Goal: Task Accomplishment & Management: Manage account settings

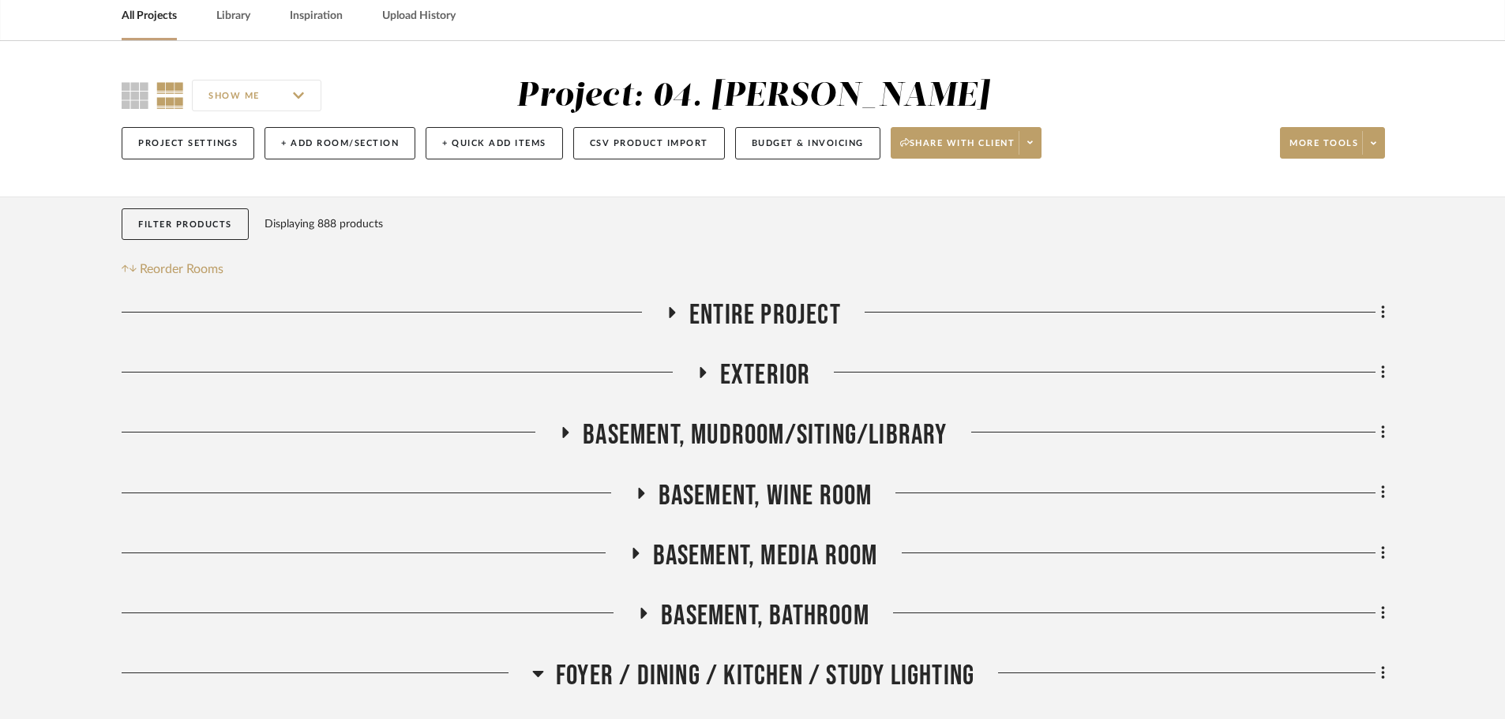
scroll to position [79, 0]
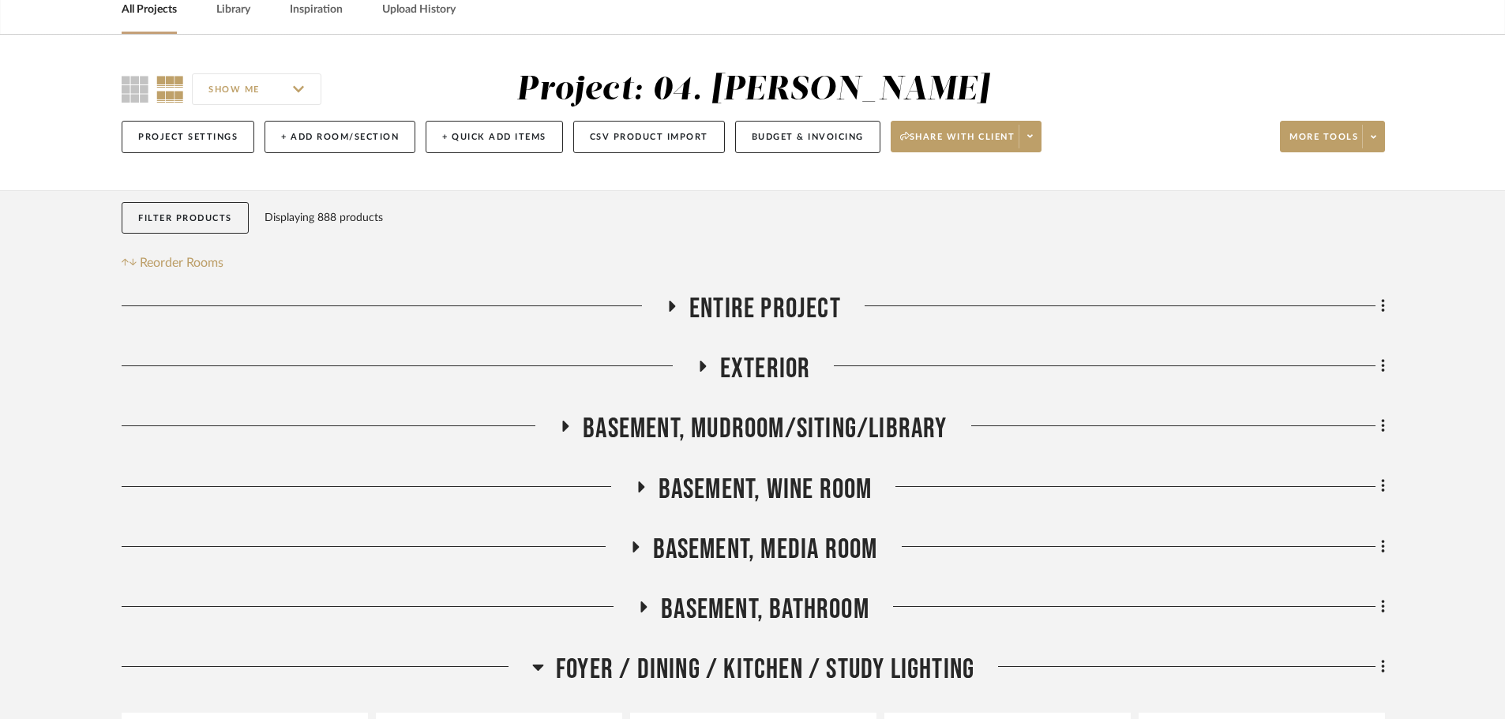
click at [730, 607] on span "Basement, Bathroom" at bounding box center [765, 610] width 208 height 34
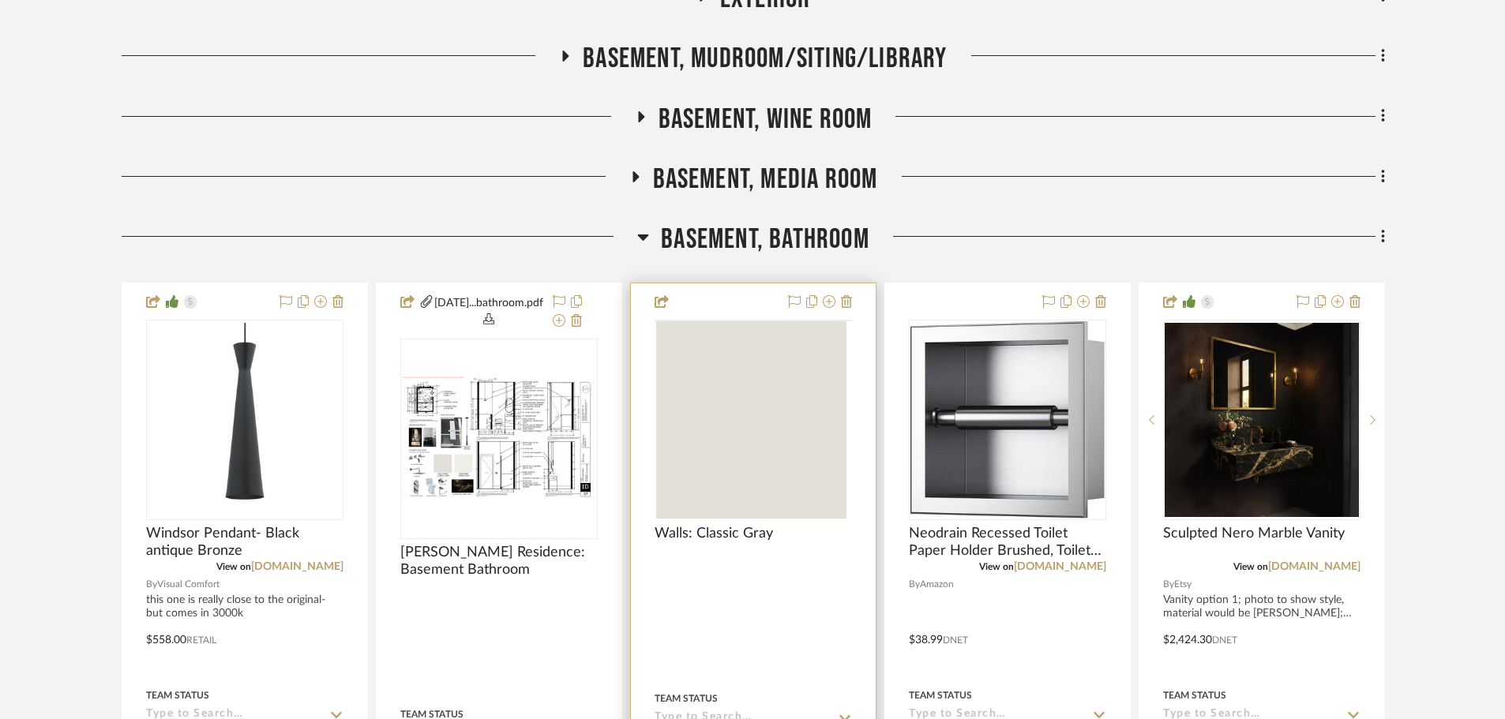
scroll to position [632, 0]
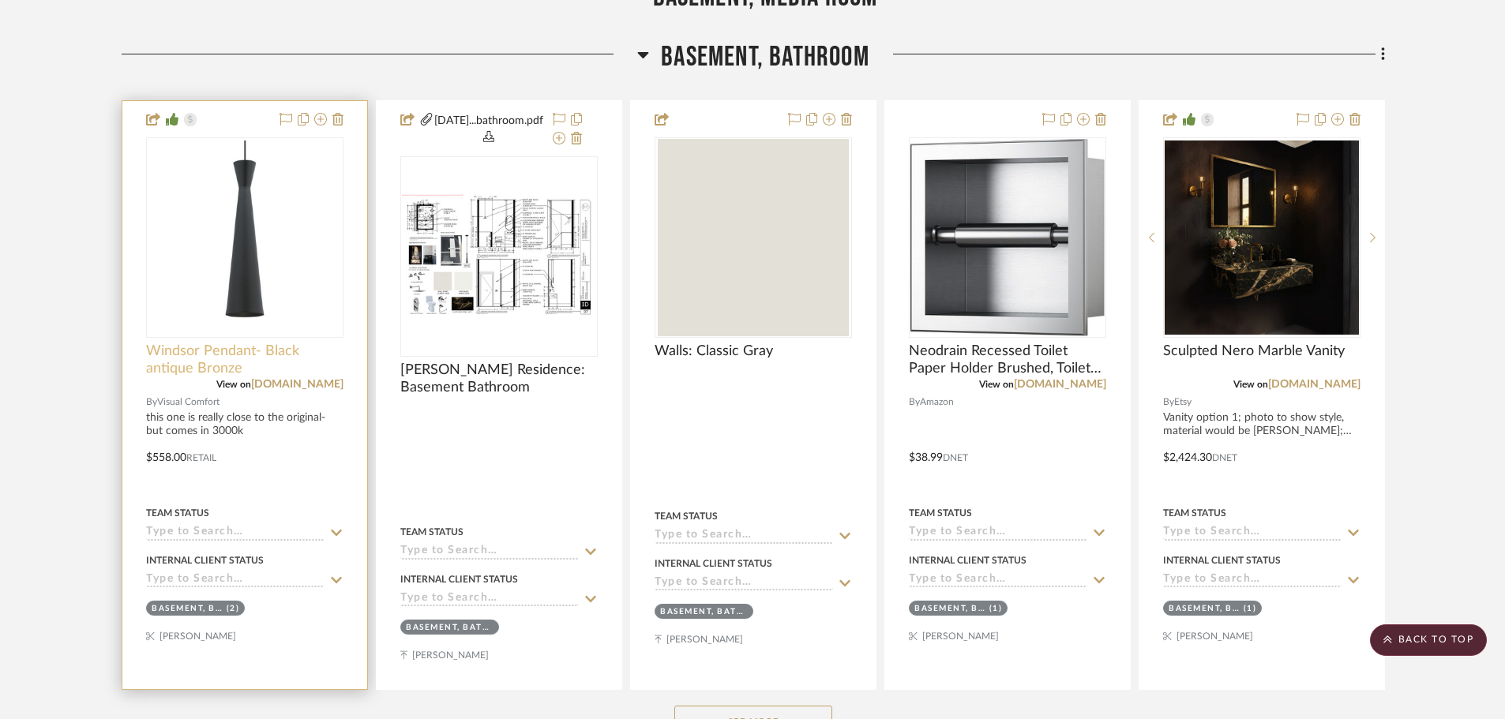
click at [222, 353] on span "Windsor Pendant- Black antique Bronze" at bounding box center [244, 360] width 197 height 35
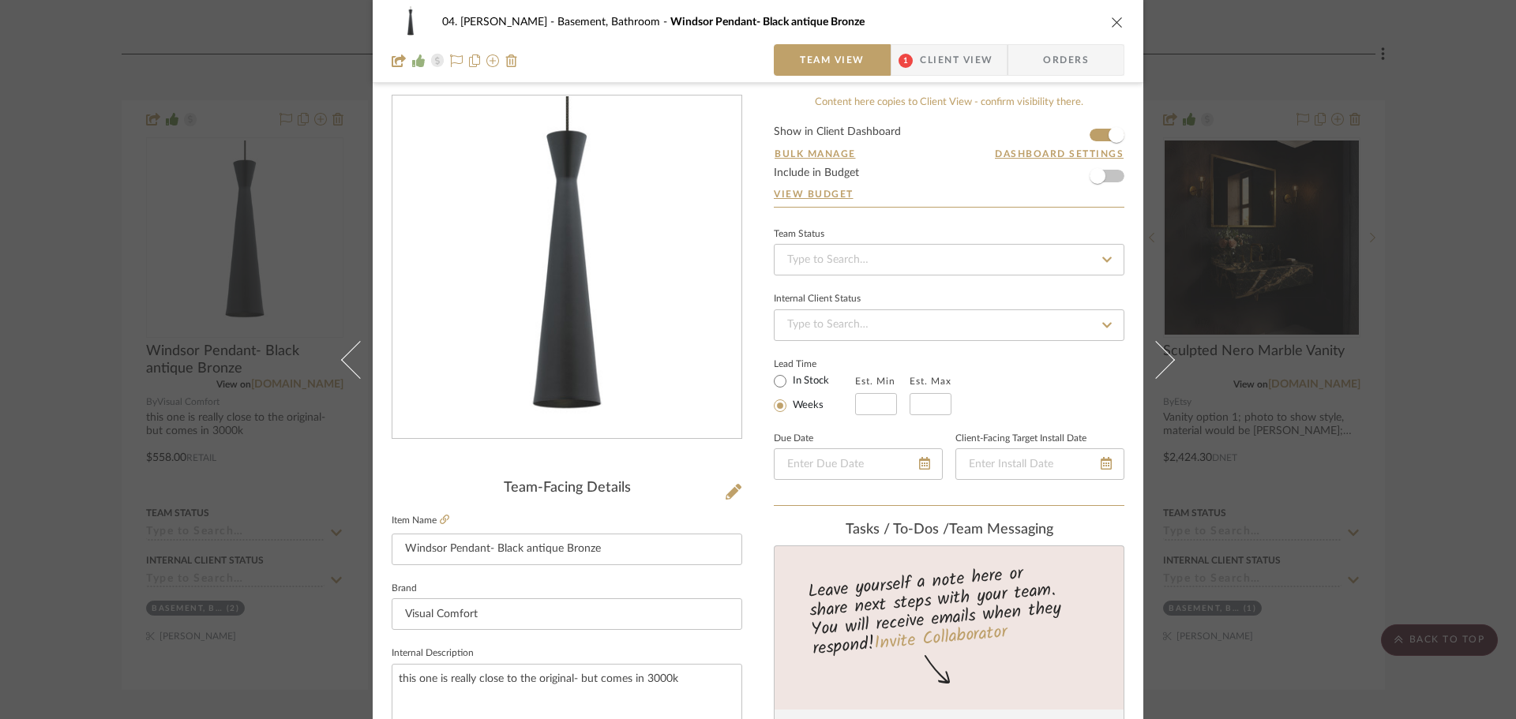
scroll to position [0, 0]
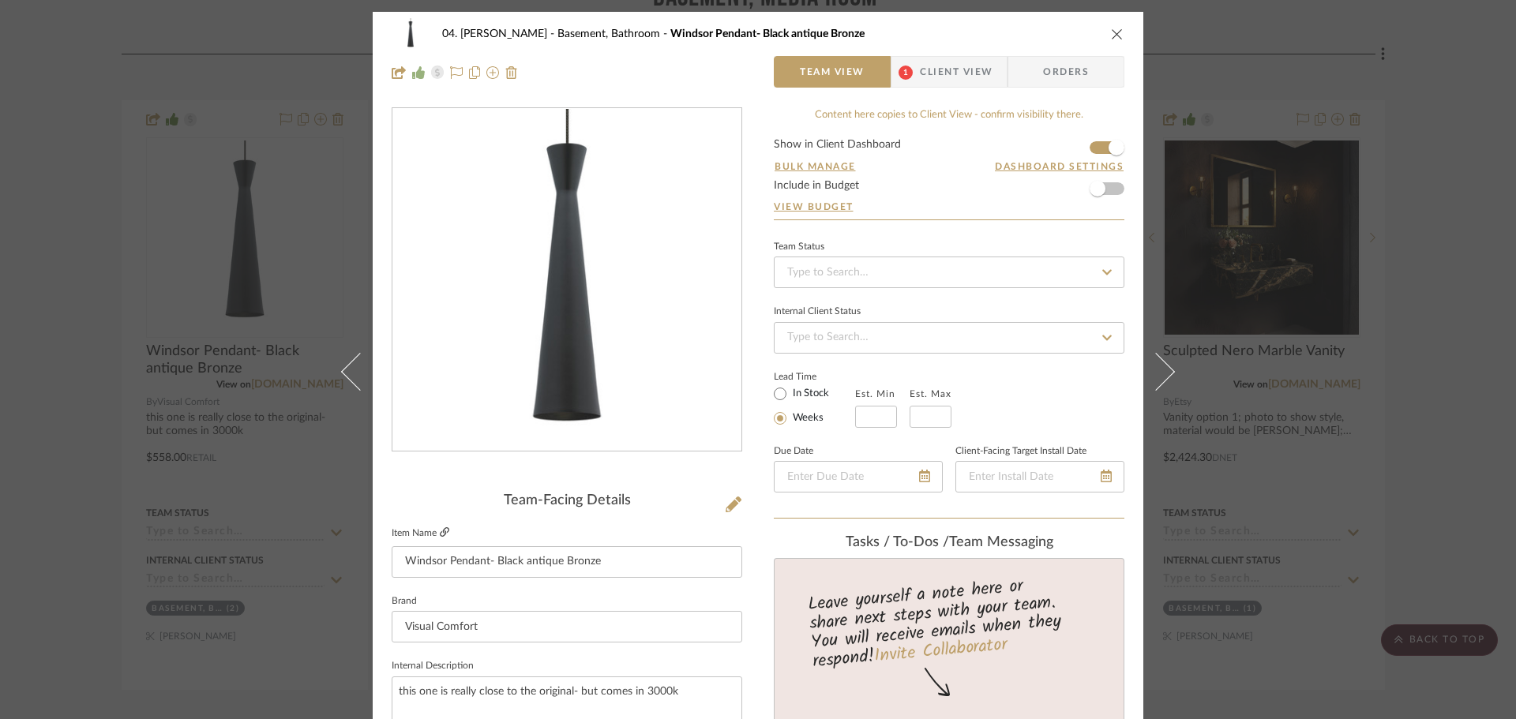
click at [442, 538] on link at bounding box center [444, 533] width 9 height 13
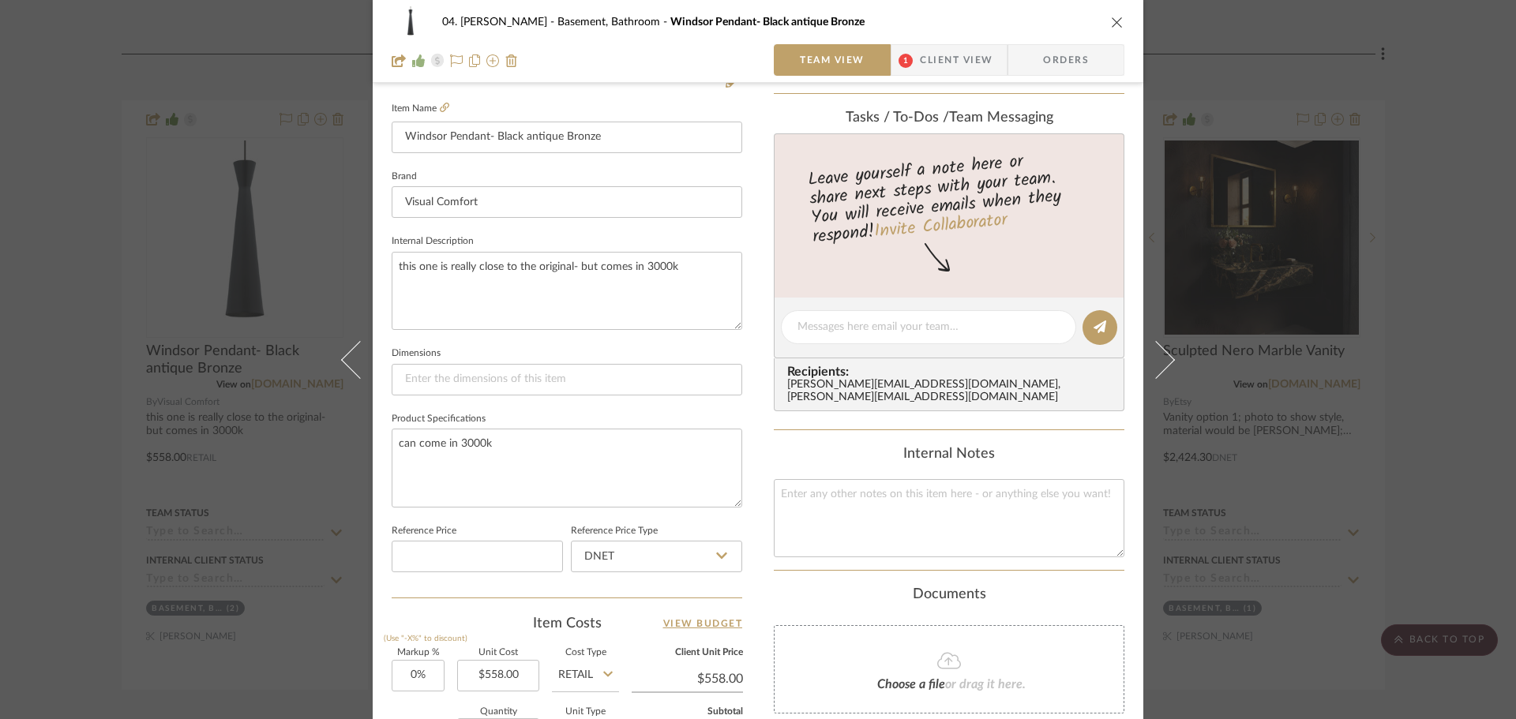
scroll to position [553, 0]
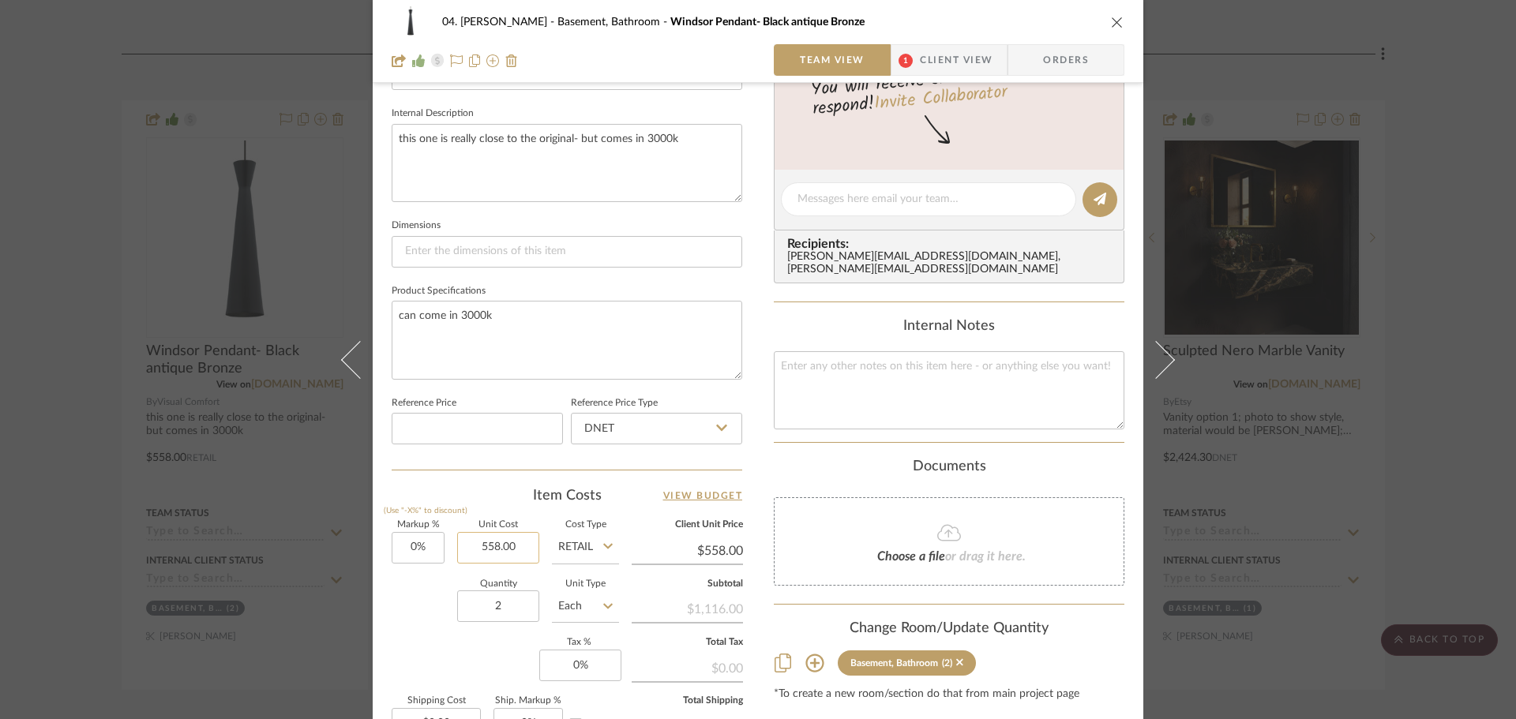
click at [528, 554] on input "558.00" at bounding box center [498, 548] width 82 height 32
type input "$459.90"
click at [459, 654] on div "Markup % (Use "-X%" to discount) 0% Unit Cost $459.90 Cost Type Retail Client U…" at bounding box center [567, 636] width 351 height 231
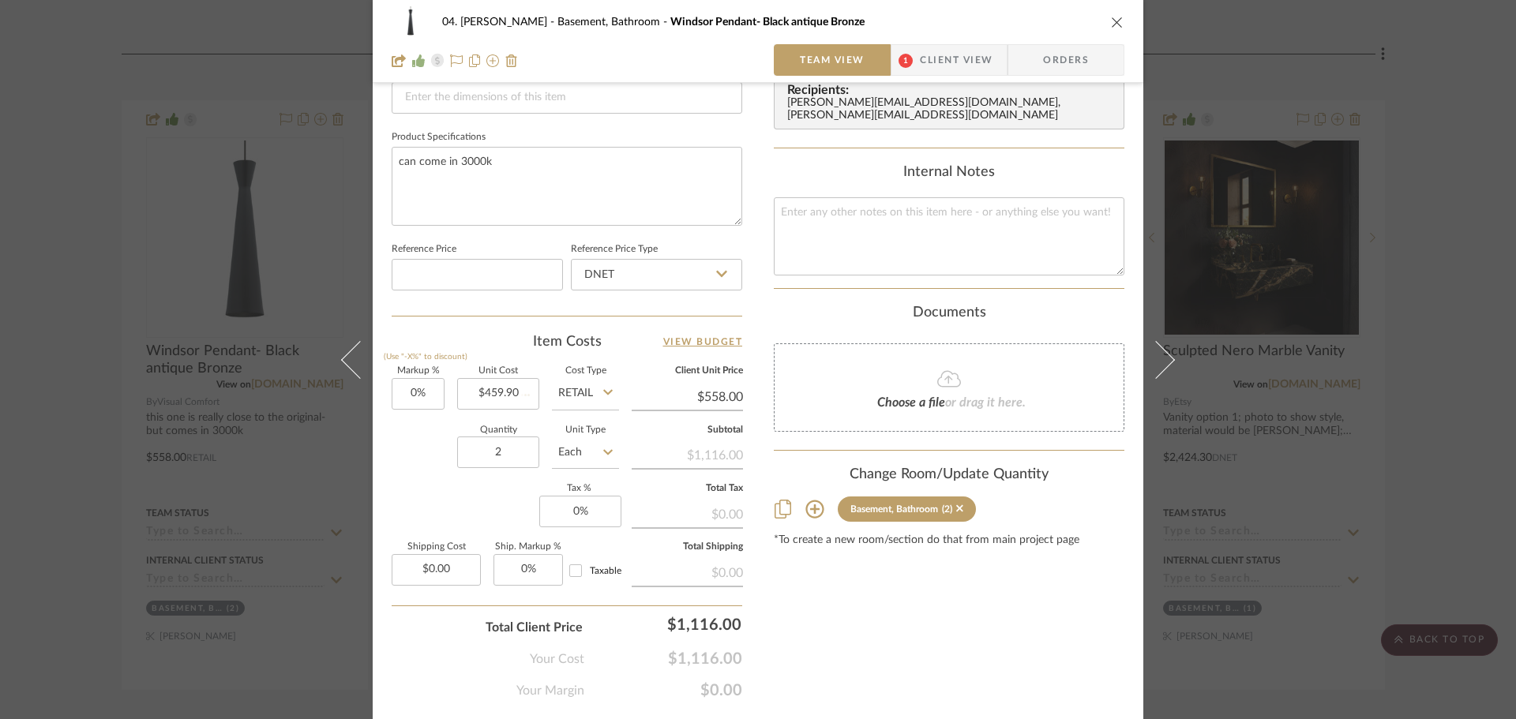
scroll to position [711, 0]
type input "$459.90"
click at [520, 453] on input "2" at bounding box center [498, 449] width 82 height 32
type input "1"
click at [473, 531] on div "Markup % (Use "-X%" to discount) 0% Unit Cost $459.90 Cost Type Retail Client U…" at bounding box center [567, 478] width 351 height 231
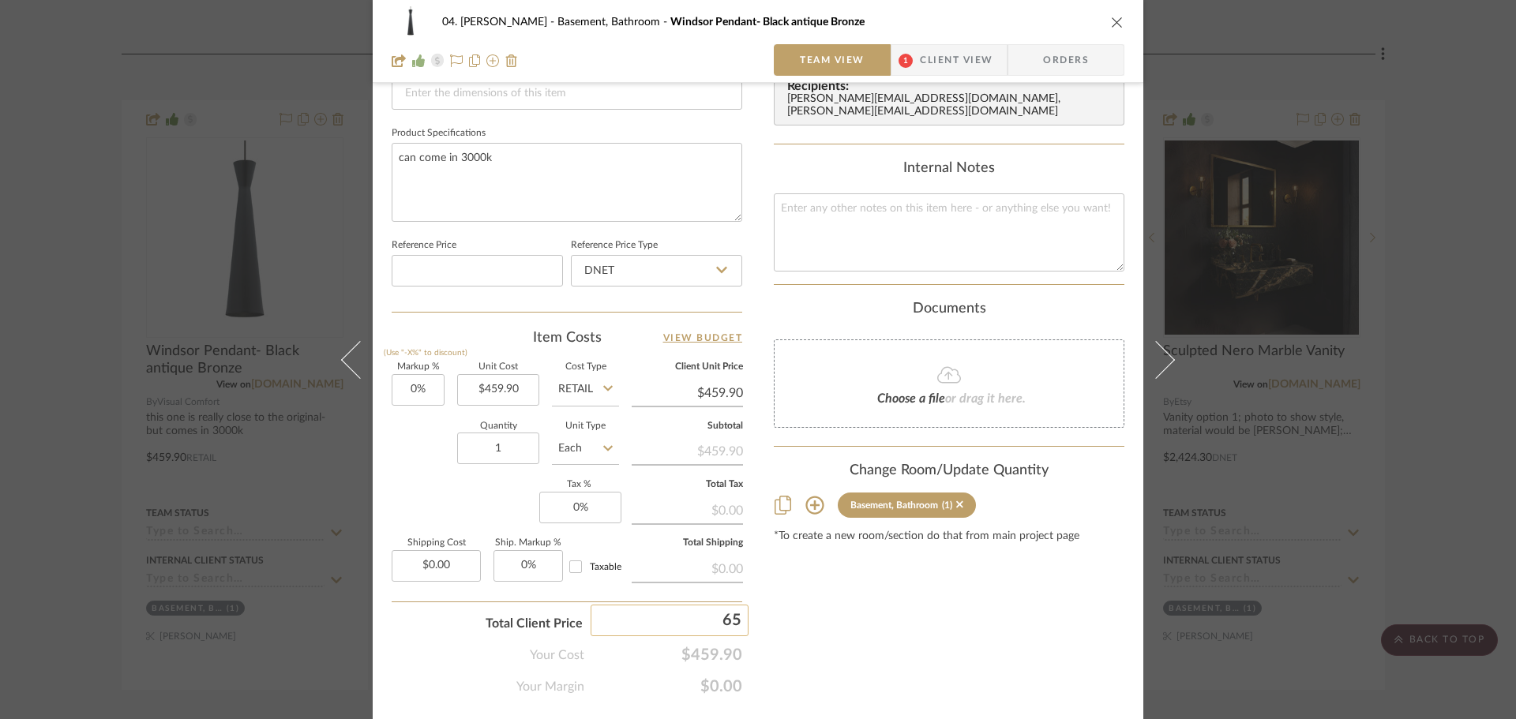
type input "657"
click at [831, 629] on div "Content here copies to Client View - confirm visibility there. Show in Client D…" at bounding box center [949, 47] width 351 height 1300
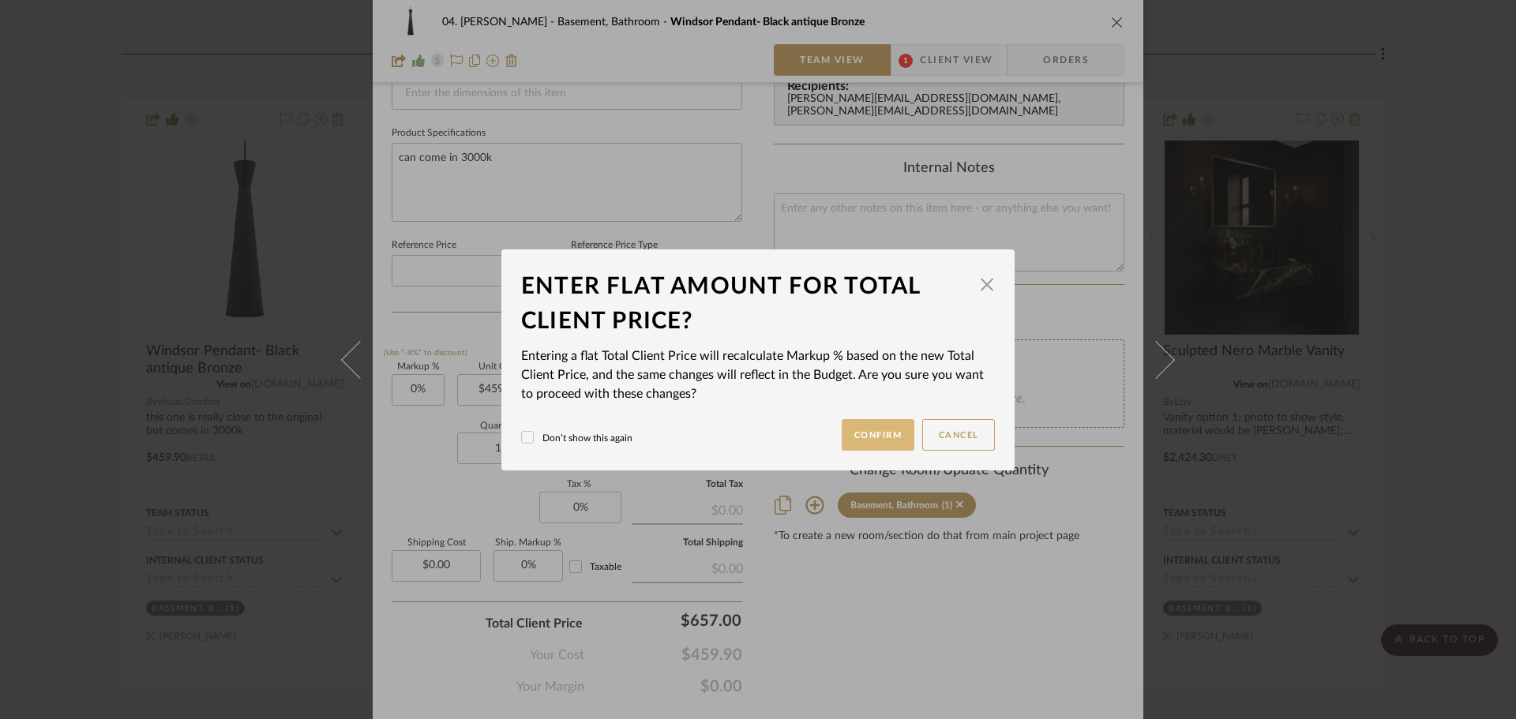
click at [884, 442] on button "Confirm" at bounding box center [878, 435] width 73 height 32
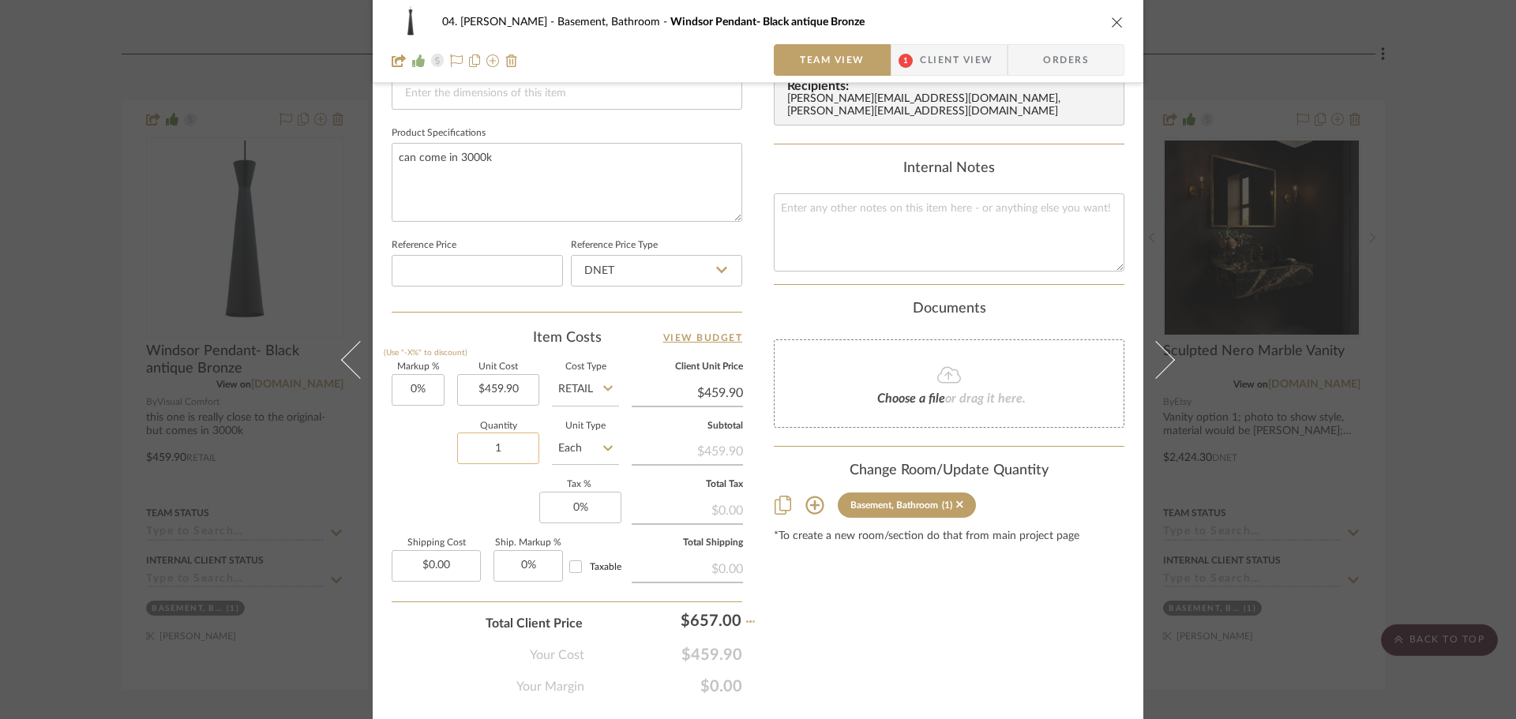
type input "42.85%"
type input "$657.00"
click at [497, 444] on input "1" at bounding box center [498, 449] width 82 height 32
type input "2"
click at [976, 608] on div "Content here copies to Client View - confirm visibility there. Show in Client D…" at bounding box center [949, 47] width 351 height 1300
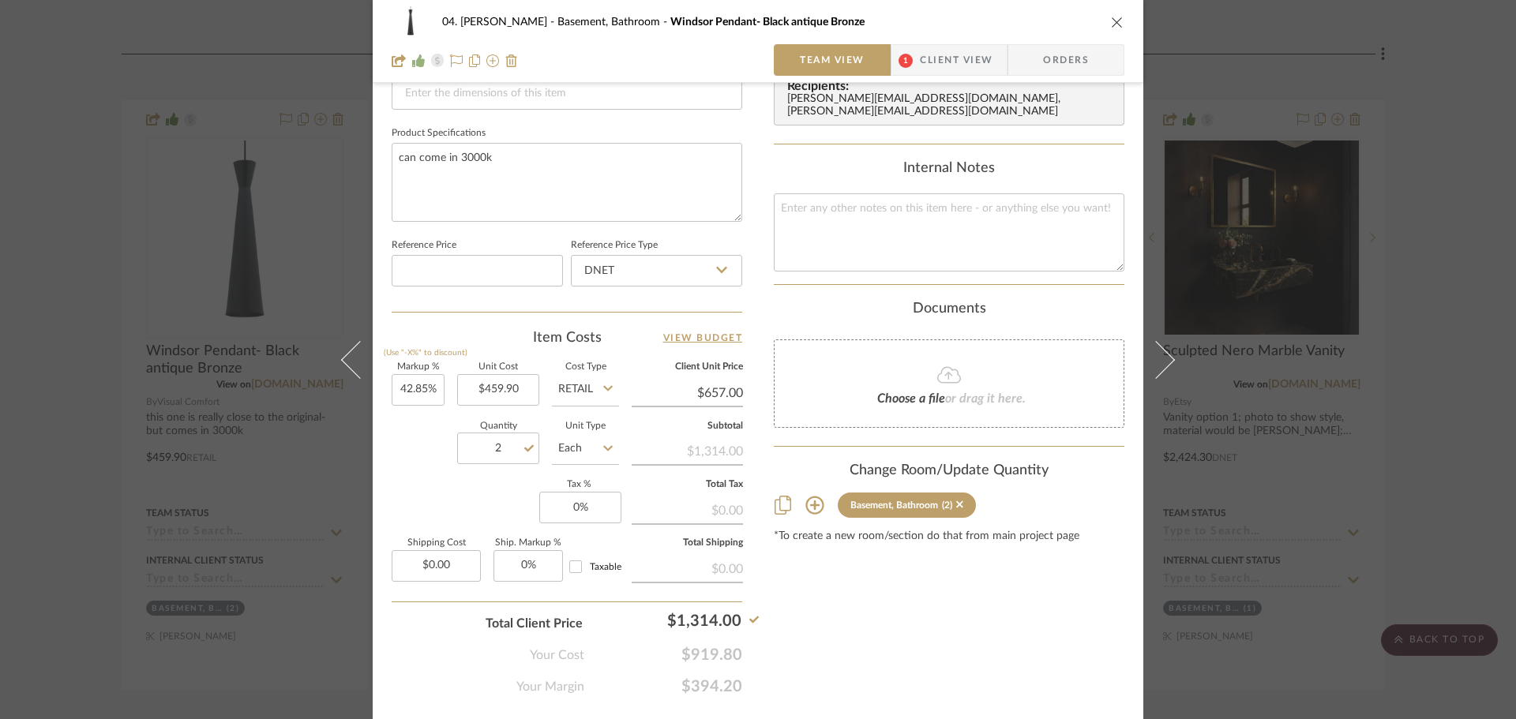
click at [955, 648] on div "Content here copies to Client View - confirm visibility there. Show in Client D…" at bounding box center [949, 47] width 351 height 1300
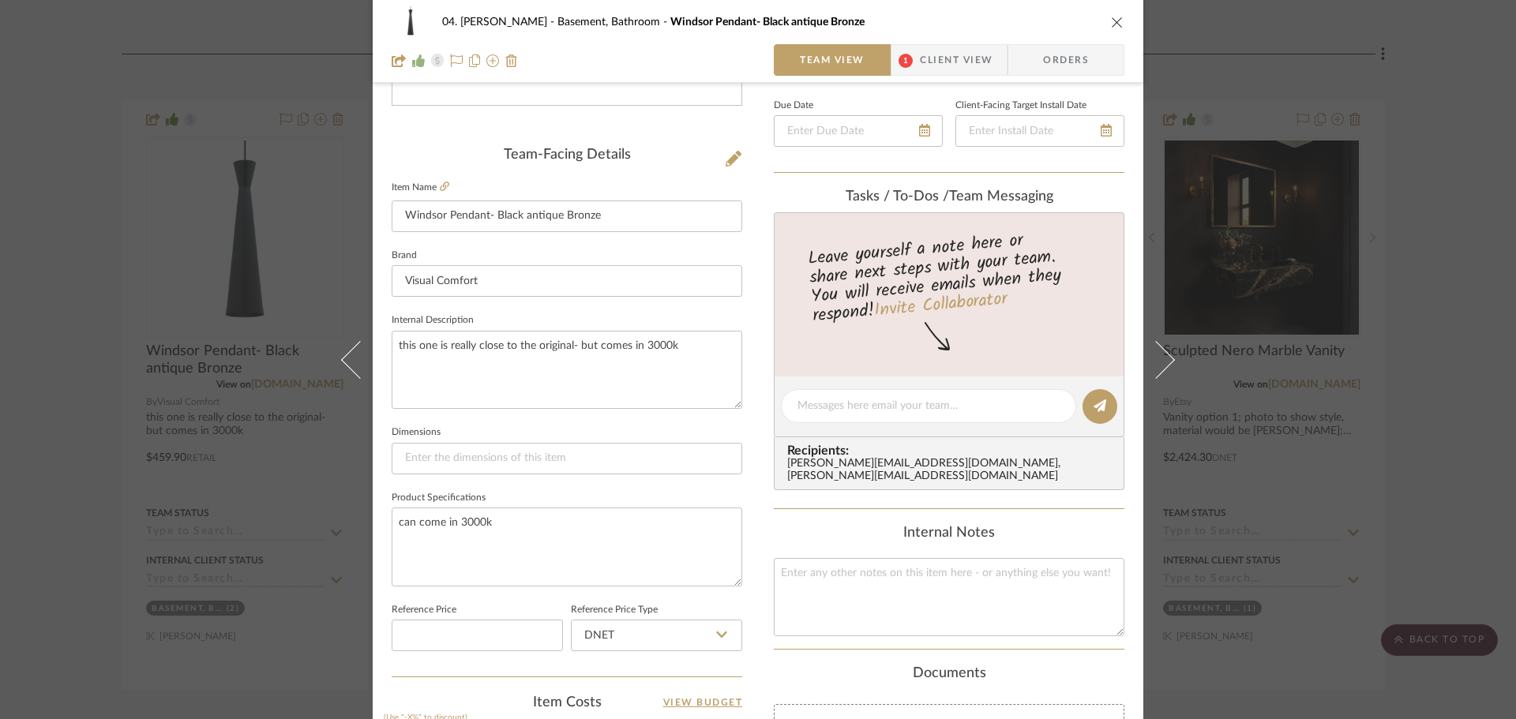
scroll to position [237, 0]
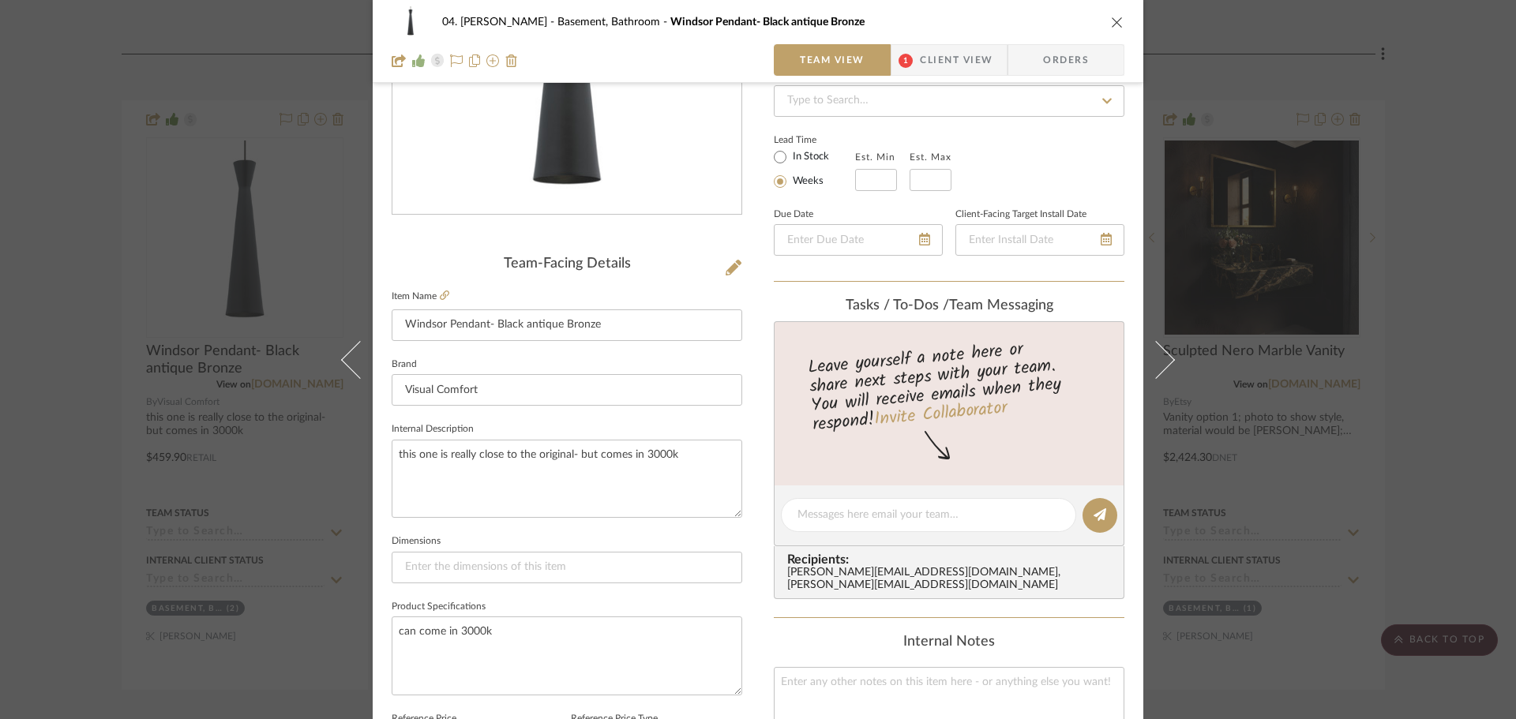
click at [971, 73] on span "Client View" at bounding box center [956, 60] width 73 height 32
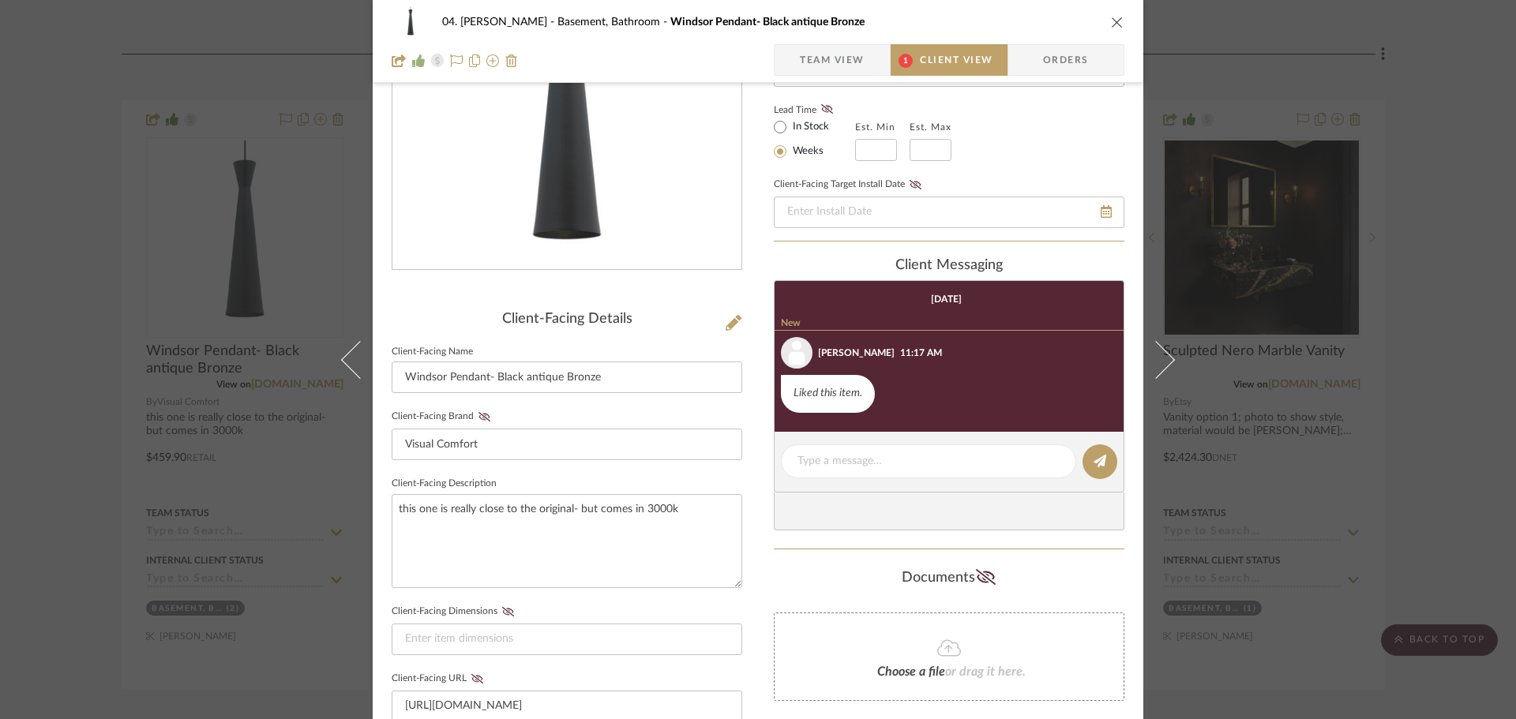
scroll to position [0, 0]
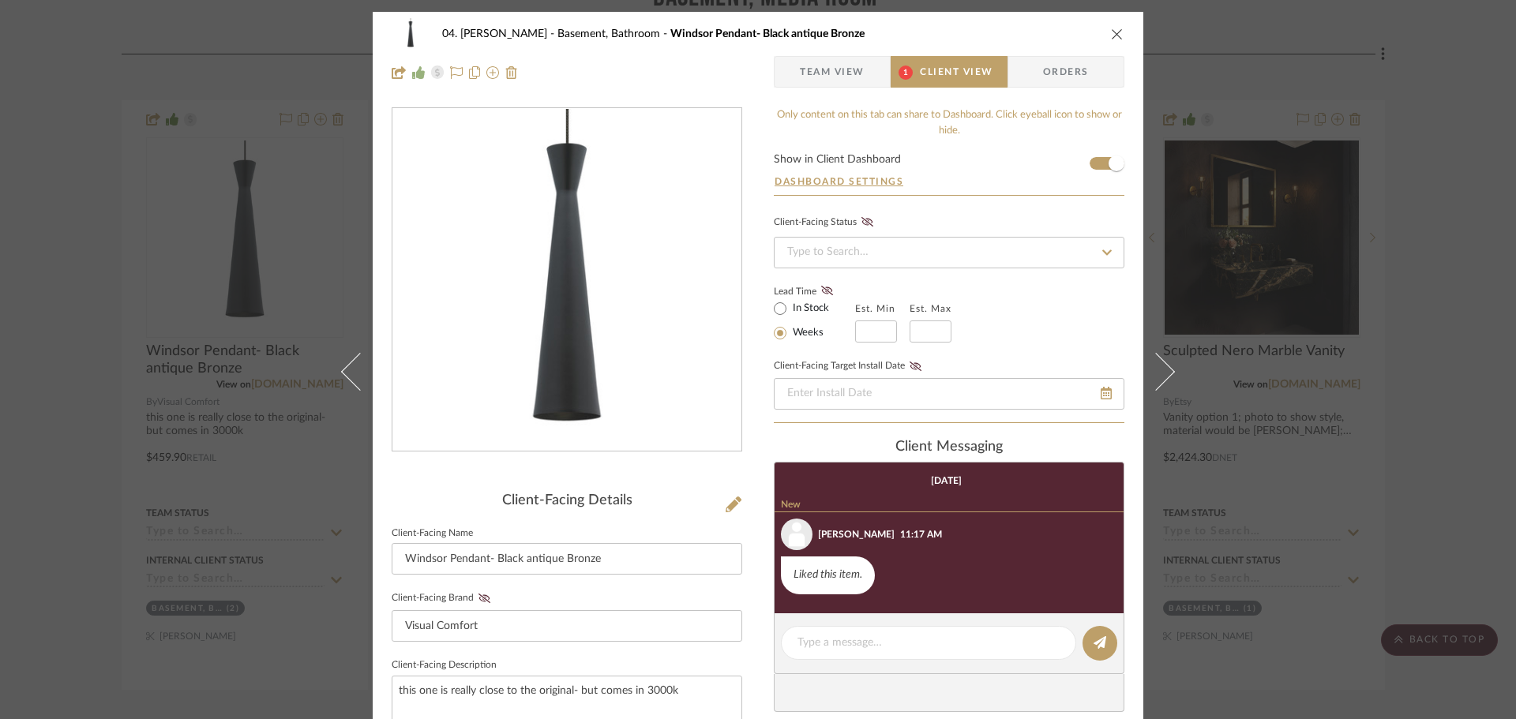
click at [821, 66] on span "Team View" at bounding box center [832, 72] width 65 height 32
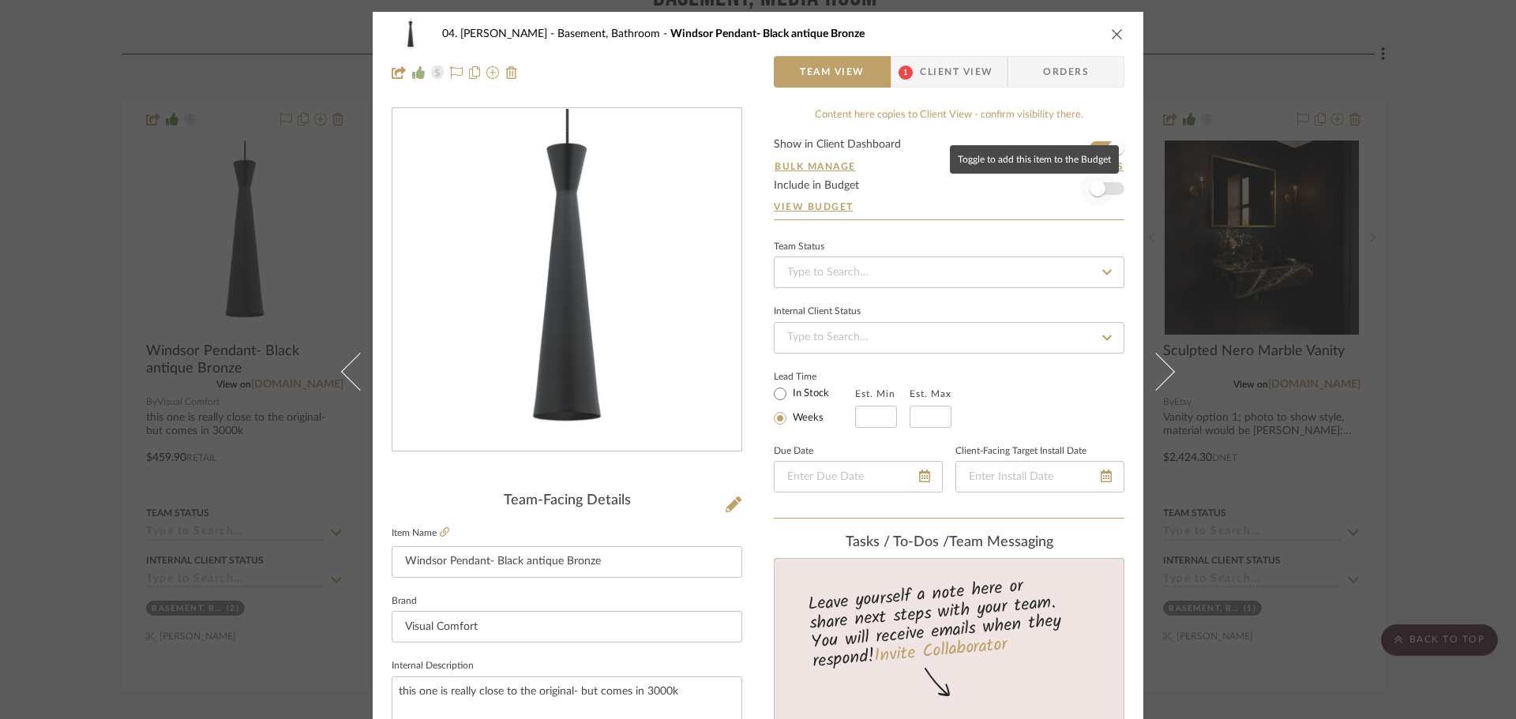
click at [1092, 186] on span "button" at bounding box center [1098, 189] width 16 height 16
click at [1427, 301] on div "04. Linck Basement, Bathroom Windsor Pendant- Black antique Bronze Team View 1 …" at bounding box center [758, 359] width 1516 height 719
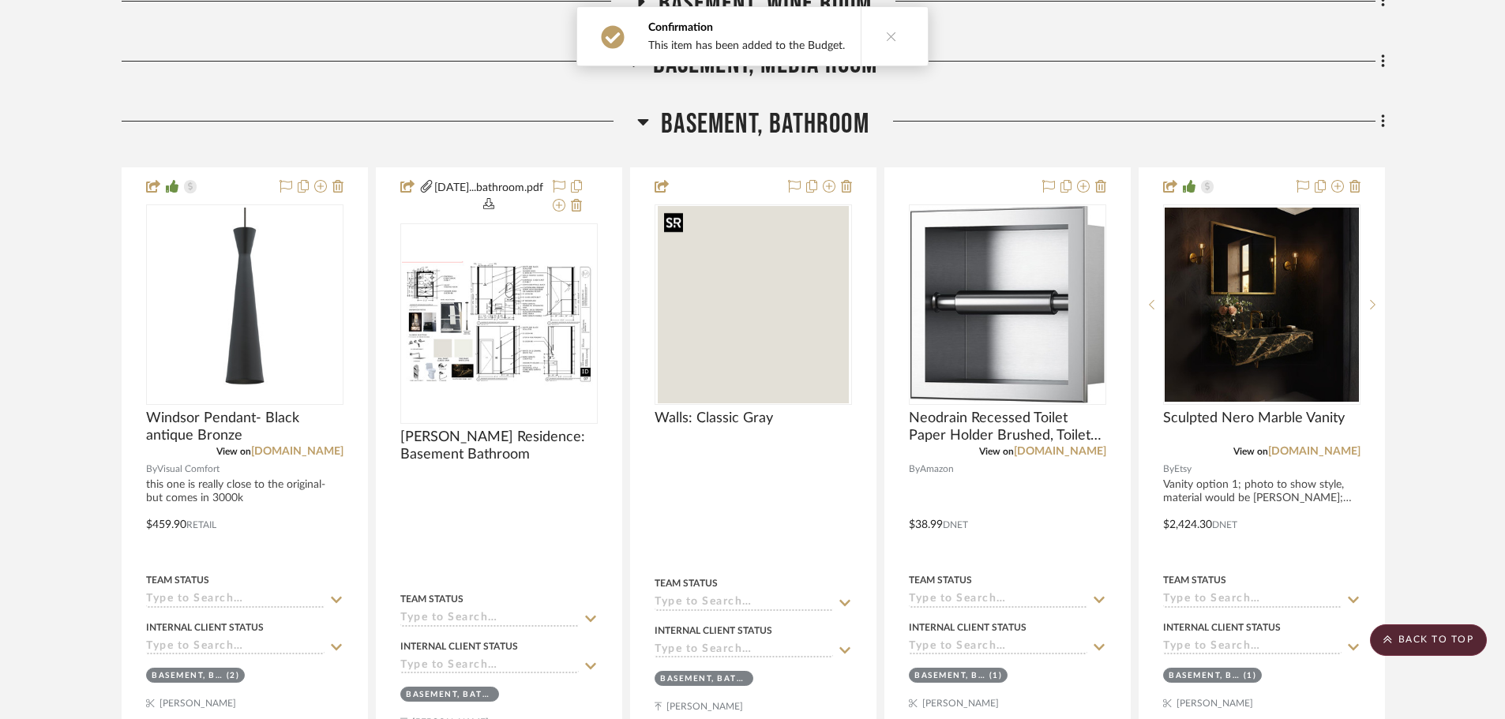
scroll to position [395, 0]
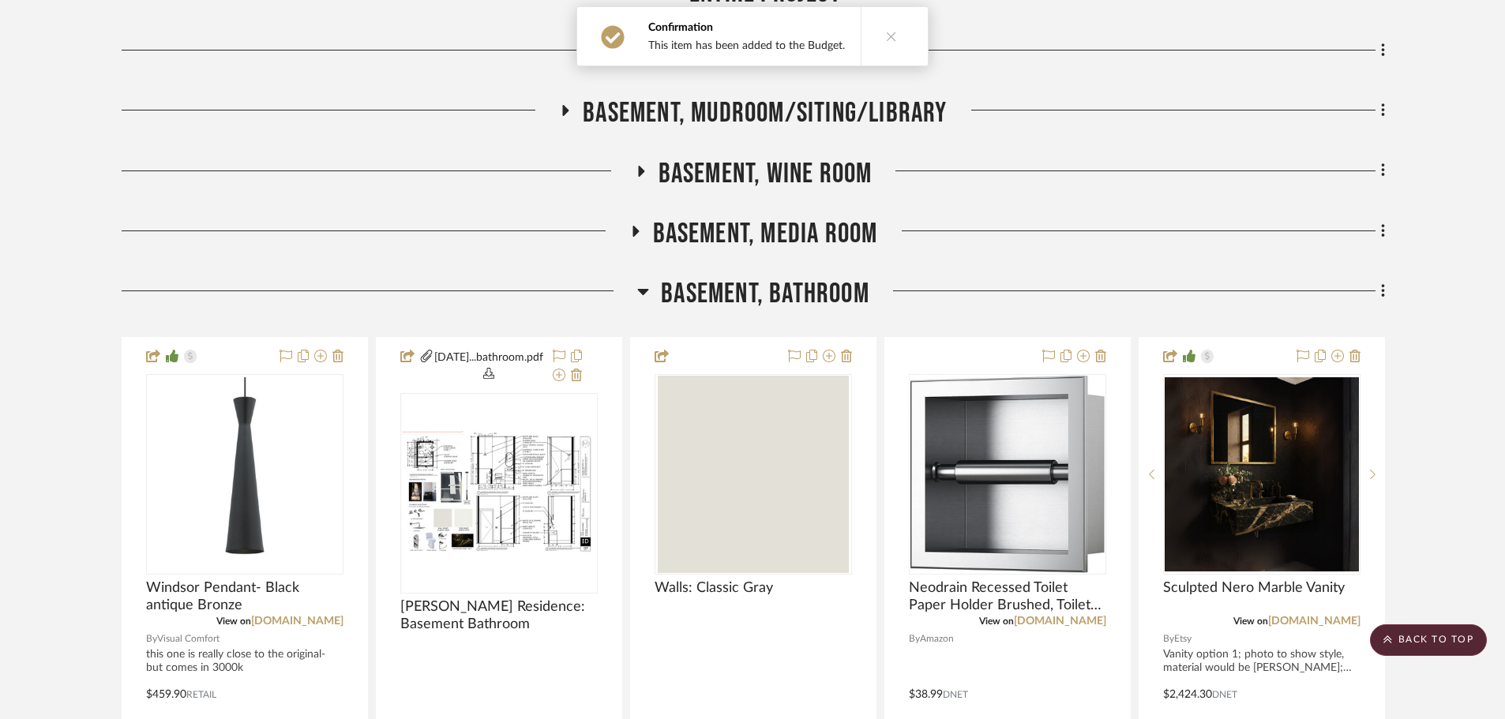
click at [739, 297] on span "Basement, Bathroom" at bounding box center [765, 294] width 208 height 34
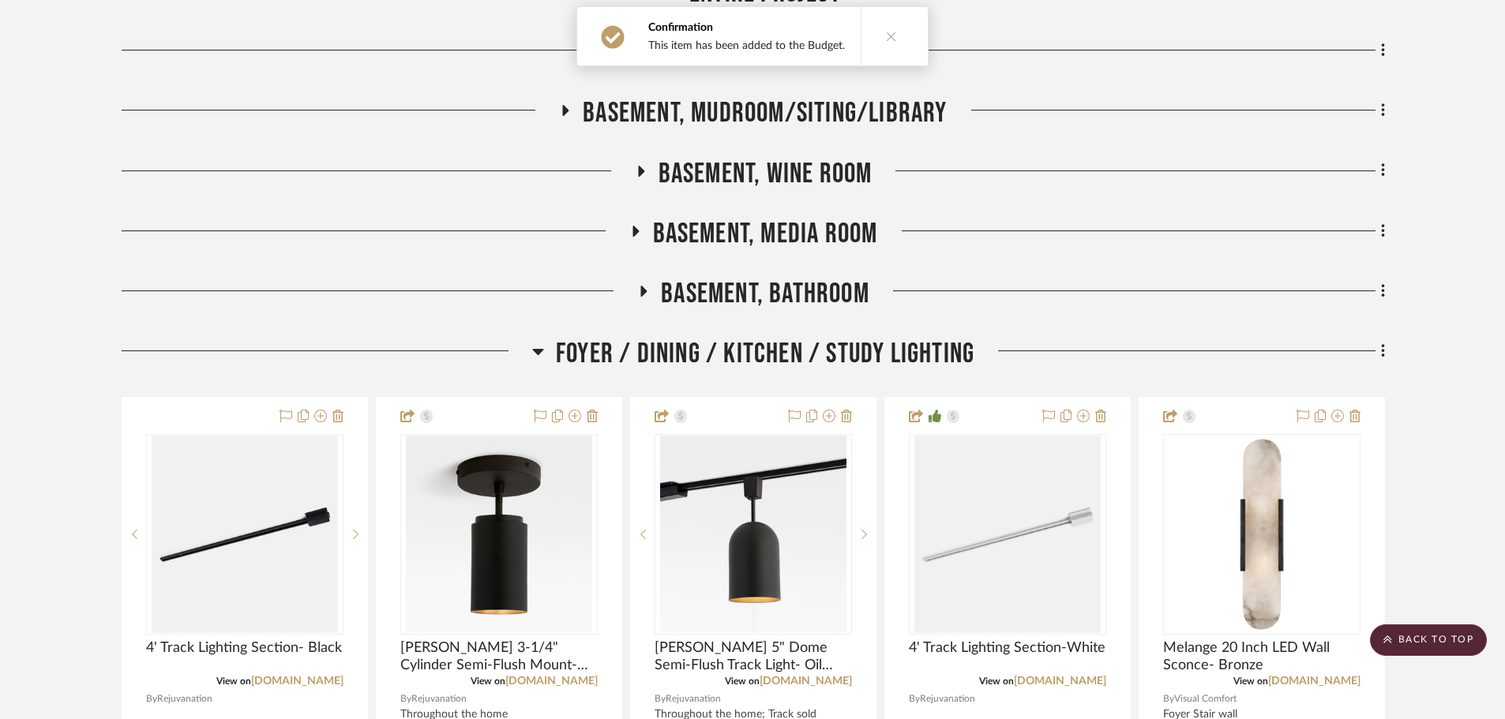
click at [747, 238] on span "Basement, Media Room" at bounding box center [765, 234] width 225 height 34
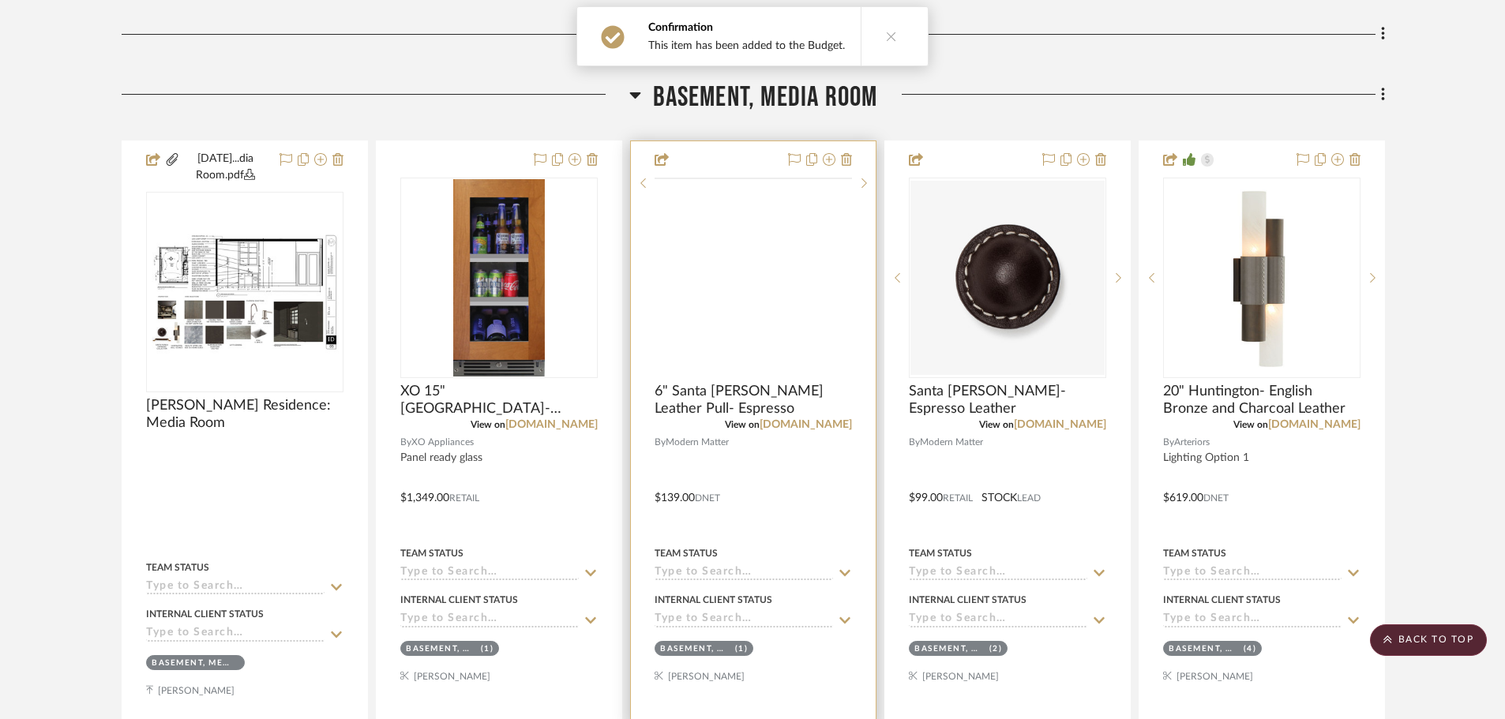
scroll to position [632, 0]
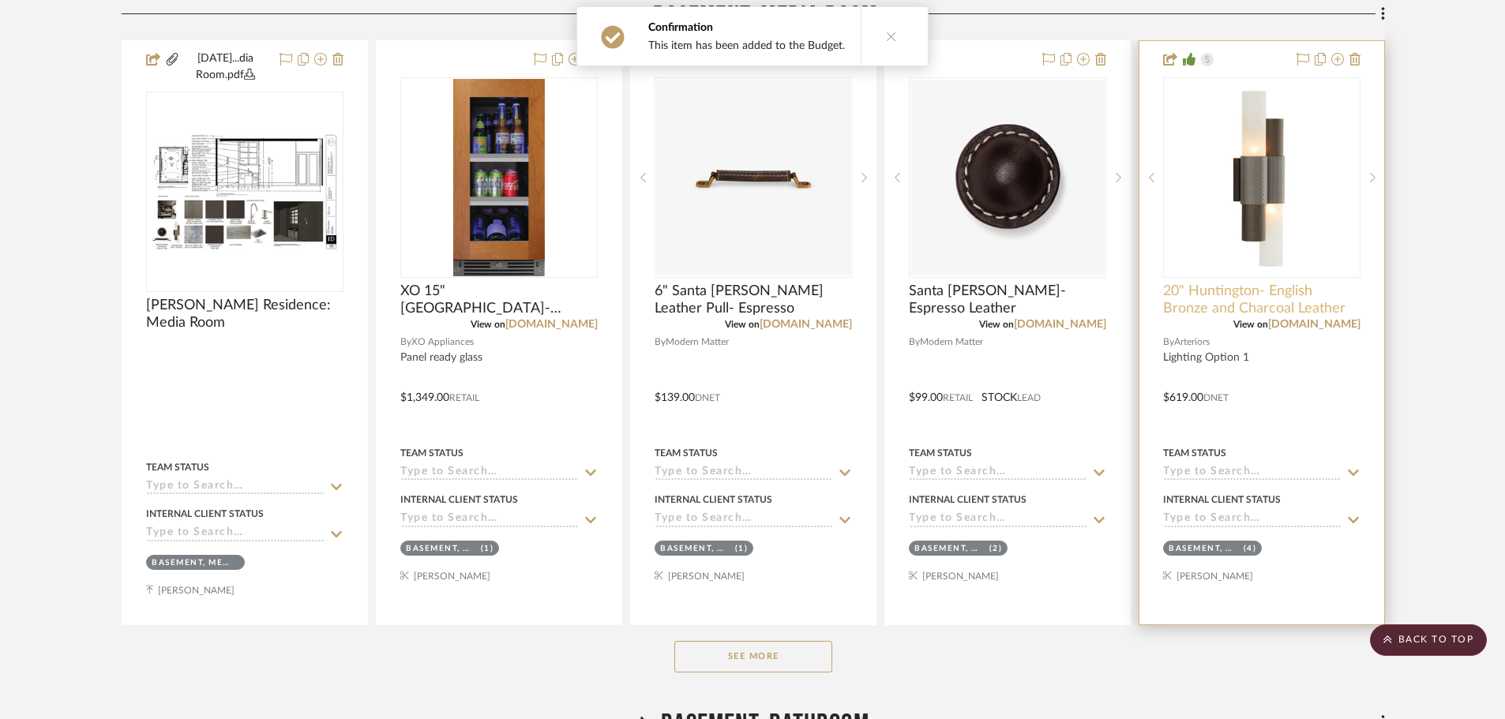
click at [1295, 312] on span "20" Huntington- English Bronze and Charcoal Leather" at bounding box center [1261, 300] width 197 height 35
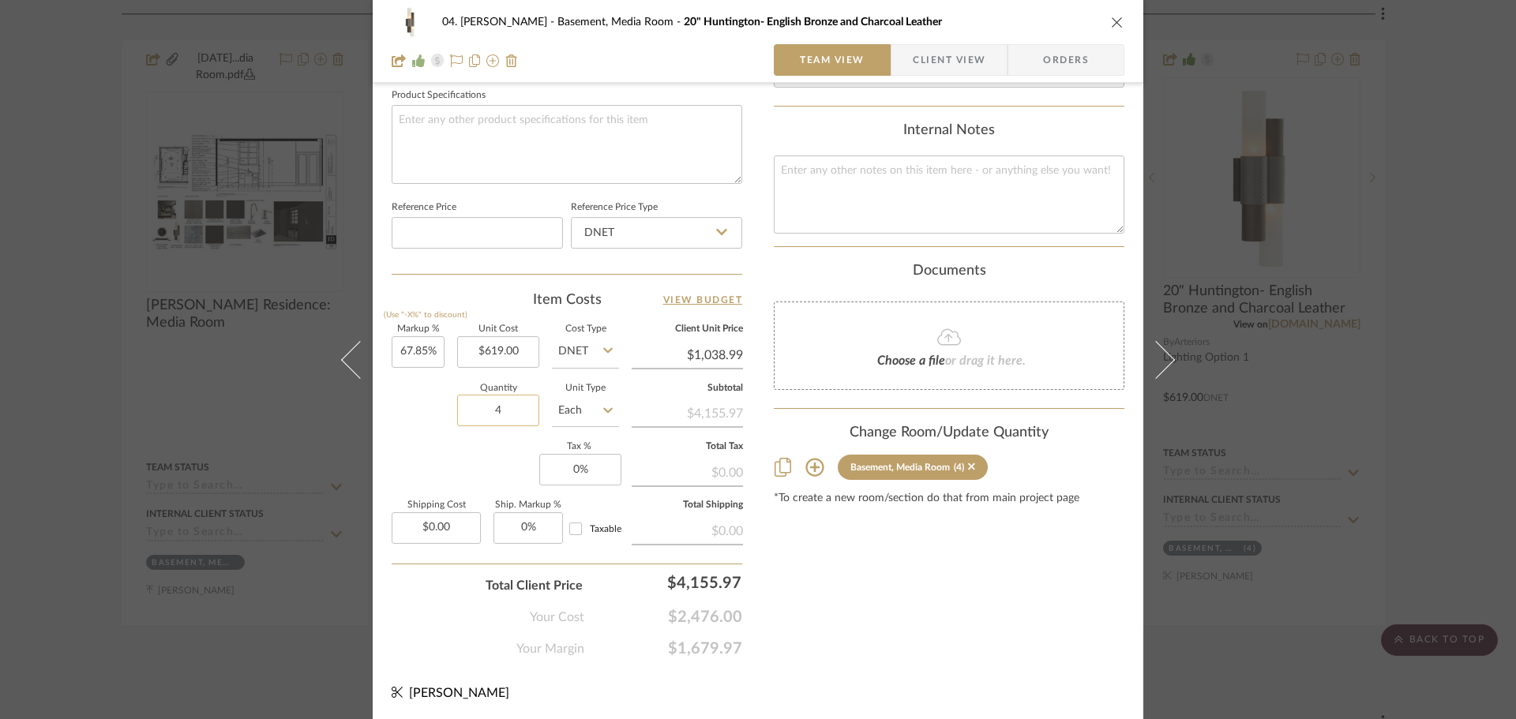
scroll to position [751, 0]
click at [502, 344] on input "619.00" at bounding box center [498, 350] width 82 height 32
type input "$727.00"
click at [500, 436] on sr-form-field "Quantity 4" at bounding box center [498, 410] width 82 height 56
click at [494, 418] on input "4" at bounding box center [498, 408] width 82 height 32
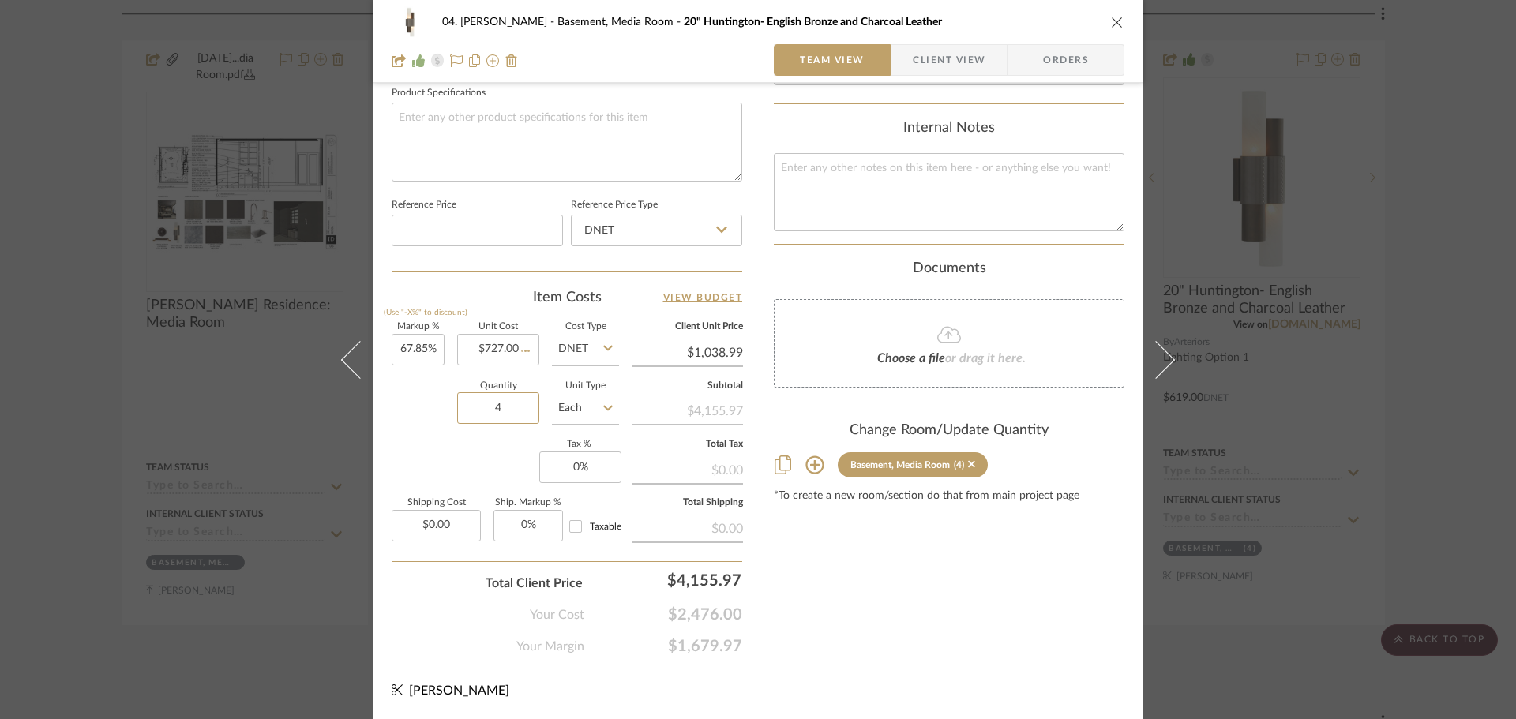
type input "1"
type input "$1,220.27"
type input "1"
click at [494, 441] on div "Markup % (Use "-X%" to discount) 67.85% Unit Cost $727.00 Cost Type DNET Client…" at bounding box center [567, 438] width 351 height 231
type input "1039"
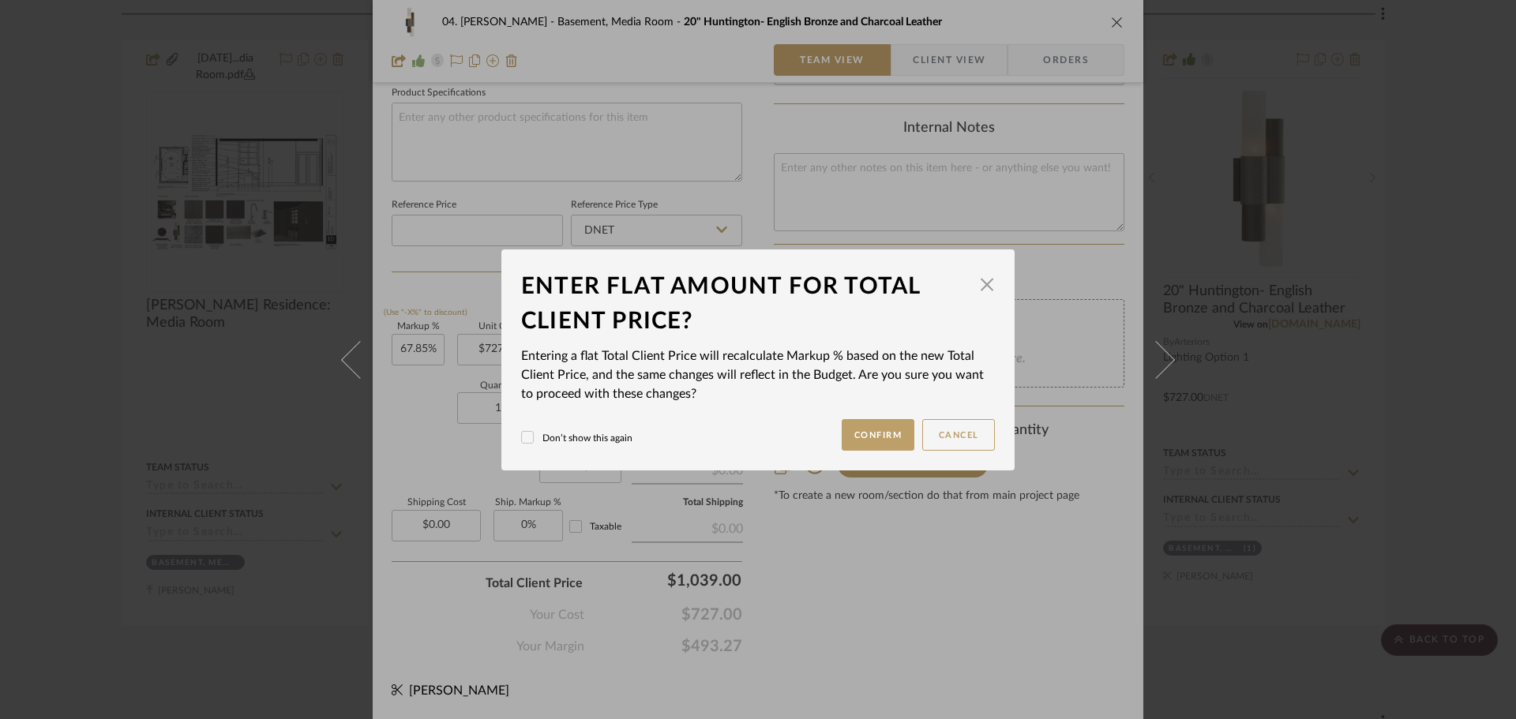
click at [903, 604] on div "04. Linck Basement, Media Room 20" Huntington- English Bronze and Charcoal Leat…" at bounding box center [758, 359] width 1516 height 719
click at [880, 429] on button "Confirm" at bounding box center [878, 435] width 73 height 32
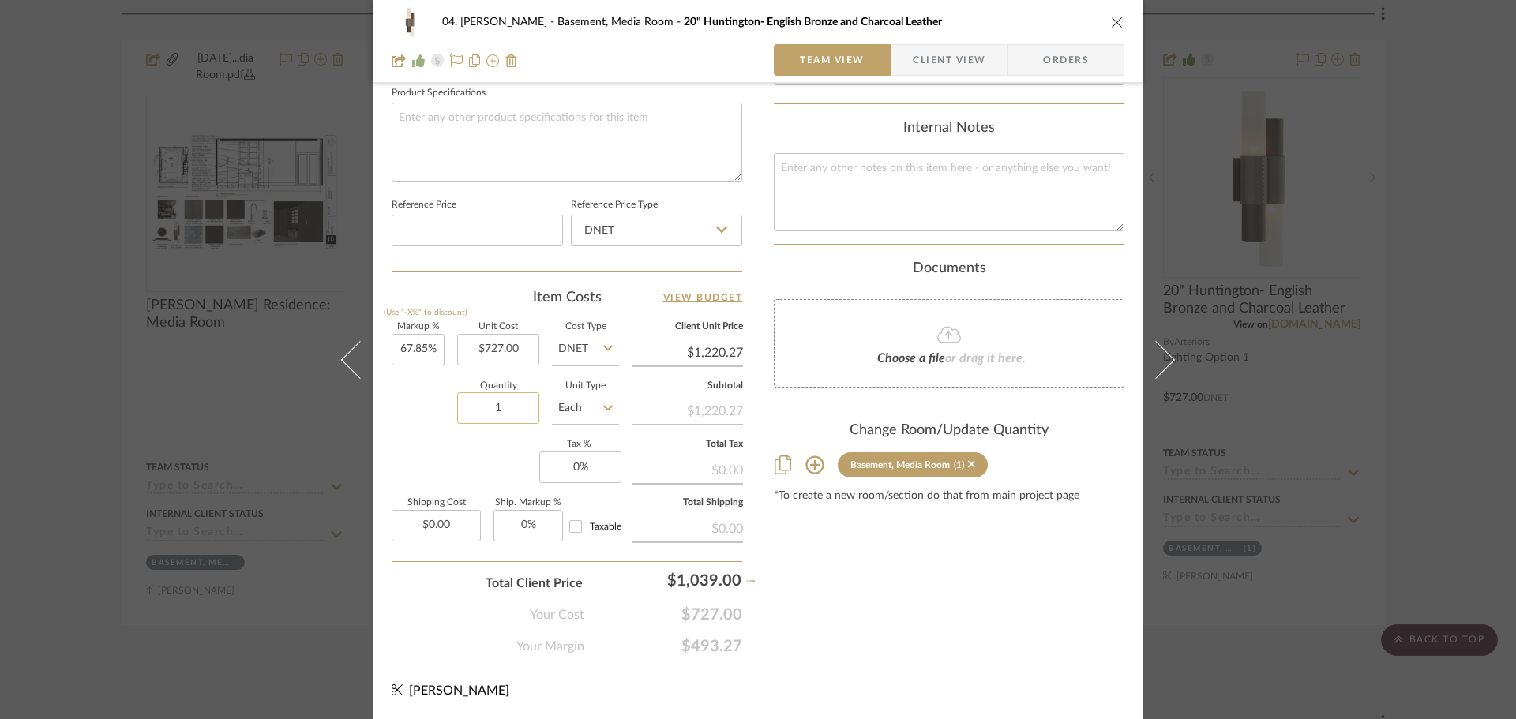
type input "42.91%"
type input "$1,039.00"
click at [489, 400] on input "1" at bounding box center [498, 408] width 82 height 32
type input "4"
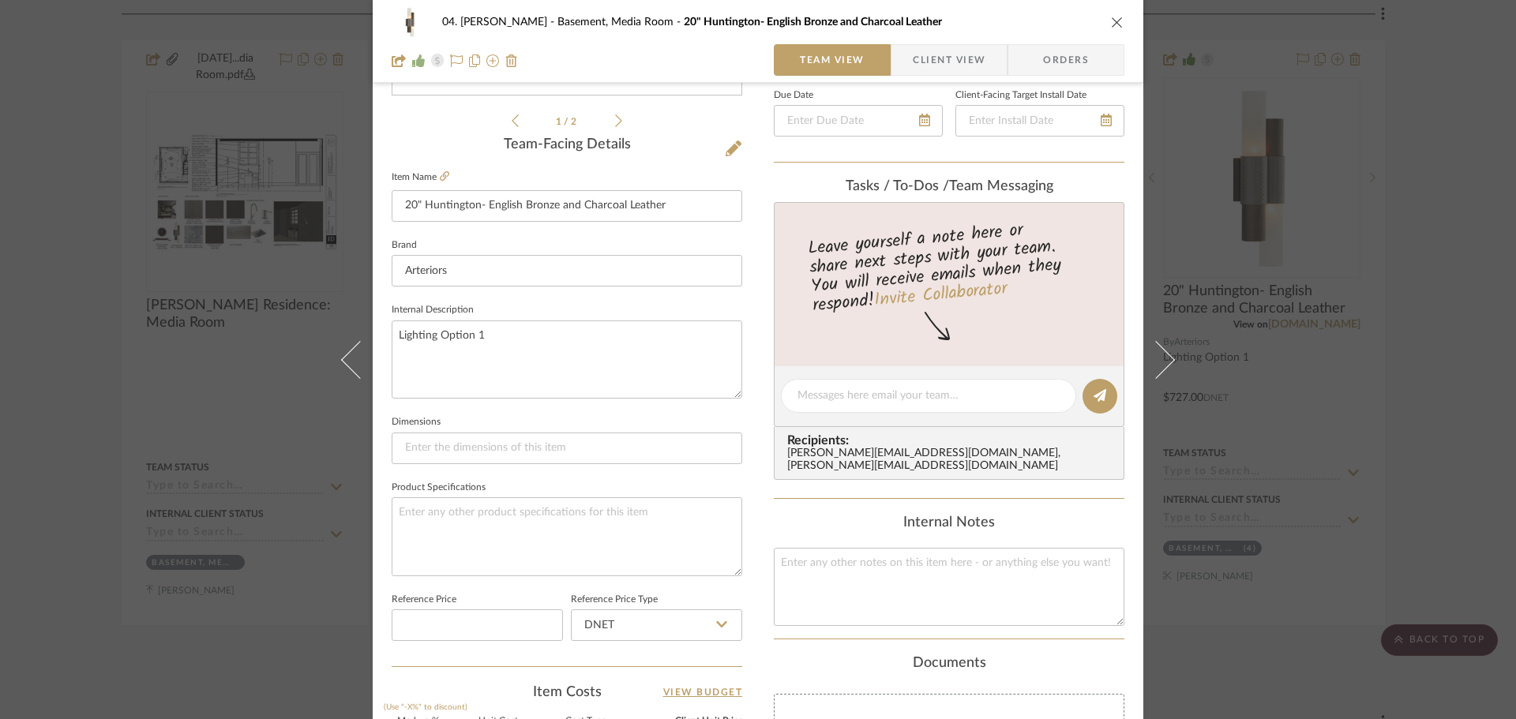
scroll to position [0, 0]
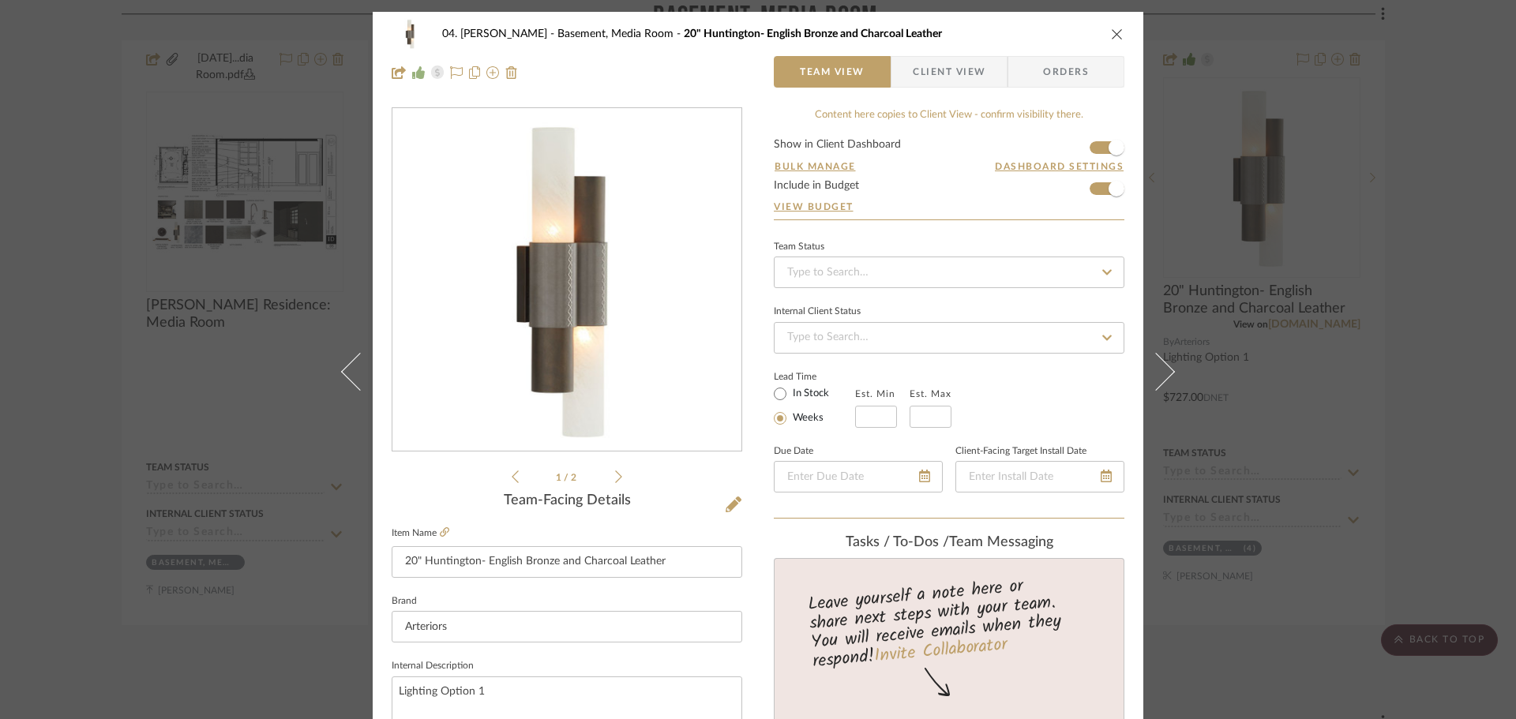
click at [1447, 354] on div "04. Linck Basement, Media Room 20" Huntington- English Bronze and Charcoal Leat…" at bounding box center [758, 359] width 1516 height 719
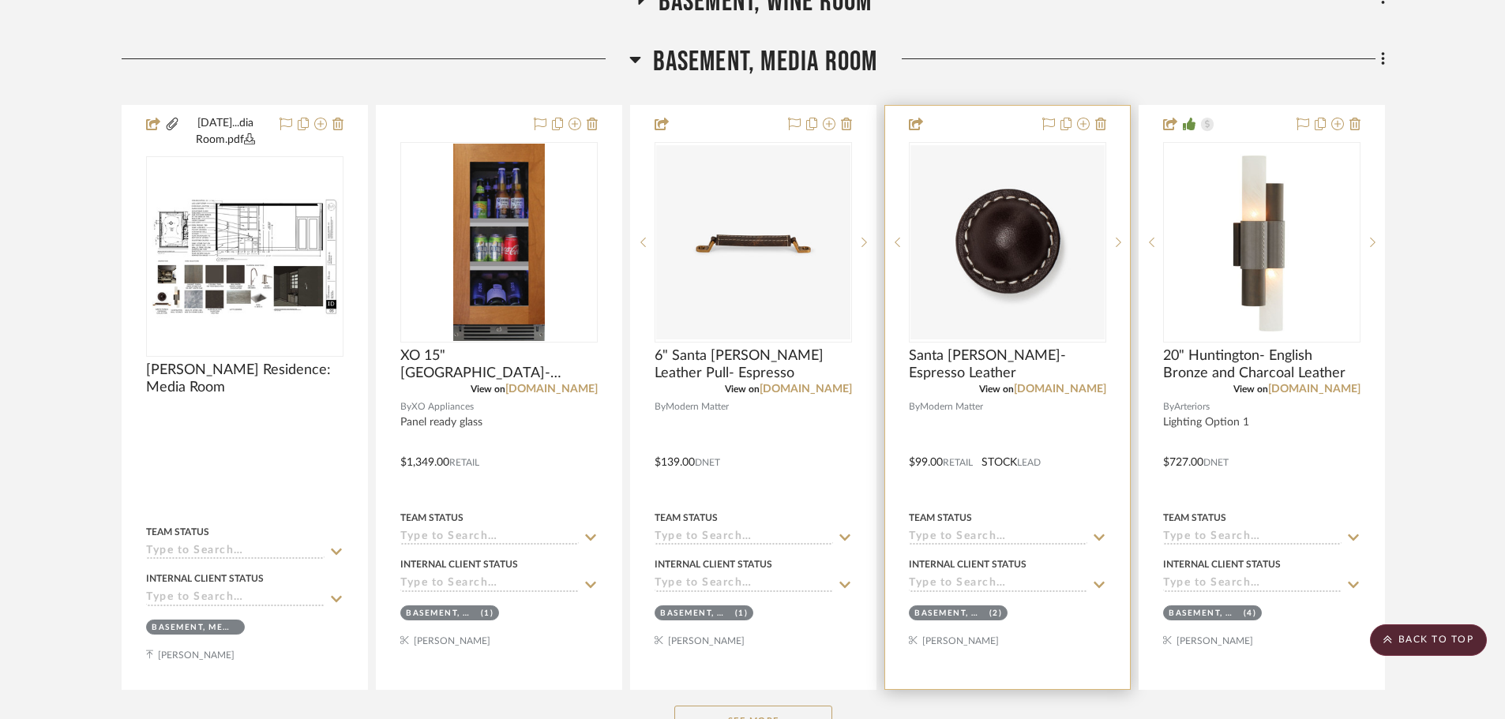
scroll to position [553, 0]
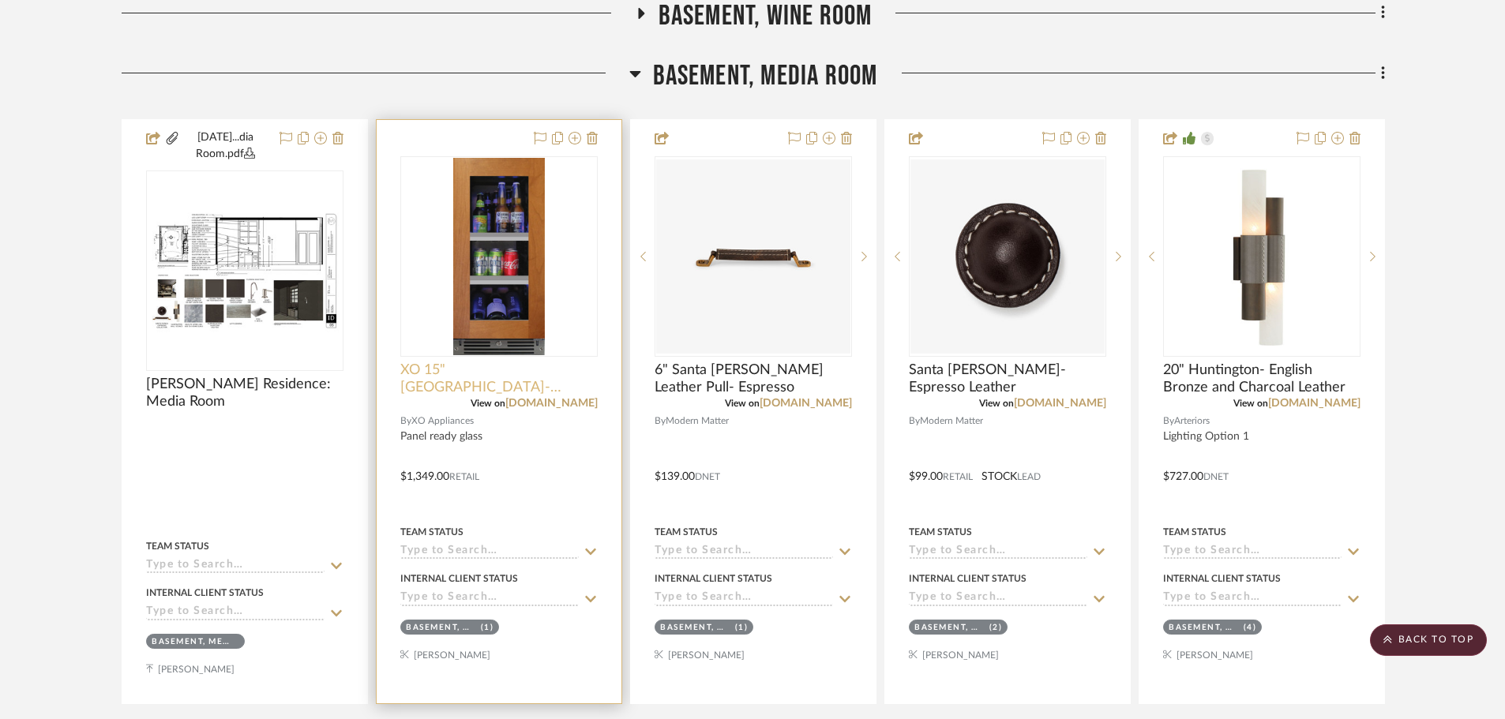
click at [426, 387] on span "XO 15" Beverage Center- XOU15BCGOR" at bounding box center [498, 379] width 197 height 35
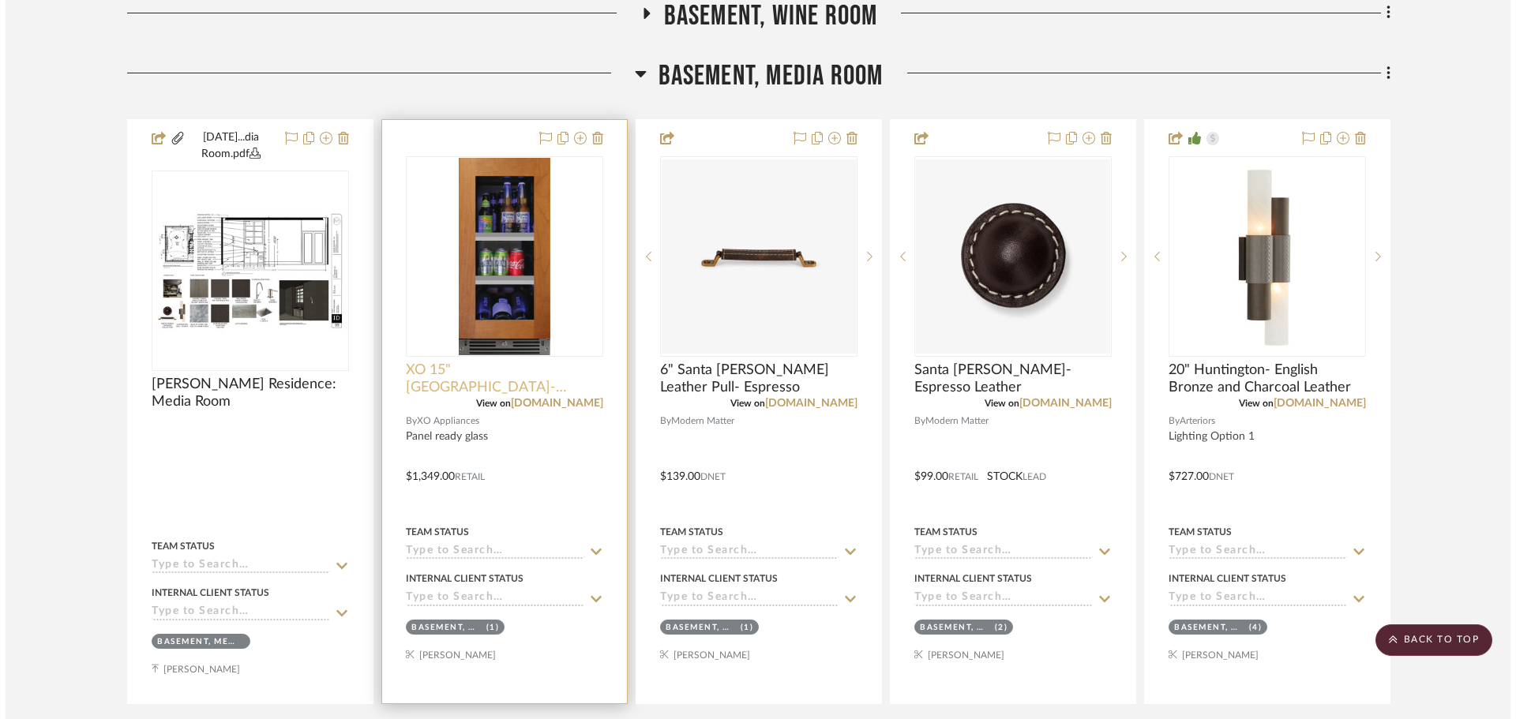
scroll to position [0, 0]
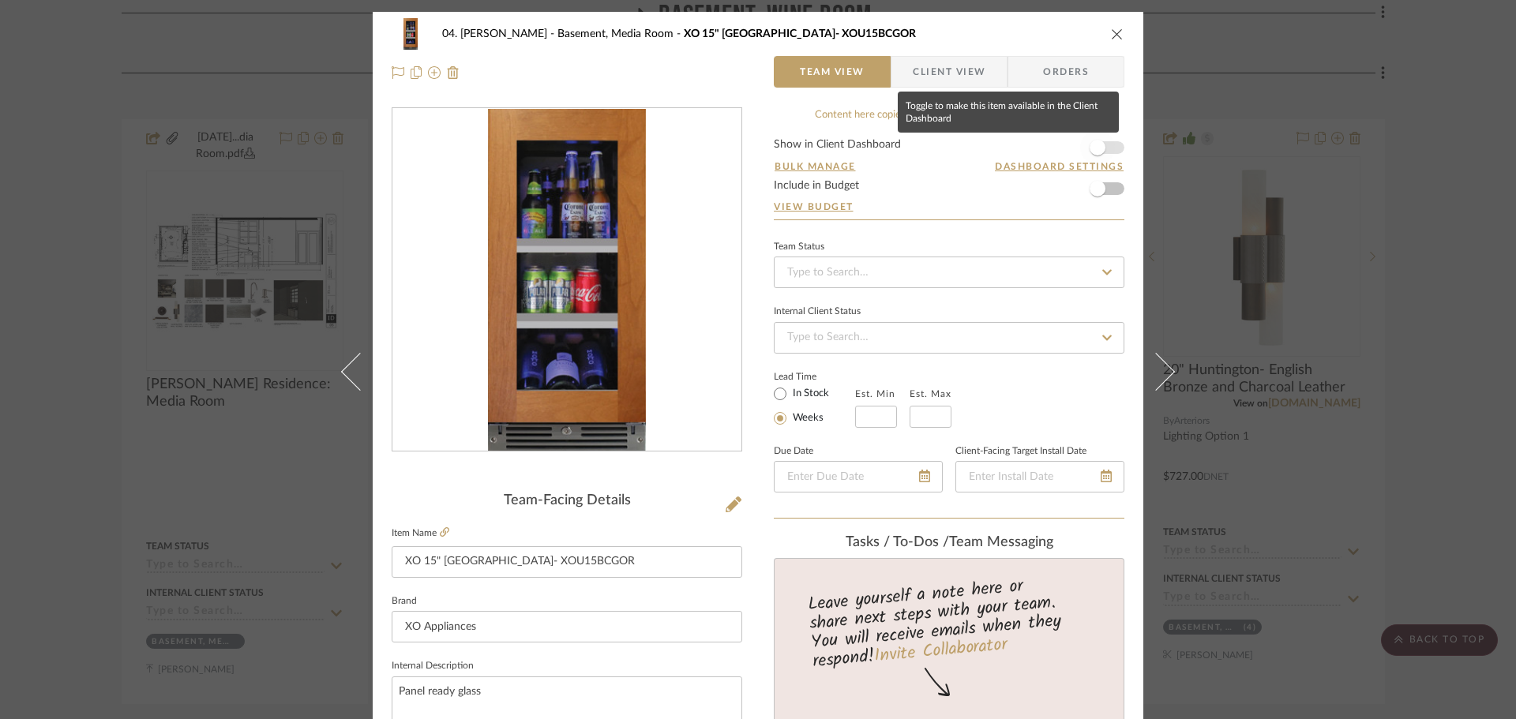
click at [1091, 148] on span "button" at bounding box center [1098, 148] width 16 height 16
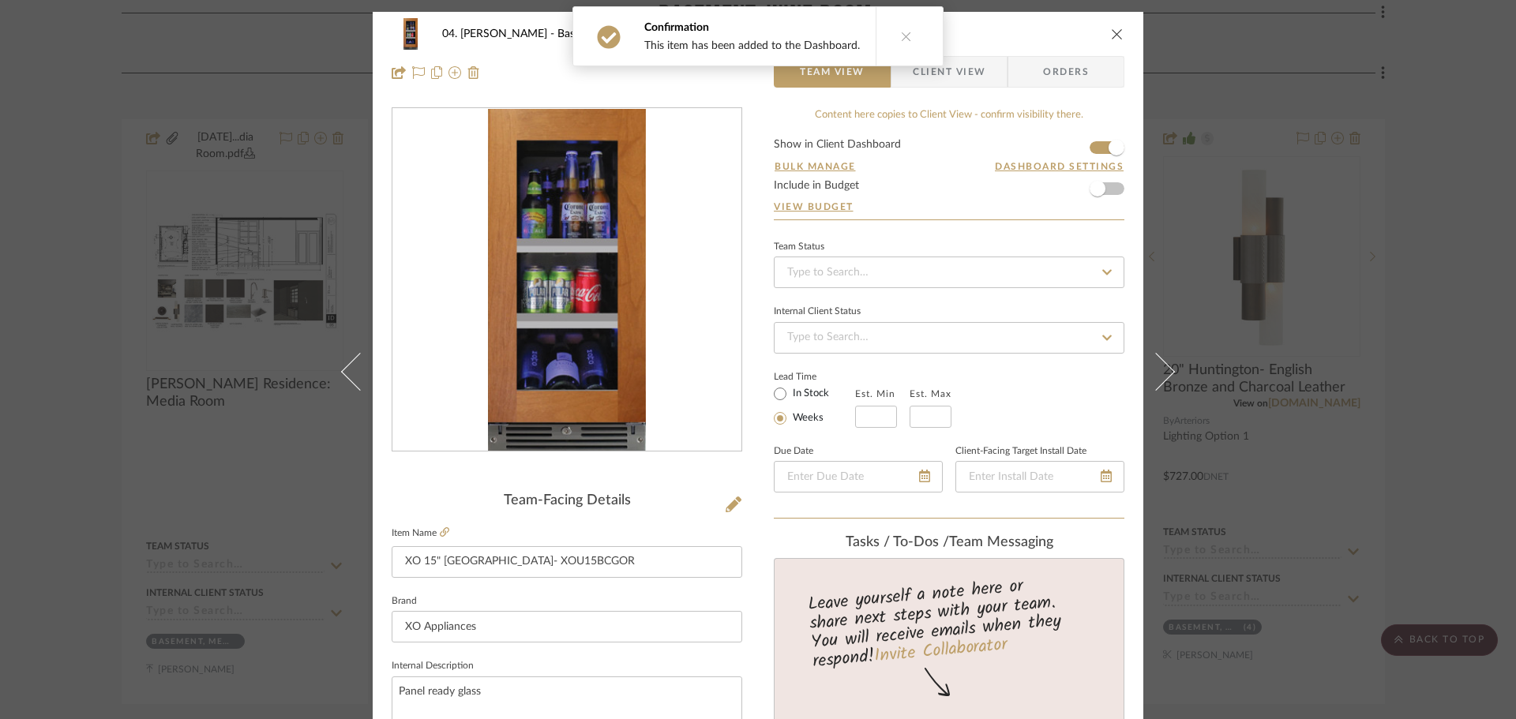
click at [1431, 298] on div "04. Linck Basement, Media Room XO 15" Beverage Center- XOU15BCGOR Team View Cli…" at bounding box center [758, 359] width 1516 height 719
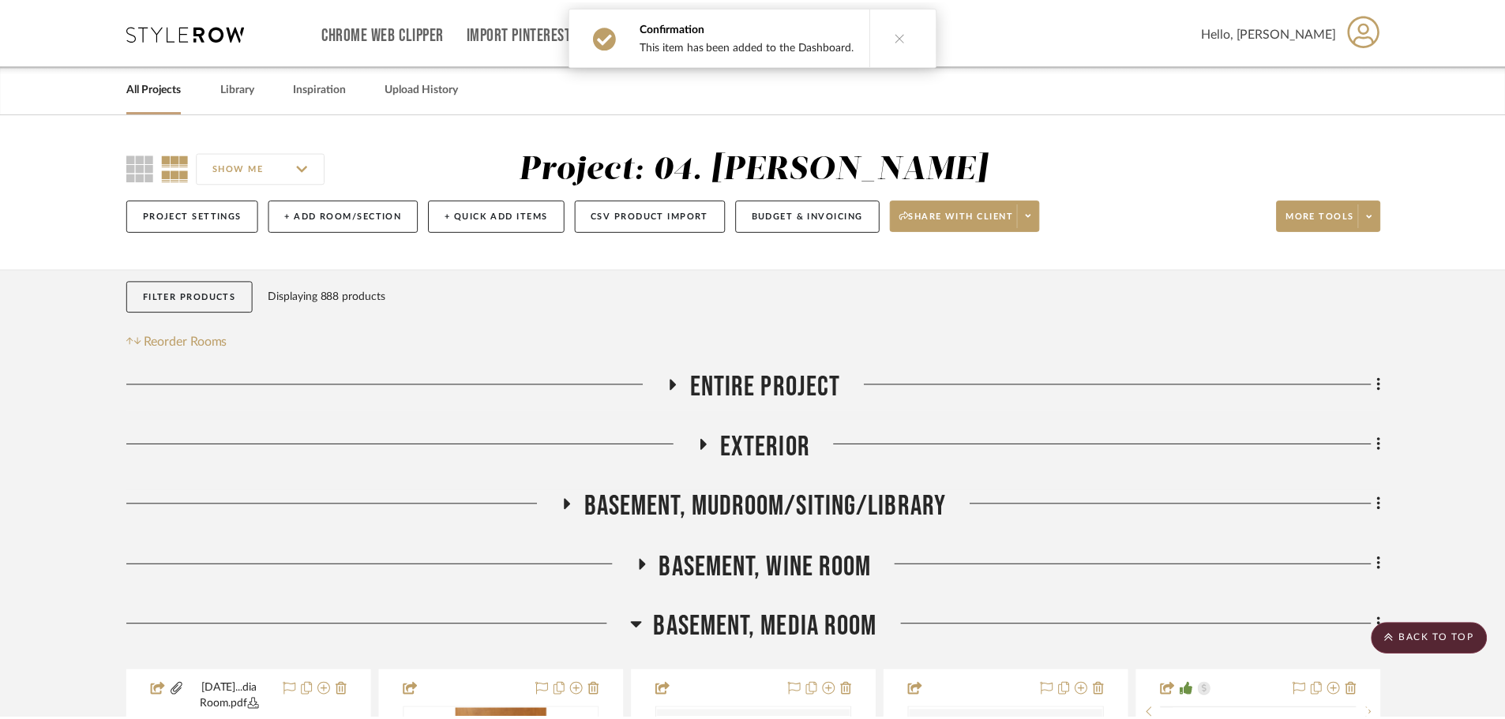
scroll to position [553, 0]
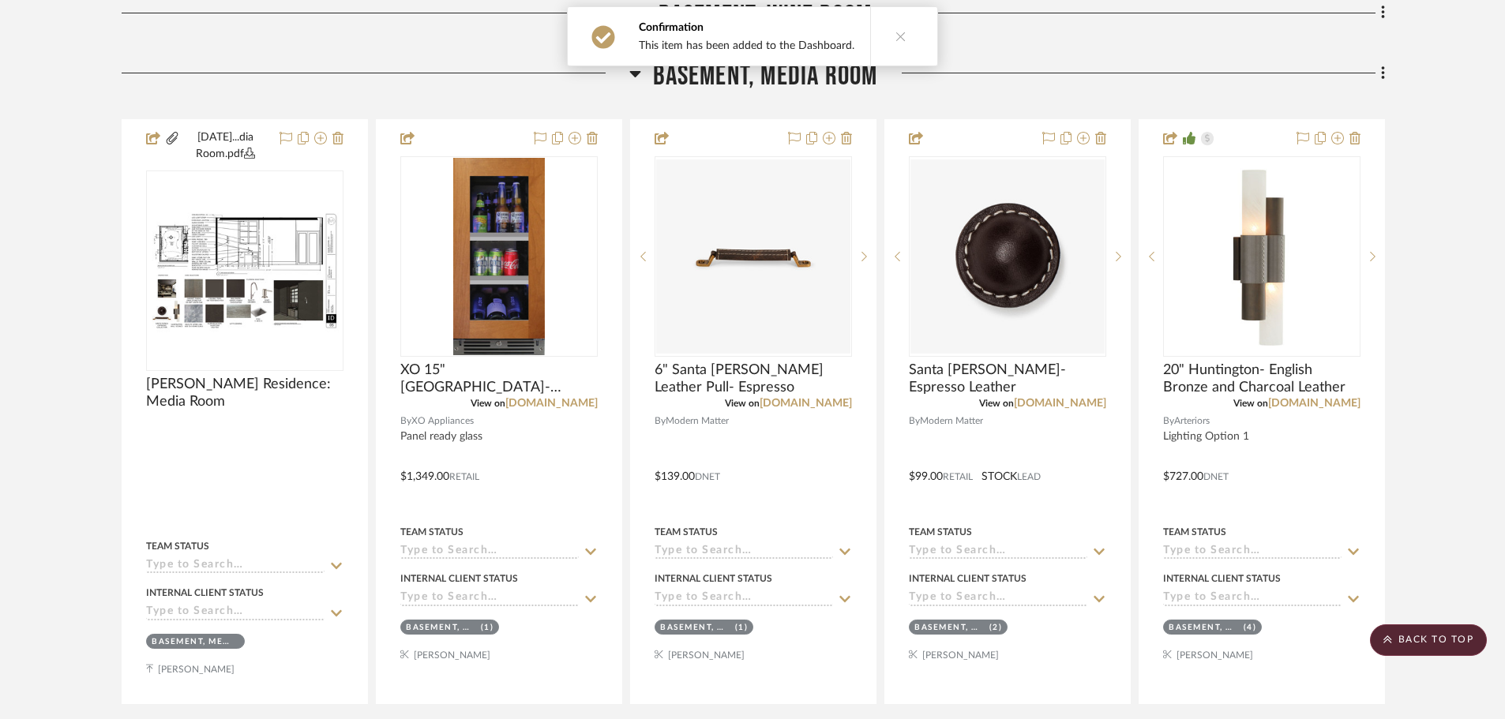
click at [743, 89] on span "Basement, Media Room" at bounding box center [765, 76] width 225 height 34
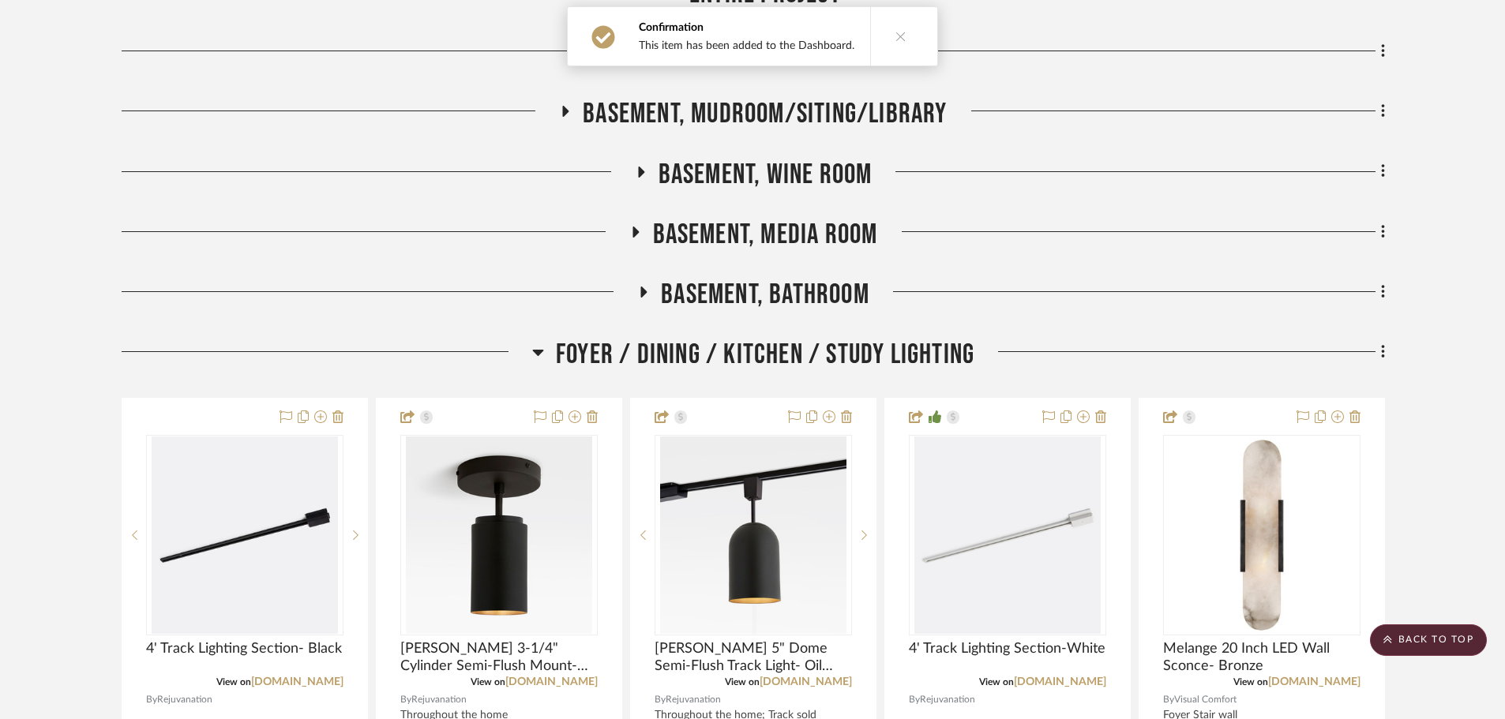
scroll to position [316, 0]
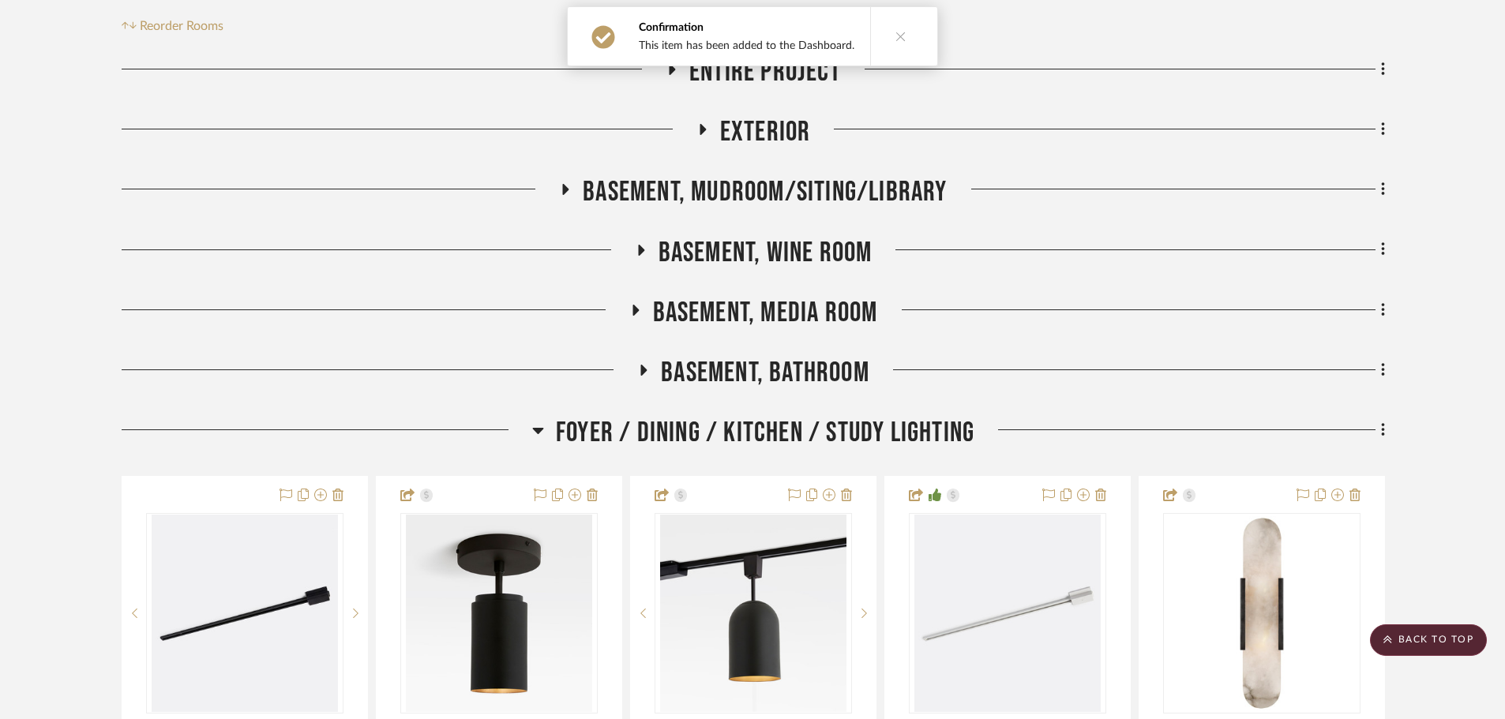
click at [789, 190] on span "Basement, Mudroom/Siting/Library" at bounding box center [765, 192] width 364 height 34
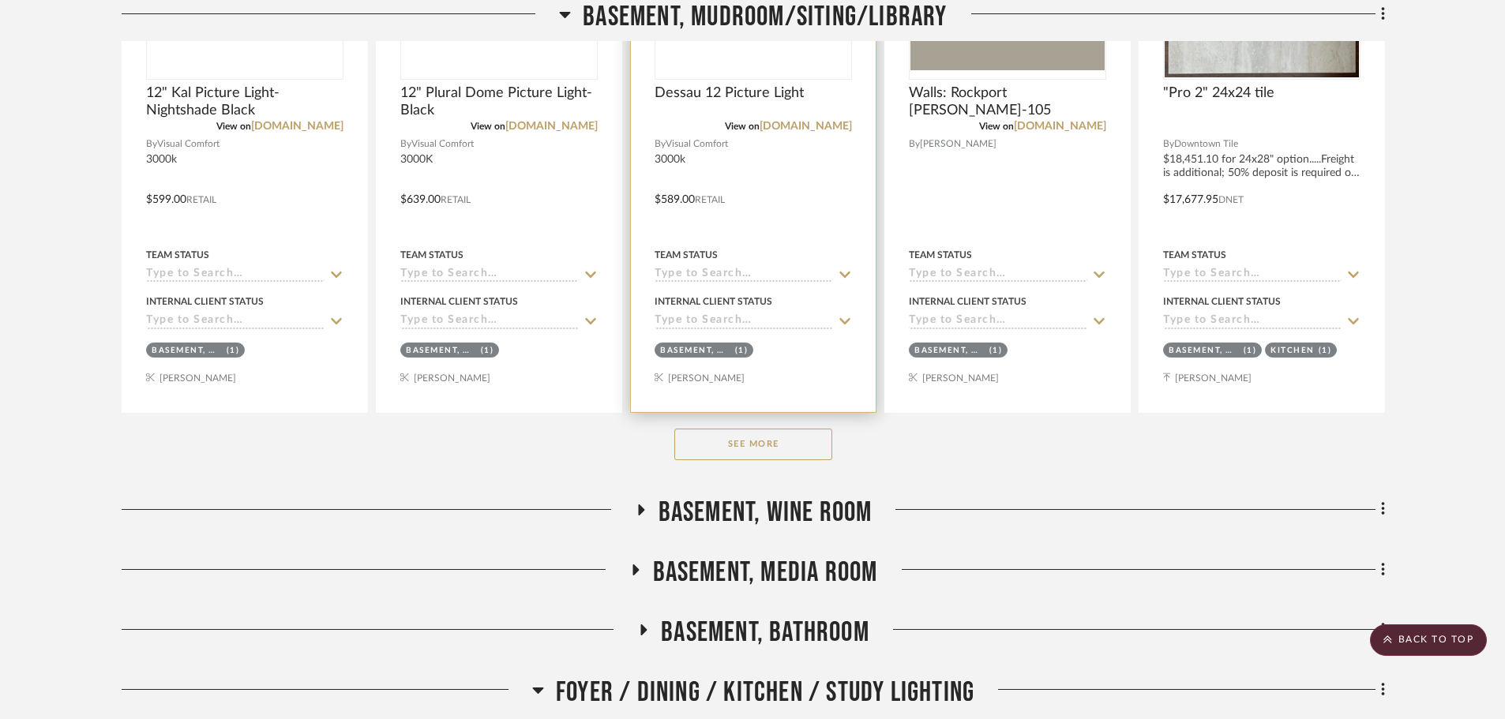
scroll to position [711, 0]
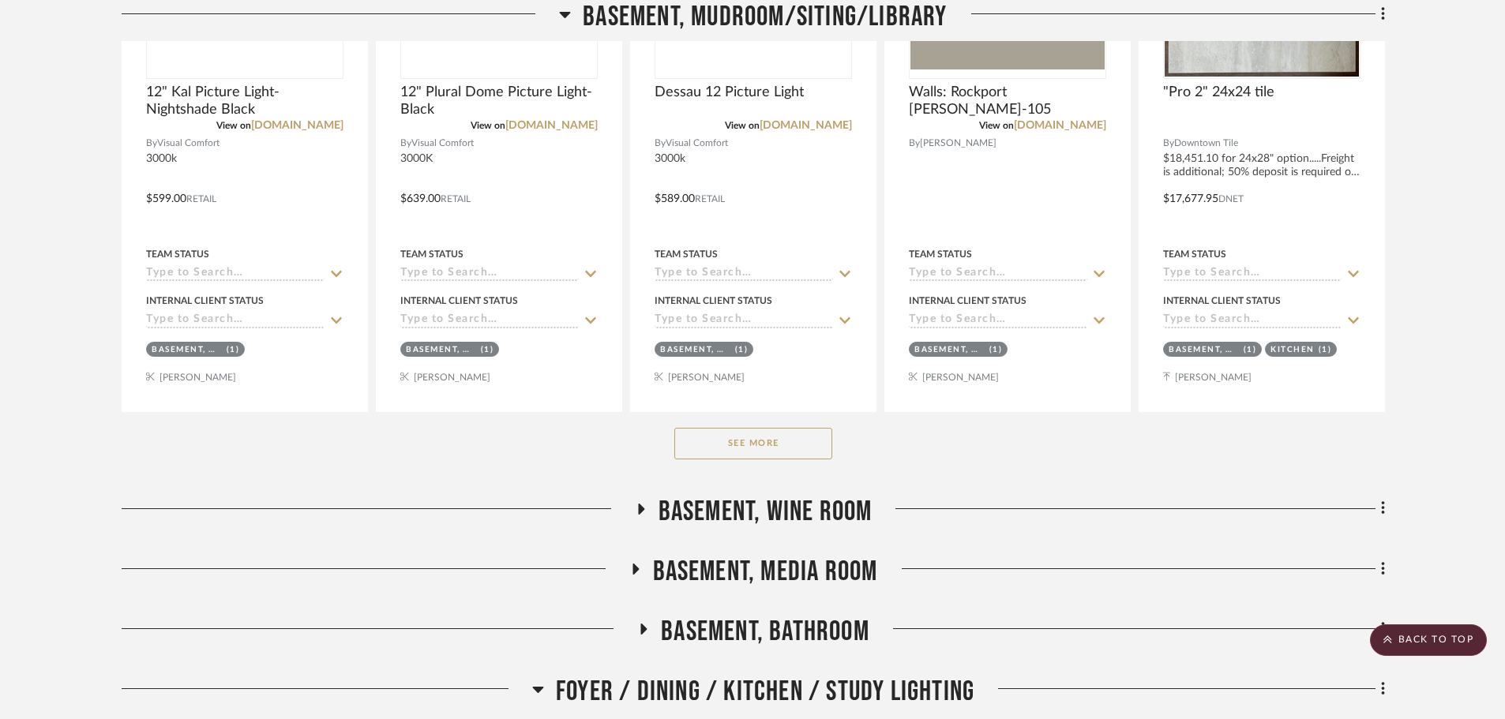
click at [725, 441] on button "See More" at bounding box center [753, 444] width 158 height 32
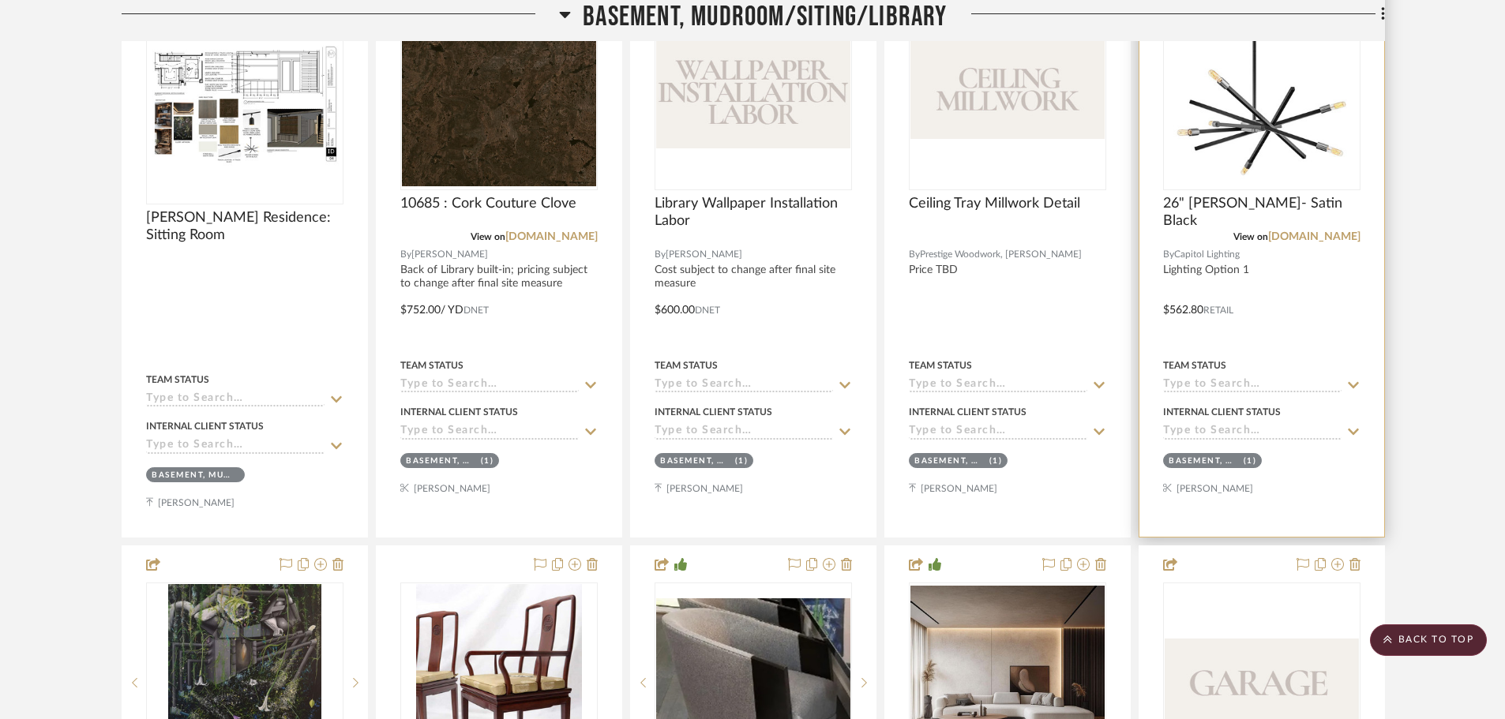
scroll to position [2369, 0]
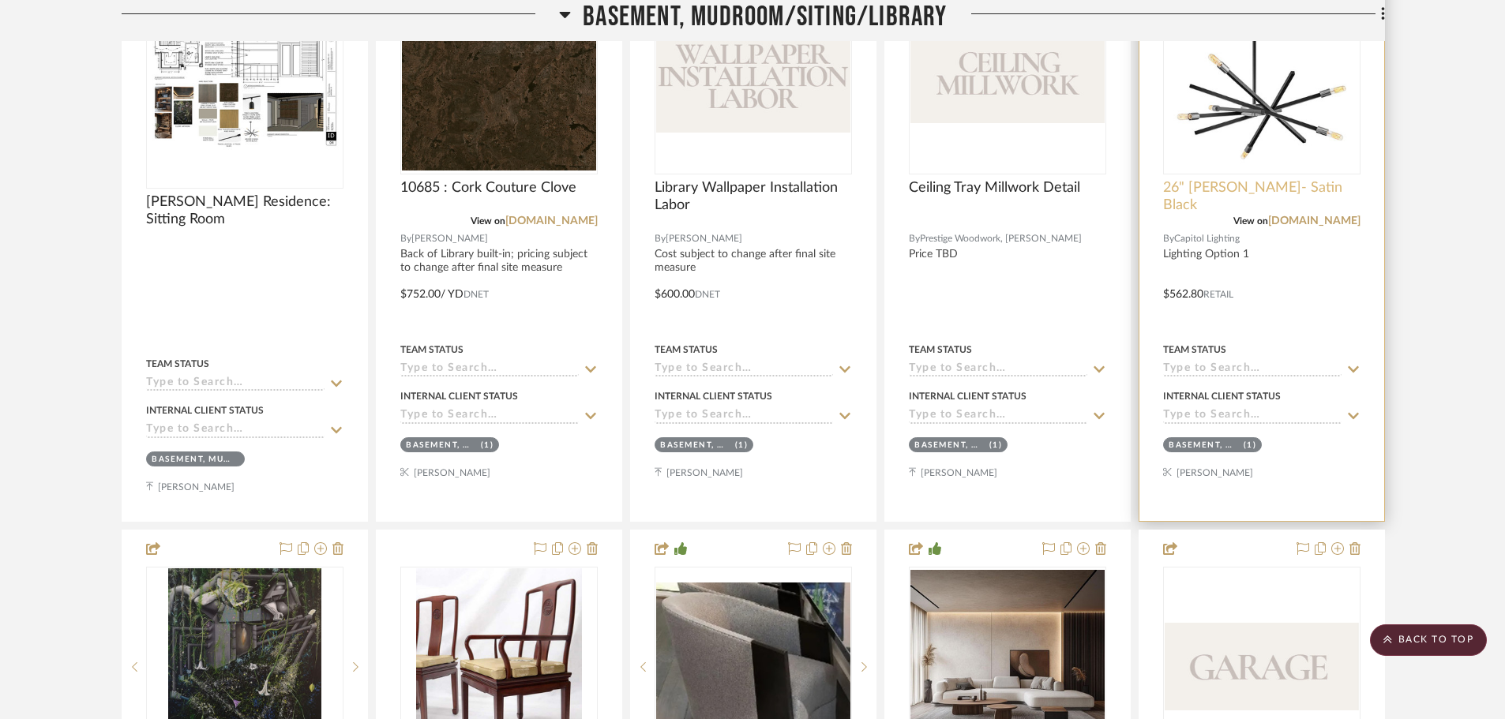
click at [1218, 186] on span "26" Archer- Satin Black" at bounding box center [1261, 196] width 197 height 35
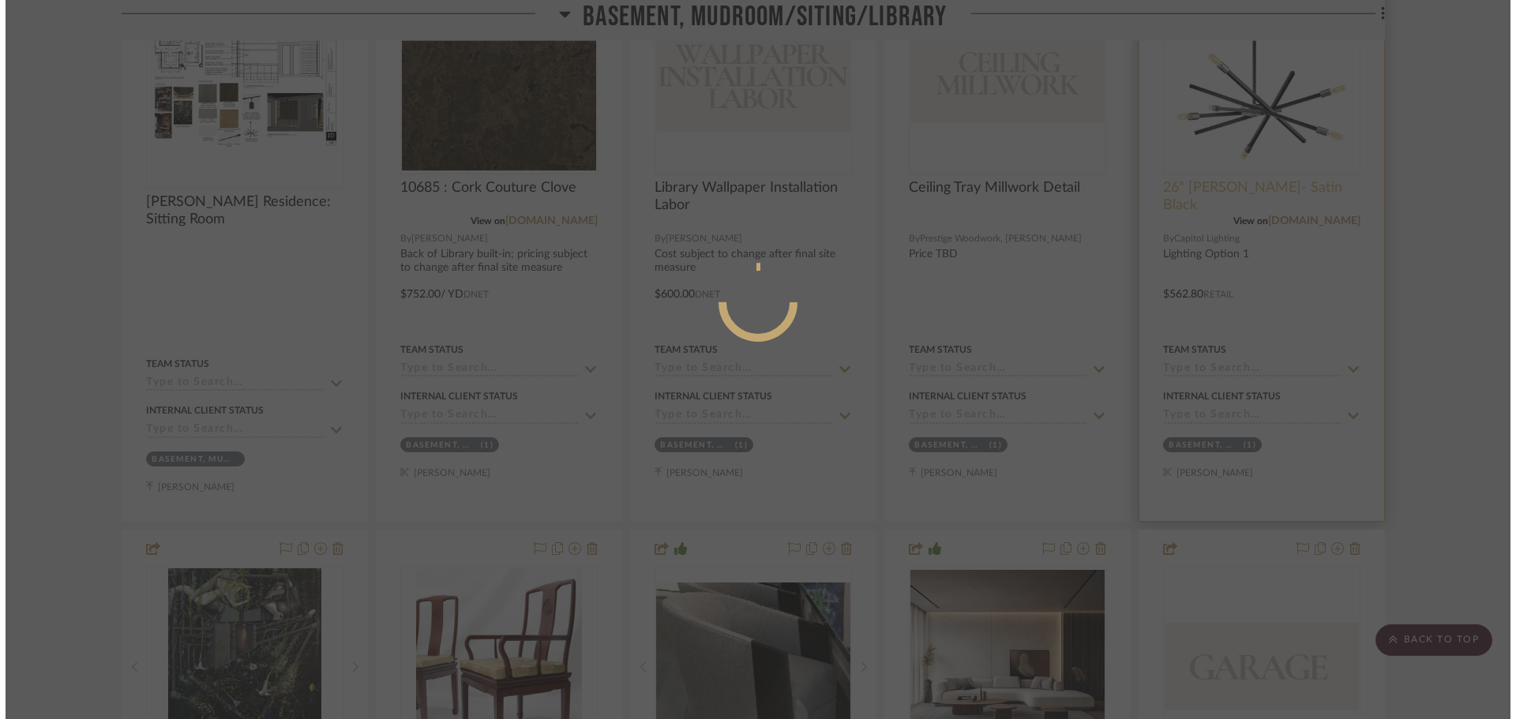
scroll to position [0, 0]
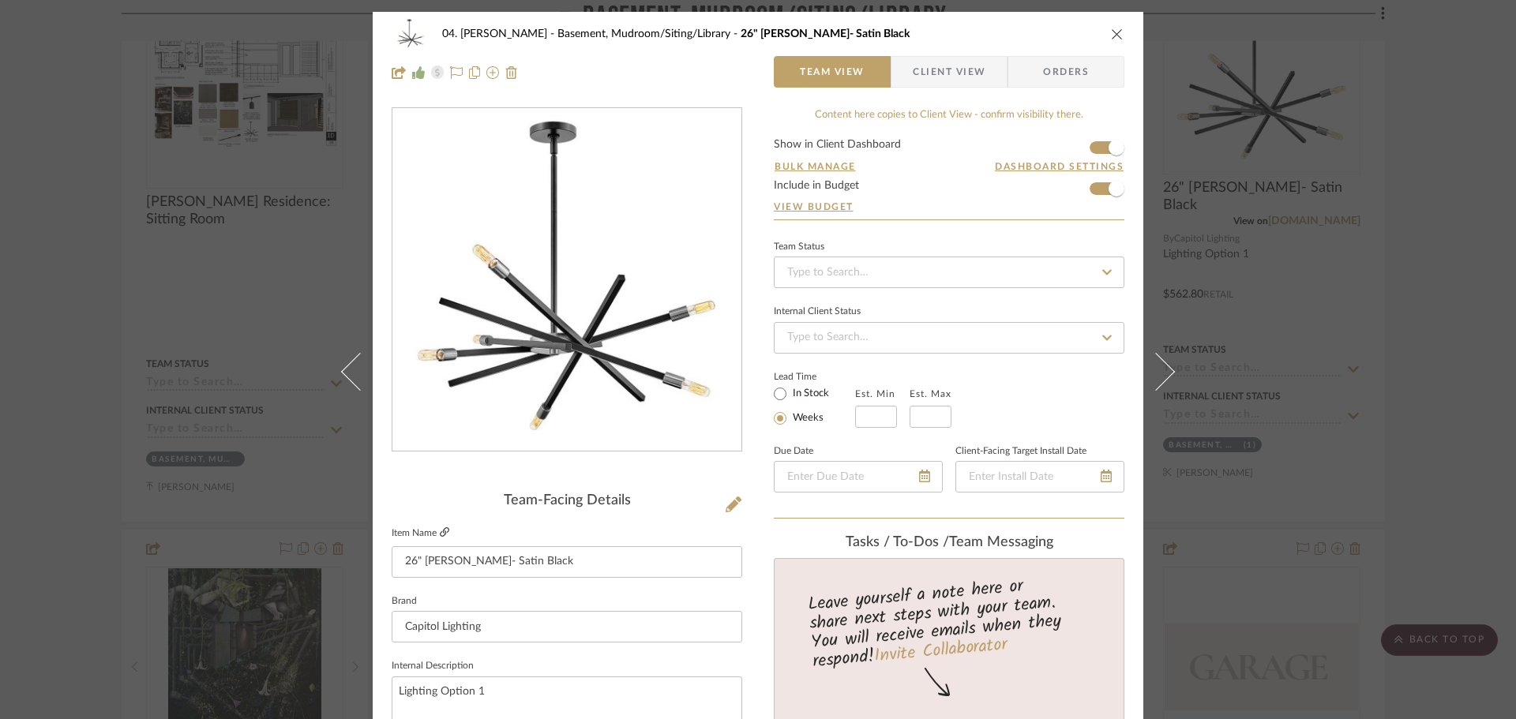
click at [443, 536] on icon at bounding box center [444, 532] width 9 height 9
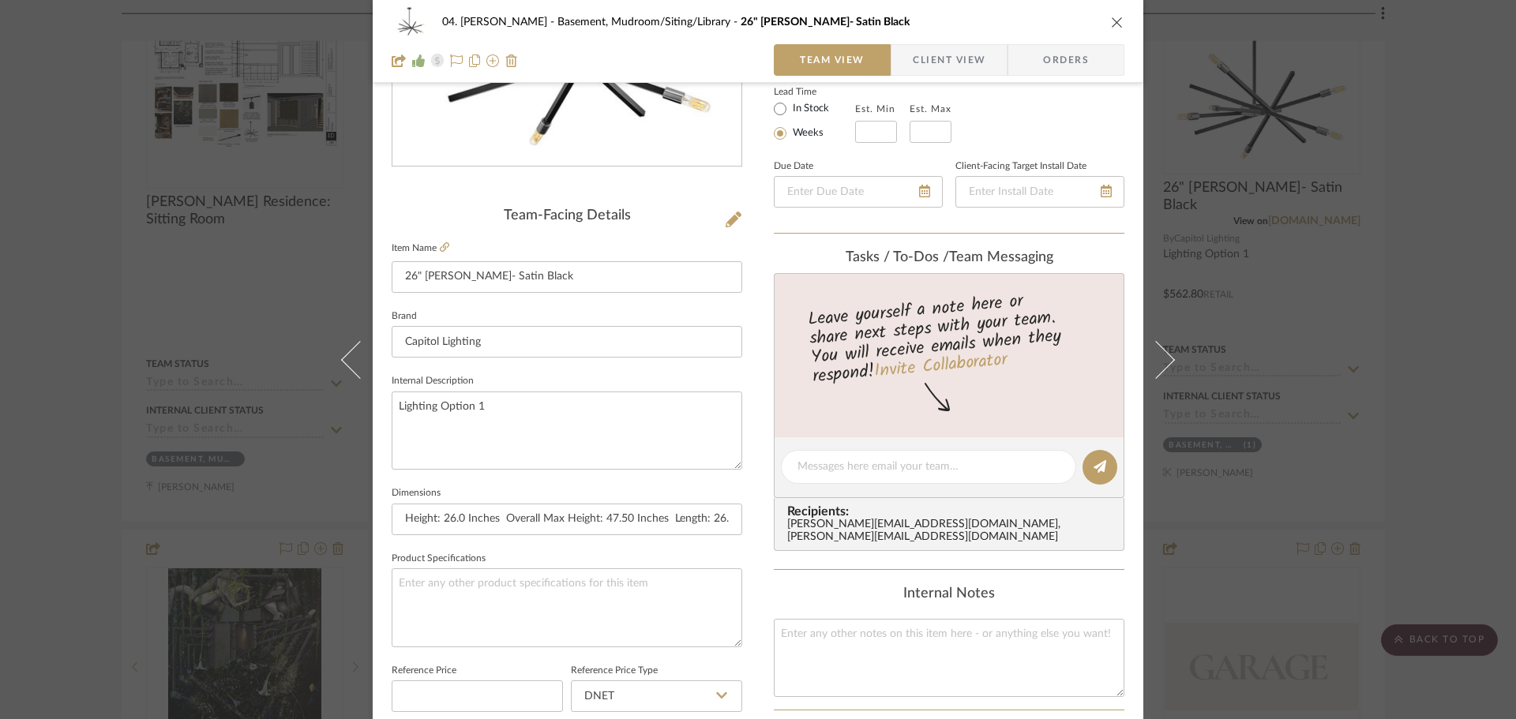
scroll to position [316, 0]
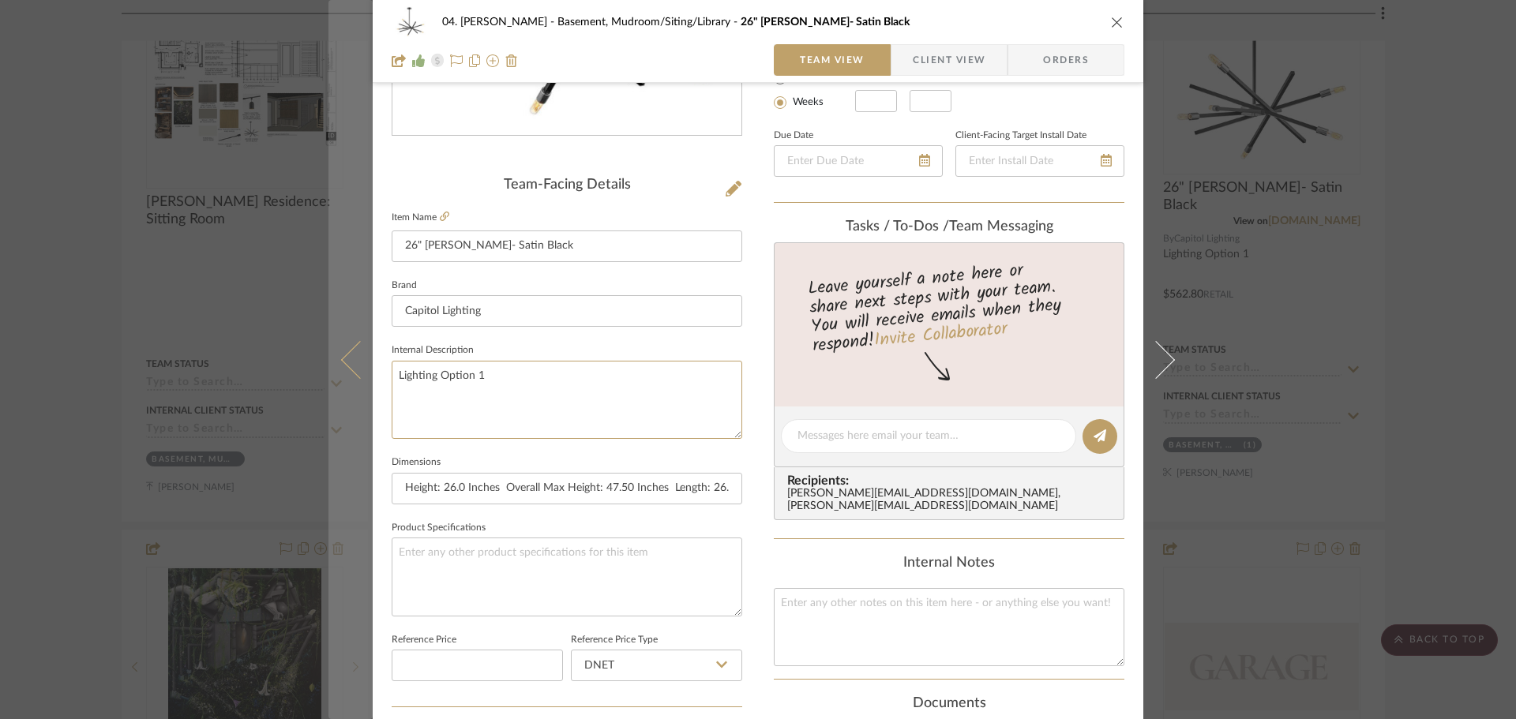
drag, startPoint x: 539, startPoint y: 386, endPoint x: 357, endPoint y: 374, distance: 182.9
click at [357, 374] on mat-dialog-content "04. Linck Basement, Mudroom/Siting/Library 26" Archer- Satin Black Team View Cl…" at bounding box center [758, 425] width 859 height 1459
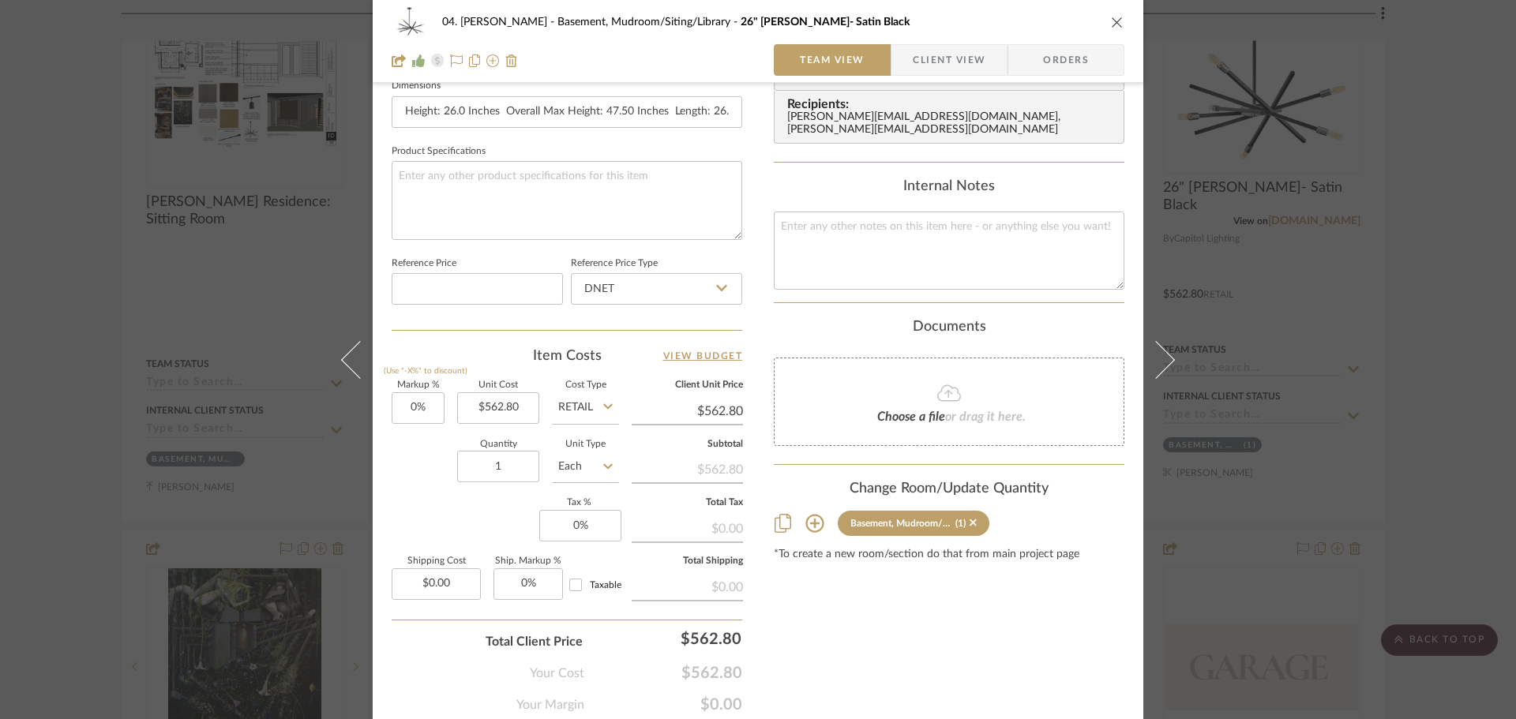
scroll to position [711, 0]
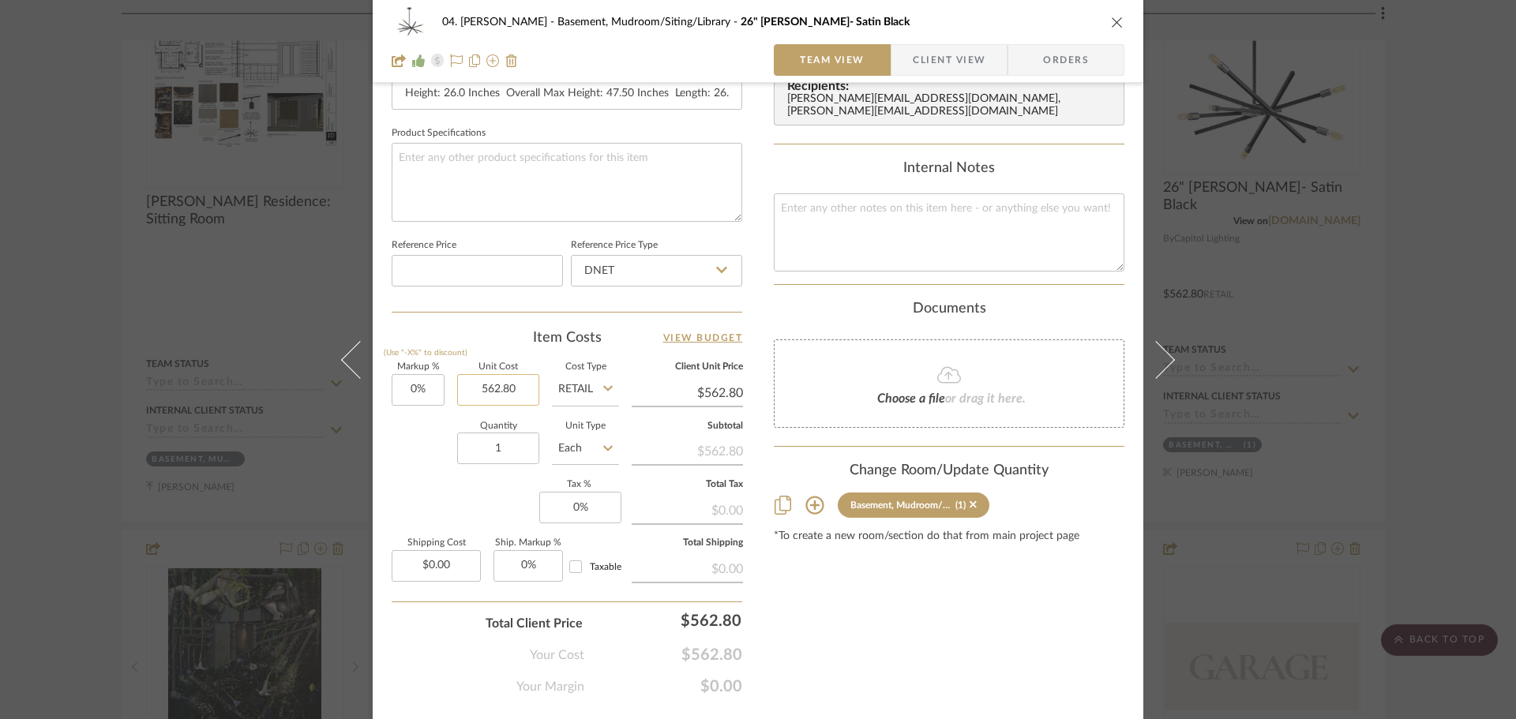
click at [502, 386] on input "562.80" at bounding box center [498, 390] width 82 height 32
type input "$367.70"
click at [486, 504] on div "Markup % (Use "-X%" to discount) 0% Unit Cost $367.70 Cost Type Retail Client U…" at bounding box center [567, 478] width 351 height 231
type input "$367.70"
click at [710, 639] on div "Your Cost $367.70" at bounding box center [567, 649] width 351 height 32
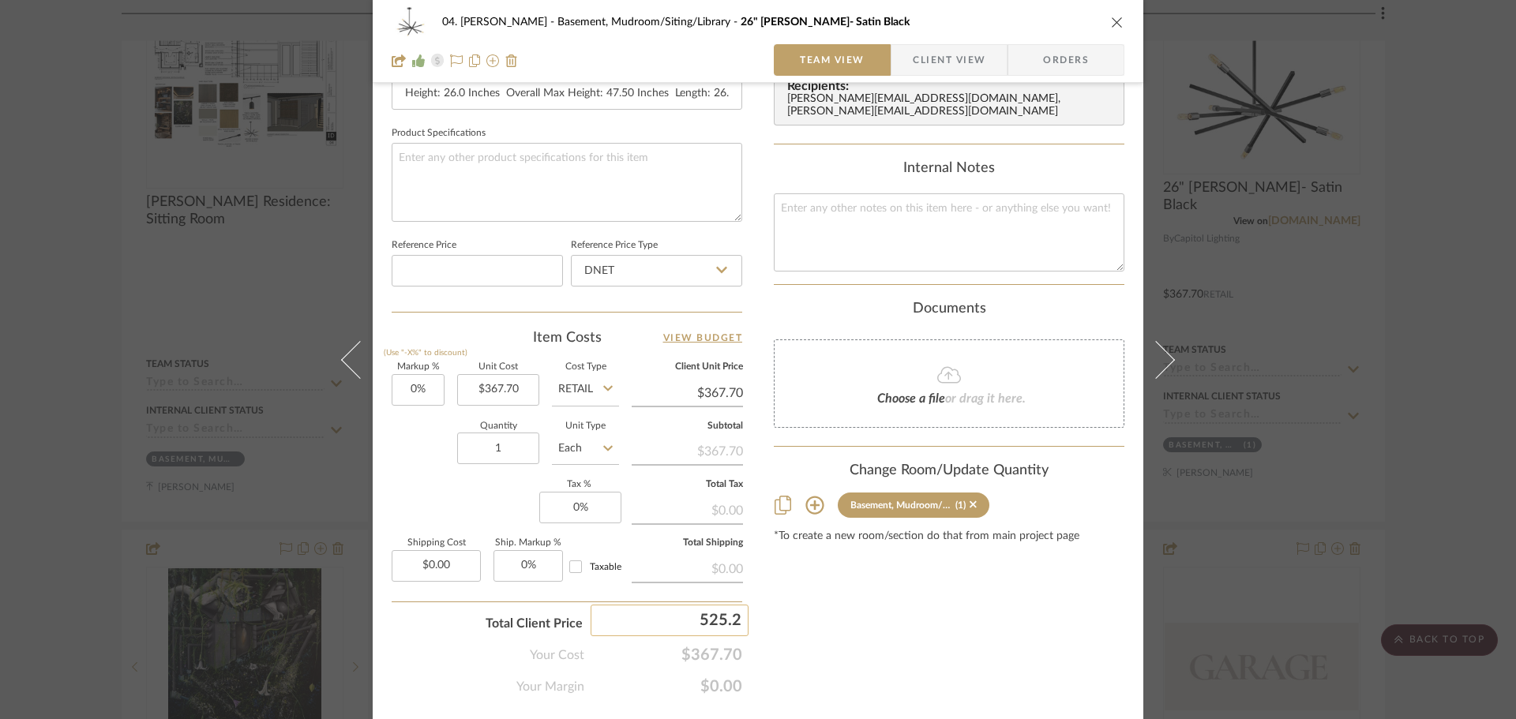
type input "525.28"
click at [910, 586] on div "04. Linck Basement, Mudroom/Siting/Library 26" Archer- Satin Black Team View Cl…" at bounding box center [758, 359] width 1516 height 719
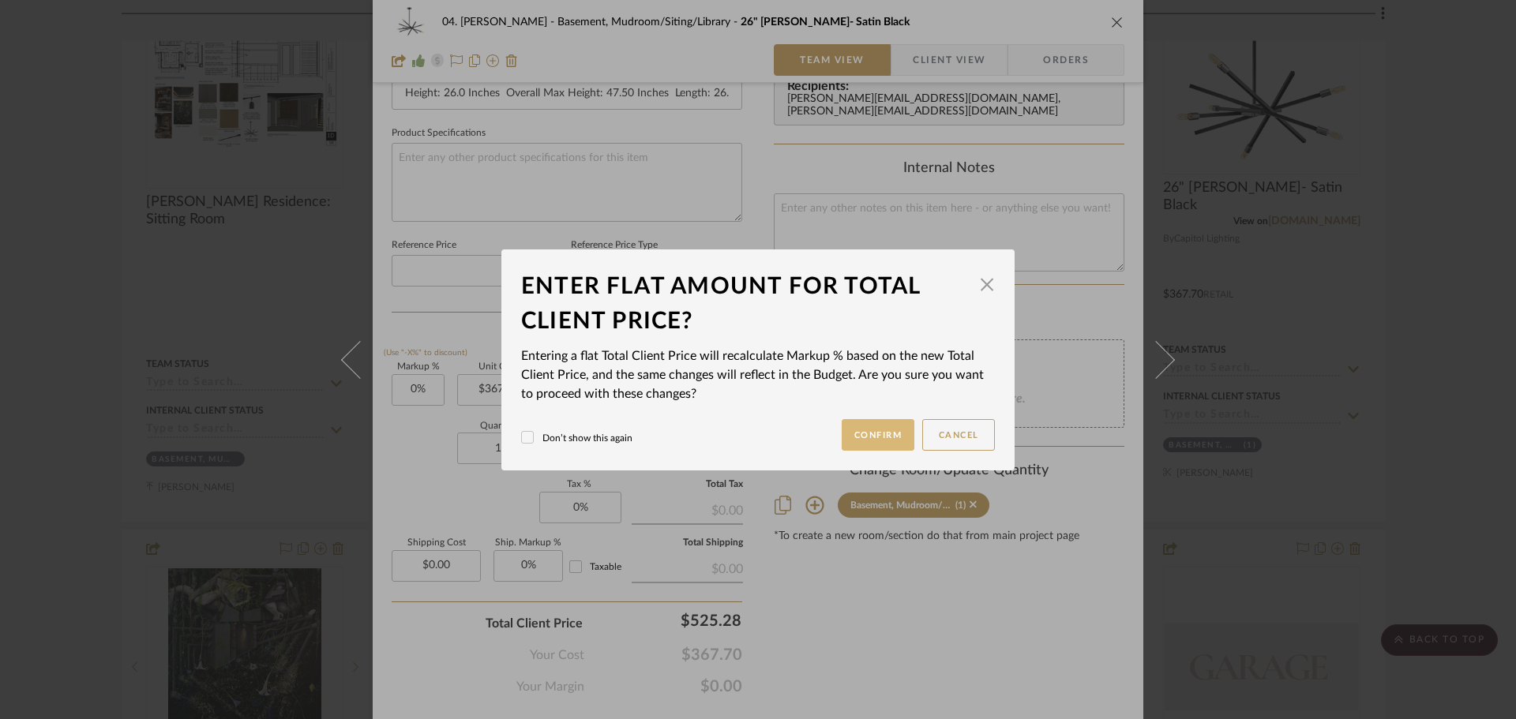
click at [859, 429] on button "Confirm" at bounding box center [878, 435] width 73 height 32
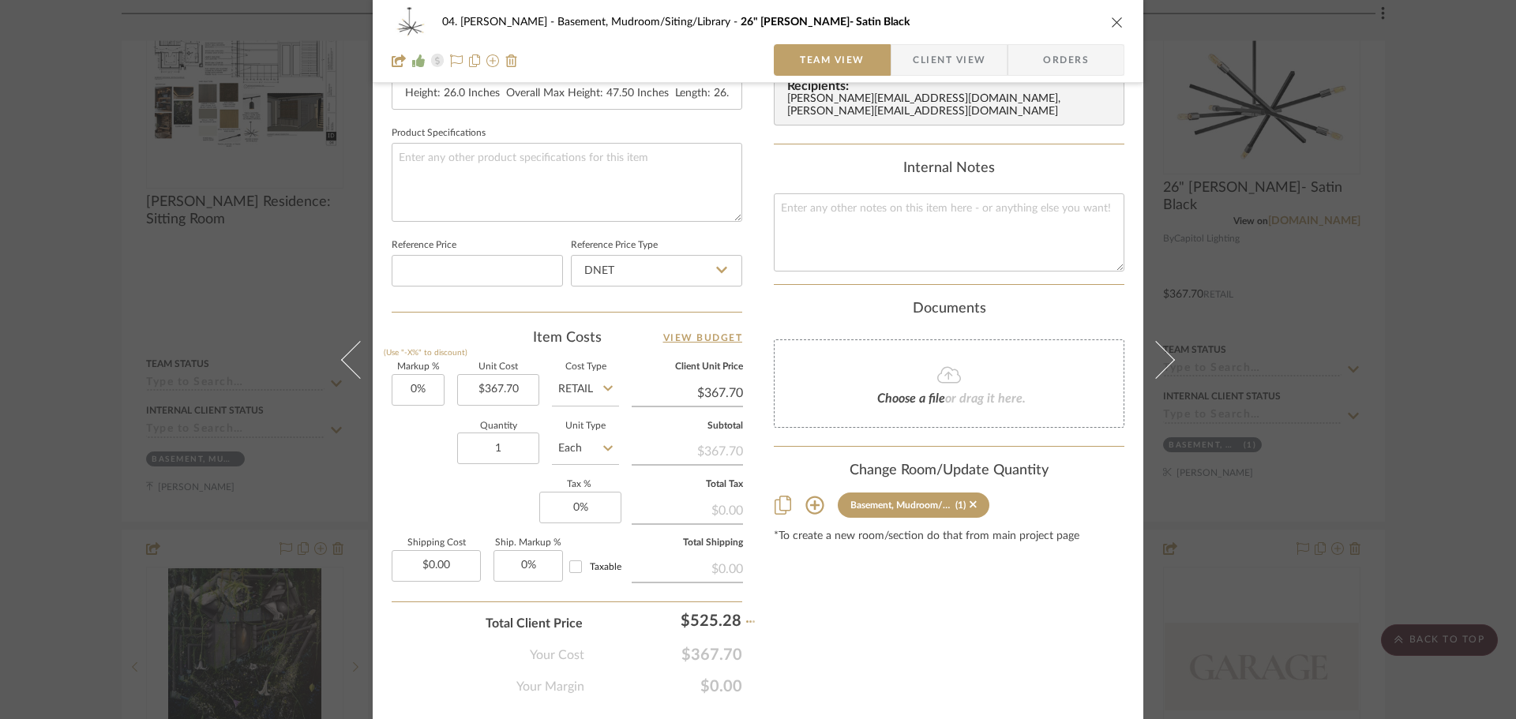
type input "42.85%"
type input "$525.28"
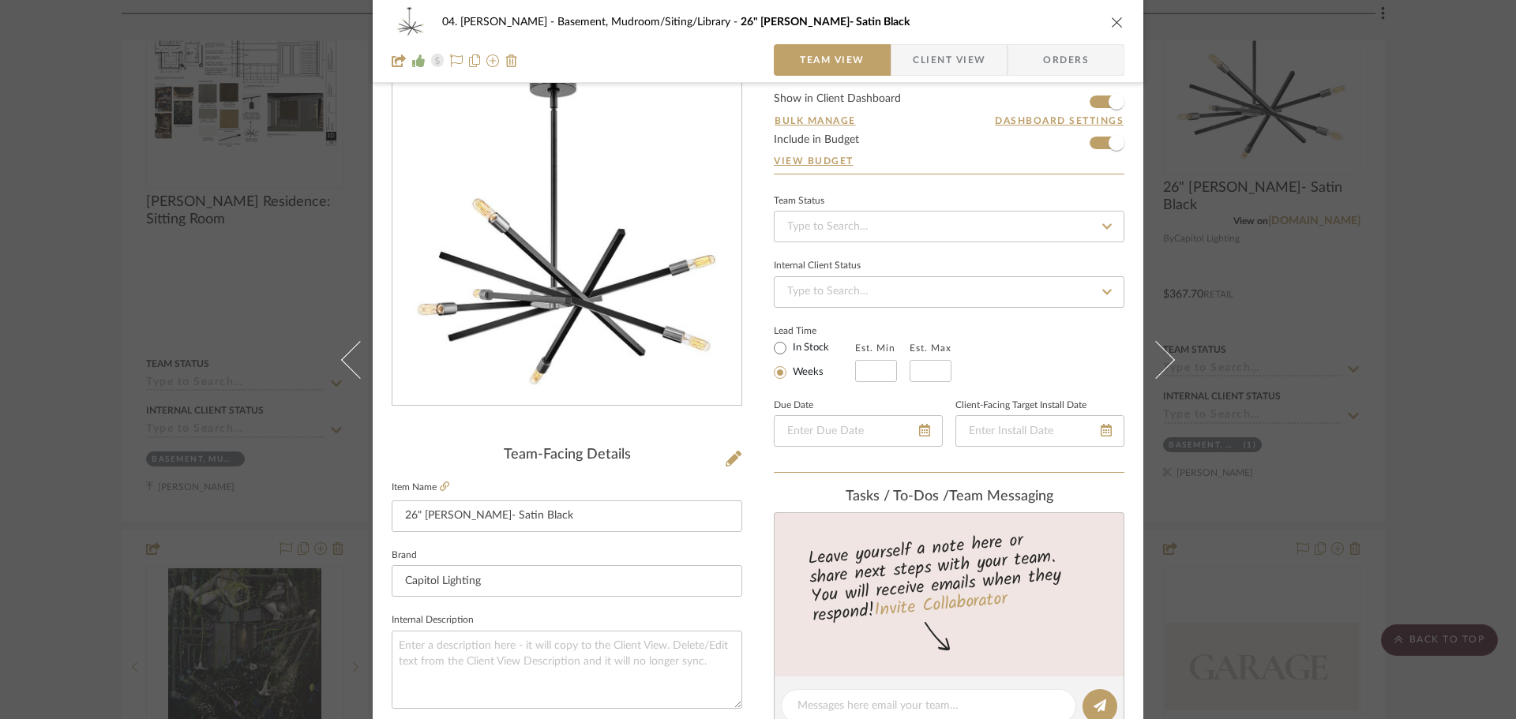
scroll to position [0, 0]
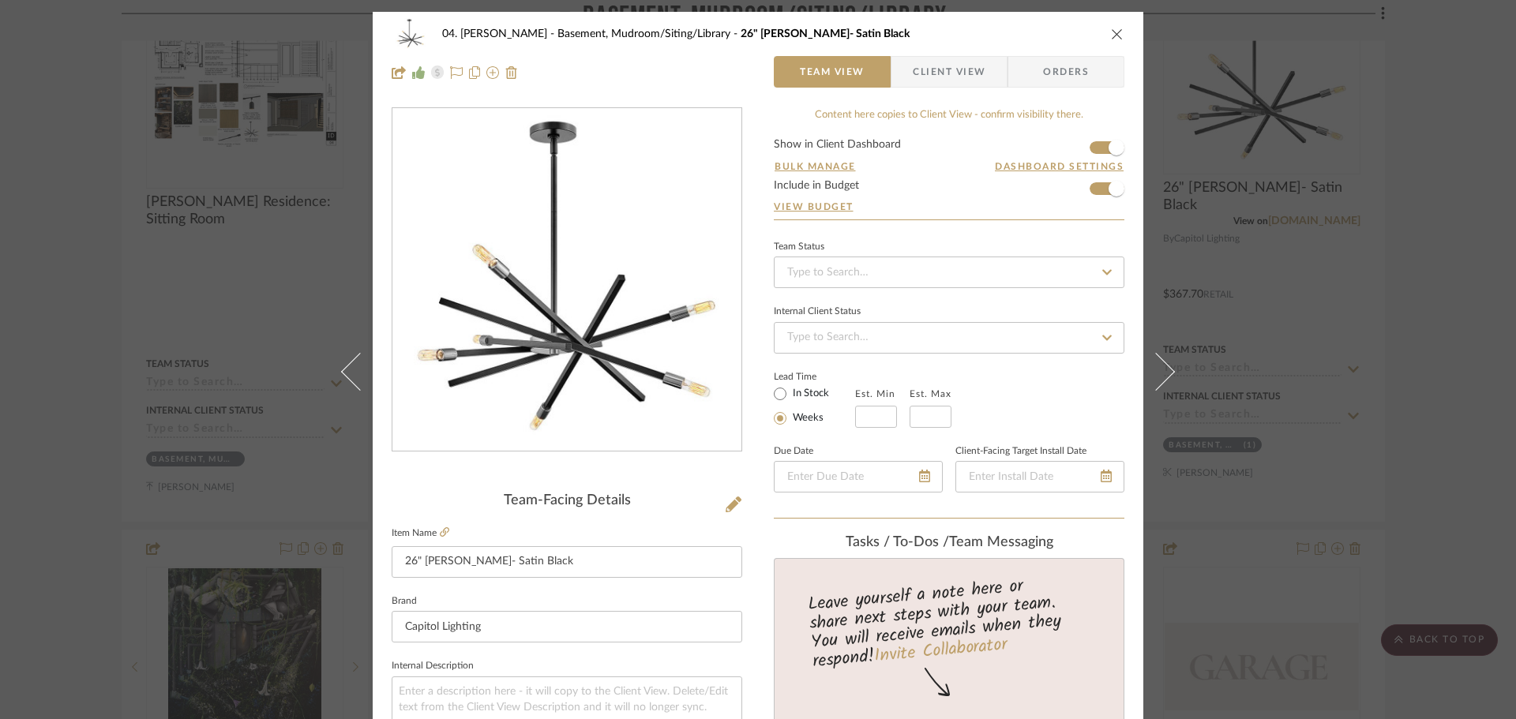
click at [1374, 272] on div "04. Linck Basement, Mudroom/Siting/Library 26" Archer- Satin Black Team View Cl…" at bounding box center [758, 359] width 1516 height 719
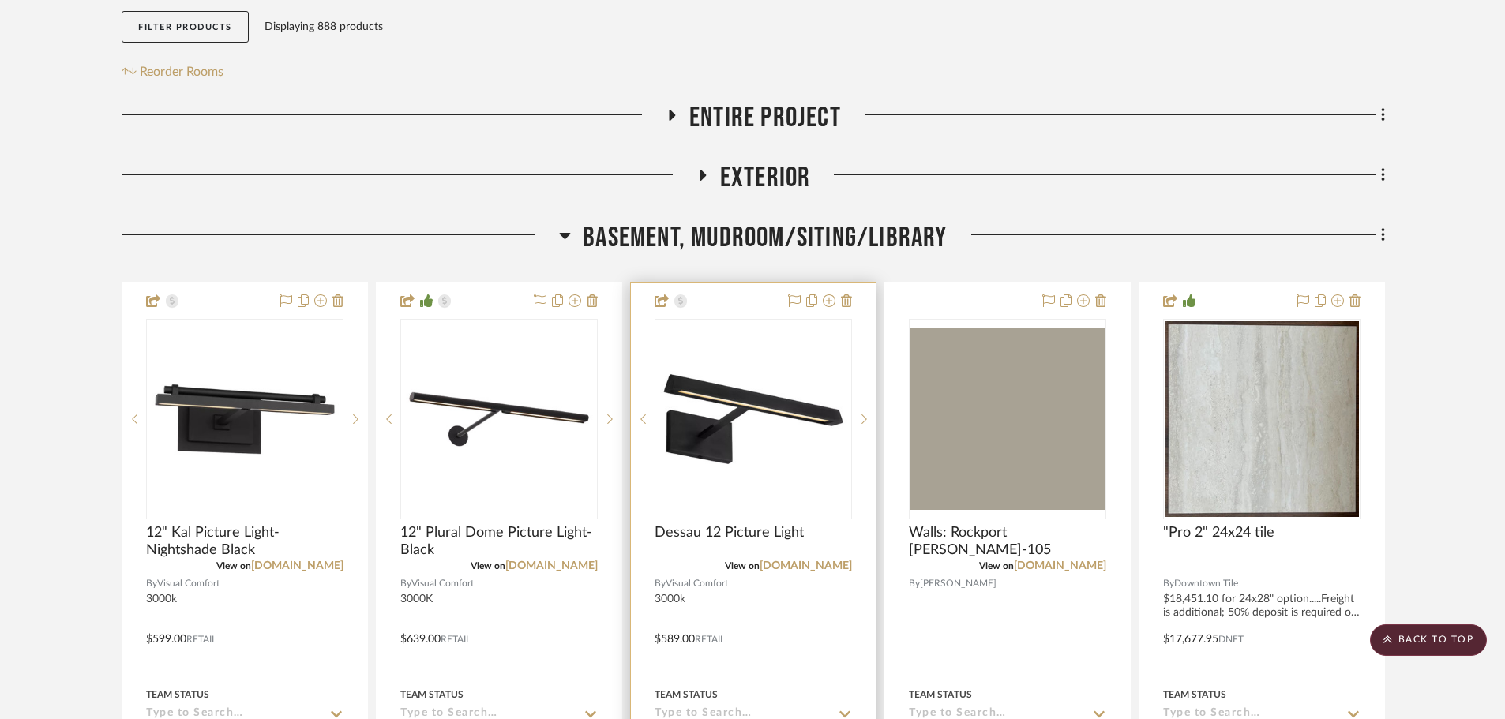
scroll to position [237, 0]
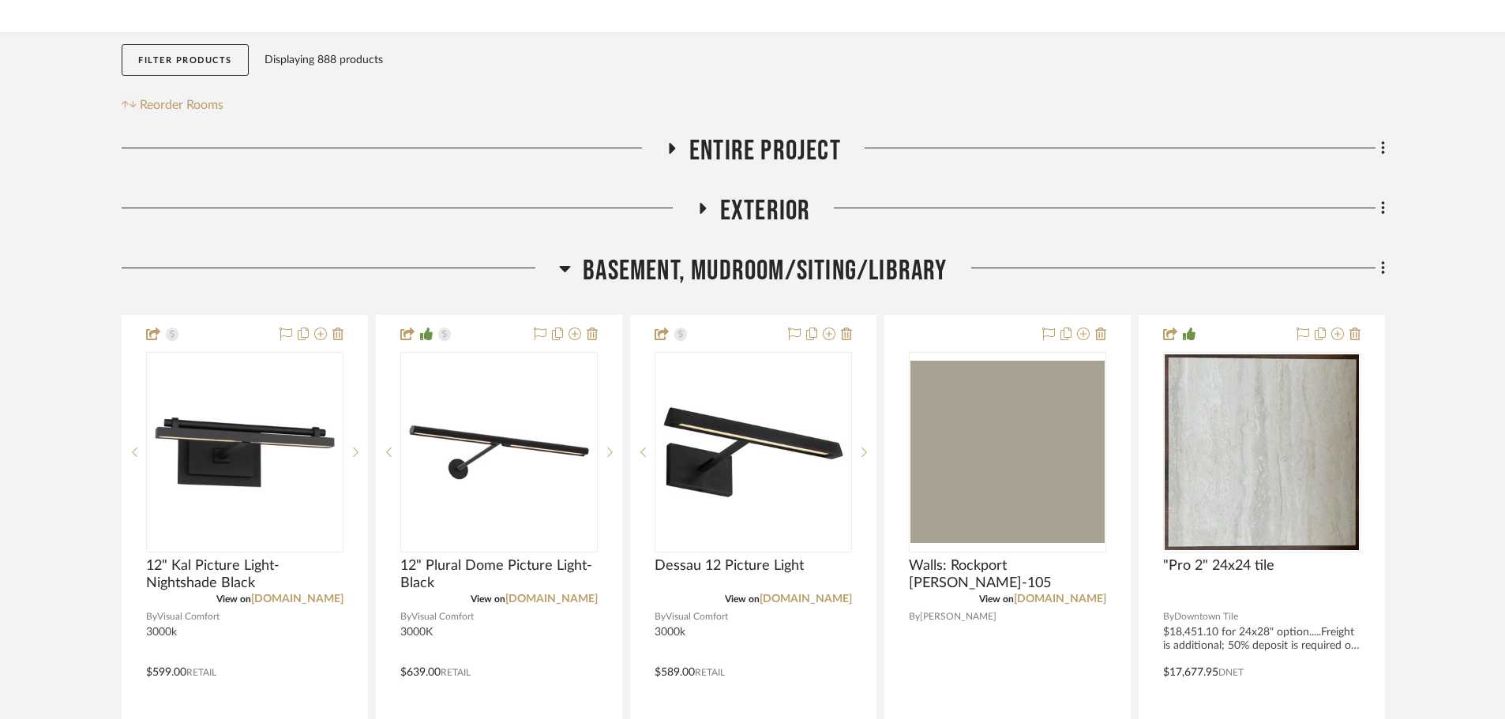
click at [727, 256] on span "Basement, Mudroom/Siting/Library" at bounding box center [765, 271] width 364 height 34
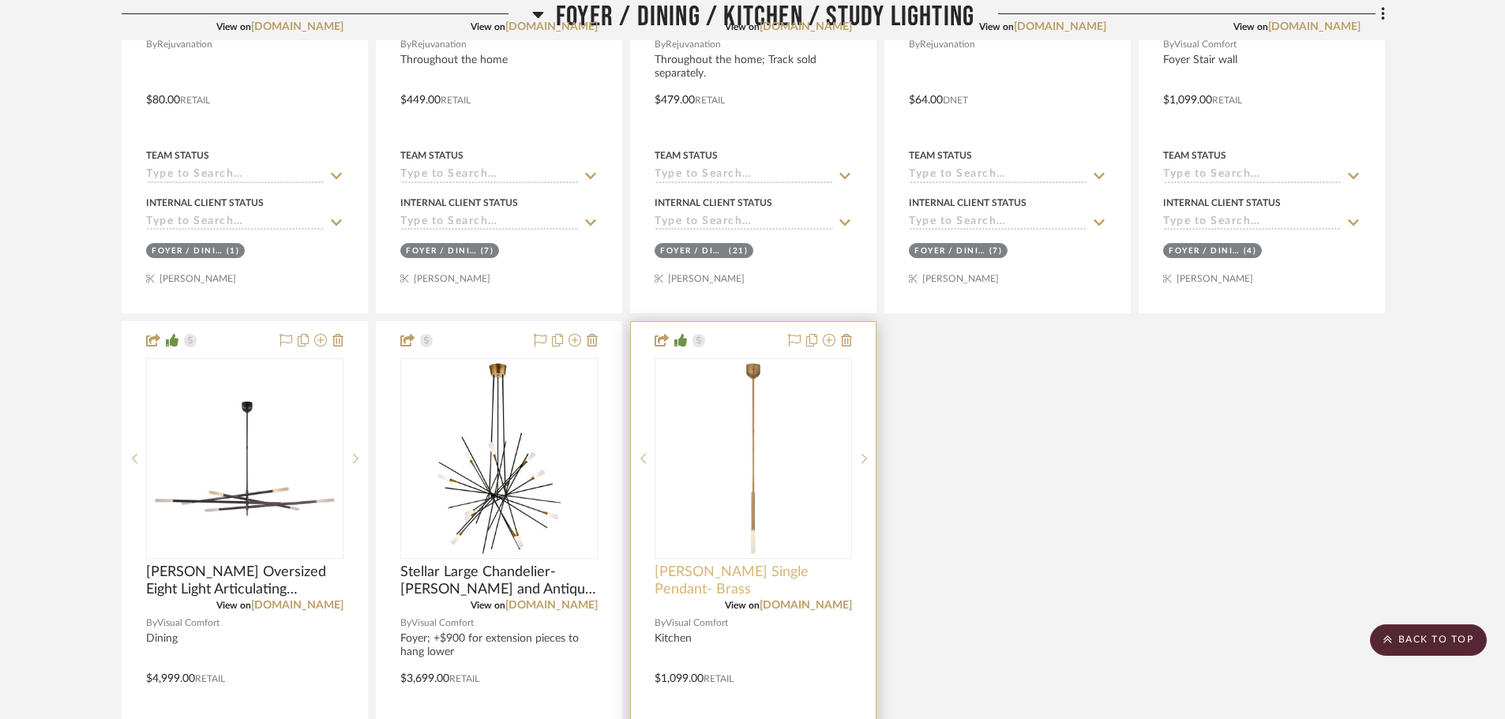
scroll to position [1106, 0]
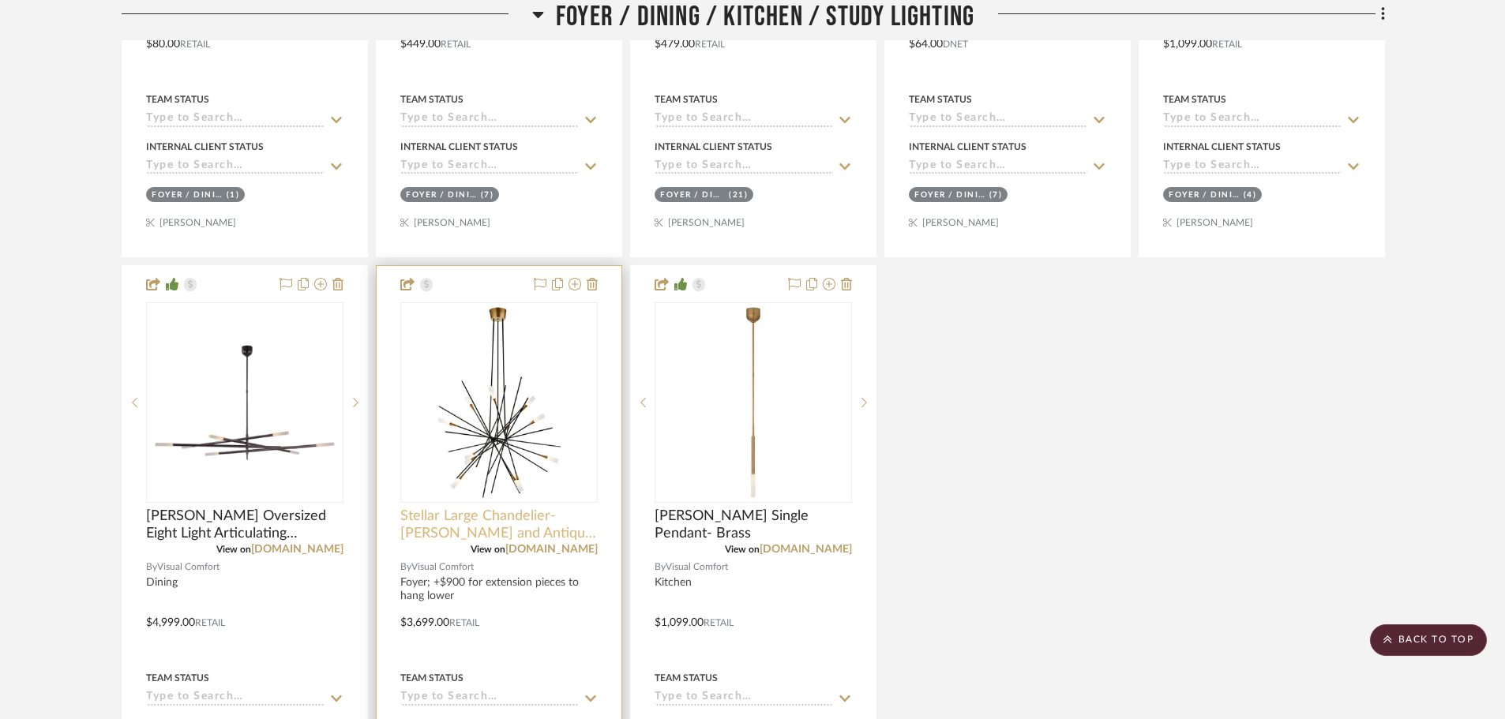
click at [438, 525] on span "Stellar Large Chandelier- Matt Black and Antique Brass" at bounding box center [498, 525] width 197 height 35
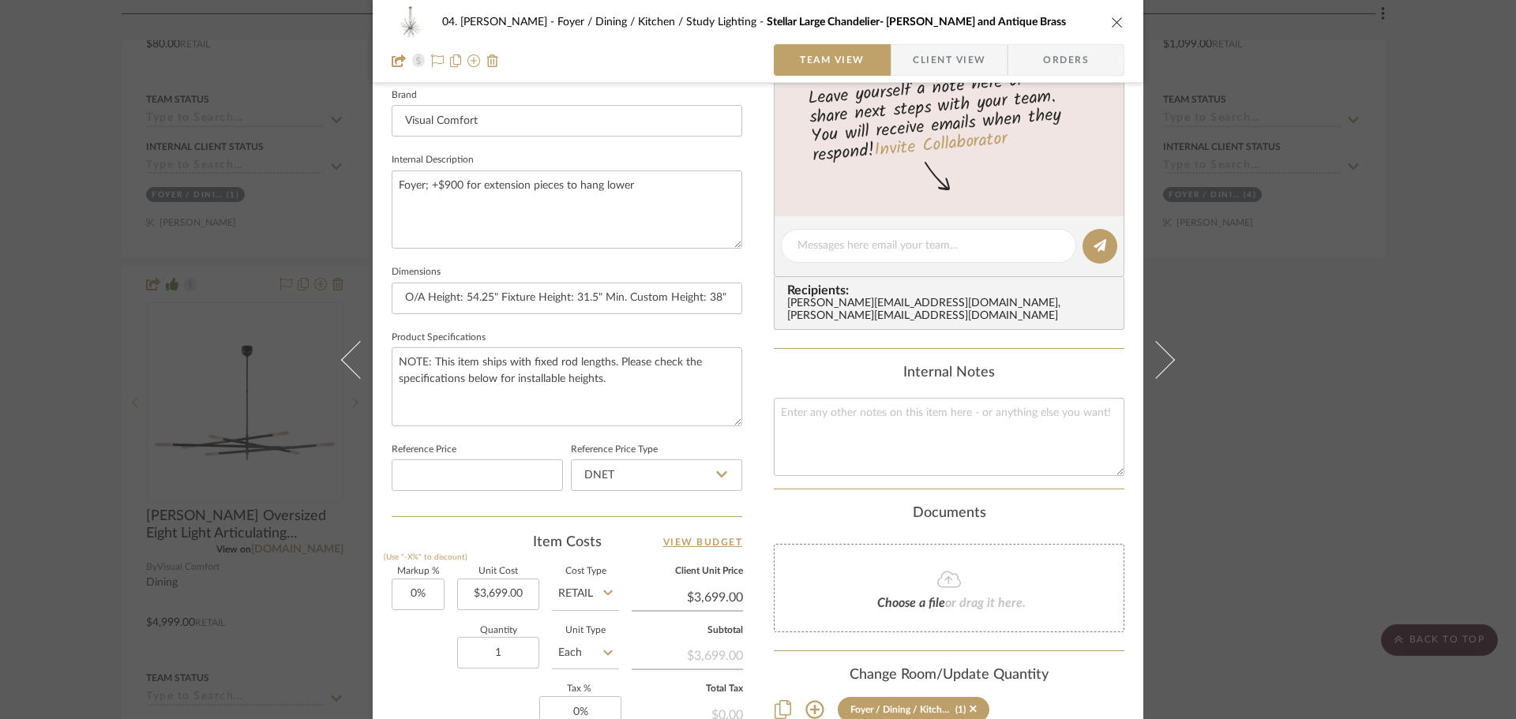
scroll to position [632, 0]
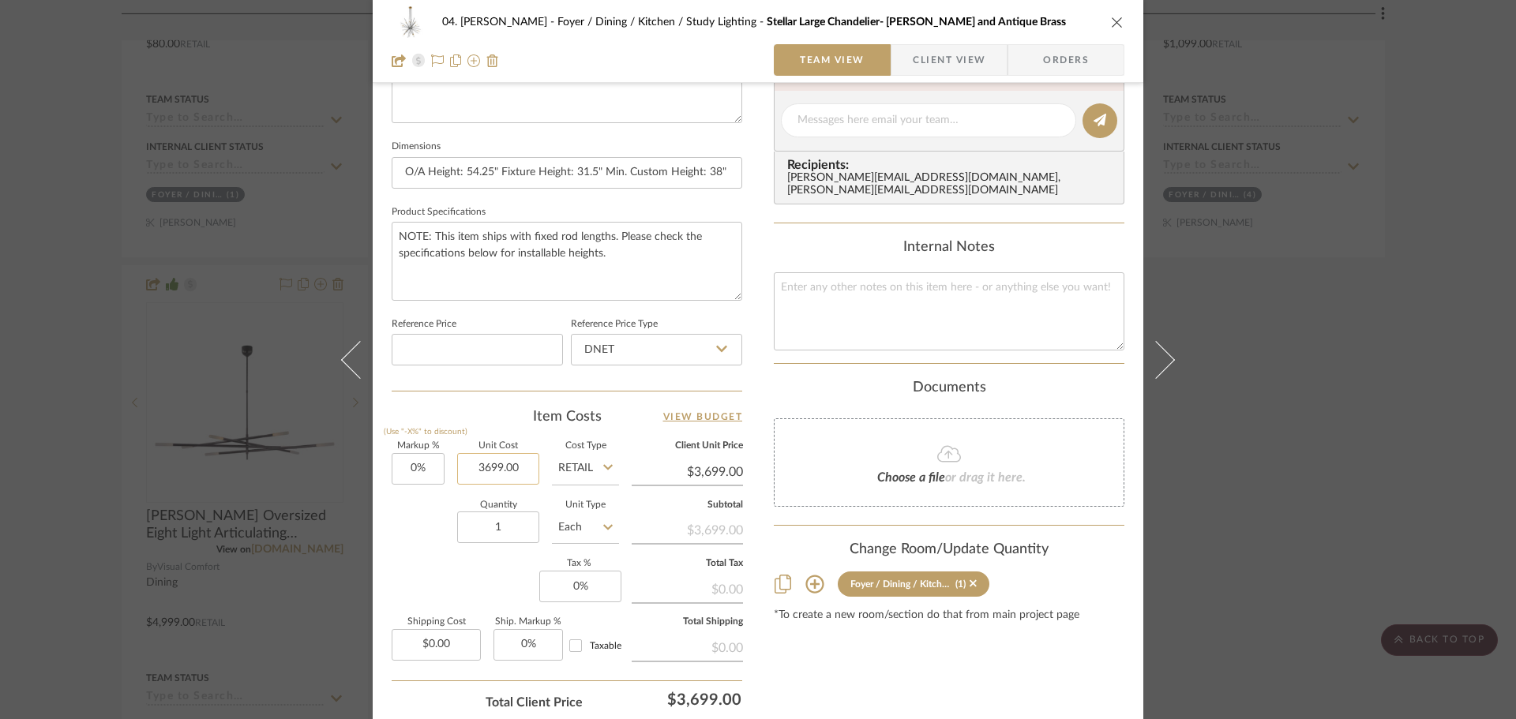
click at [512, 471] on input "3699.00" at bounding box center [498, 469] width 82 height 32
type input "$3,933.00"
click at [497, 585] on div "Markup % (Use "-X%" to discount) 0% Unit Cost $3,933.00 Cost Type Retail Client…" at bounding box center [567, 557] width 351 height 231
type input "$3,933.00"
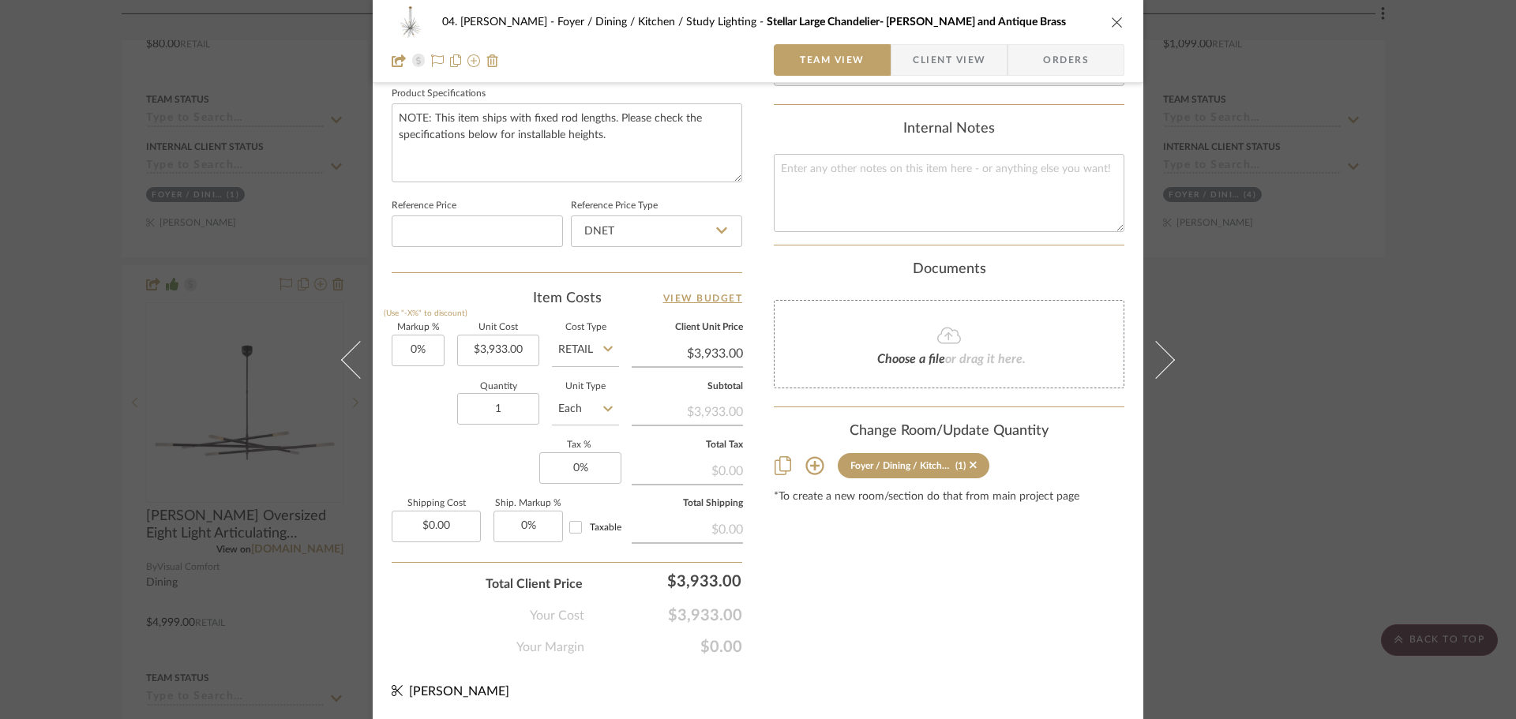
scroll to position [751, 0]
type input "5619"
click at [911, 586] on div "04. Linck Foyer / Dining / Kitchen / Study Lighting Stellar Large Chandelier- M…" at bounding box center [758, 359] width 1516 height 719
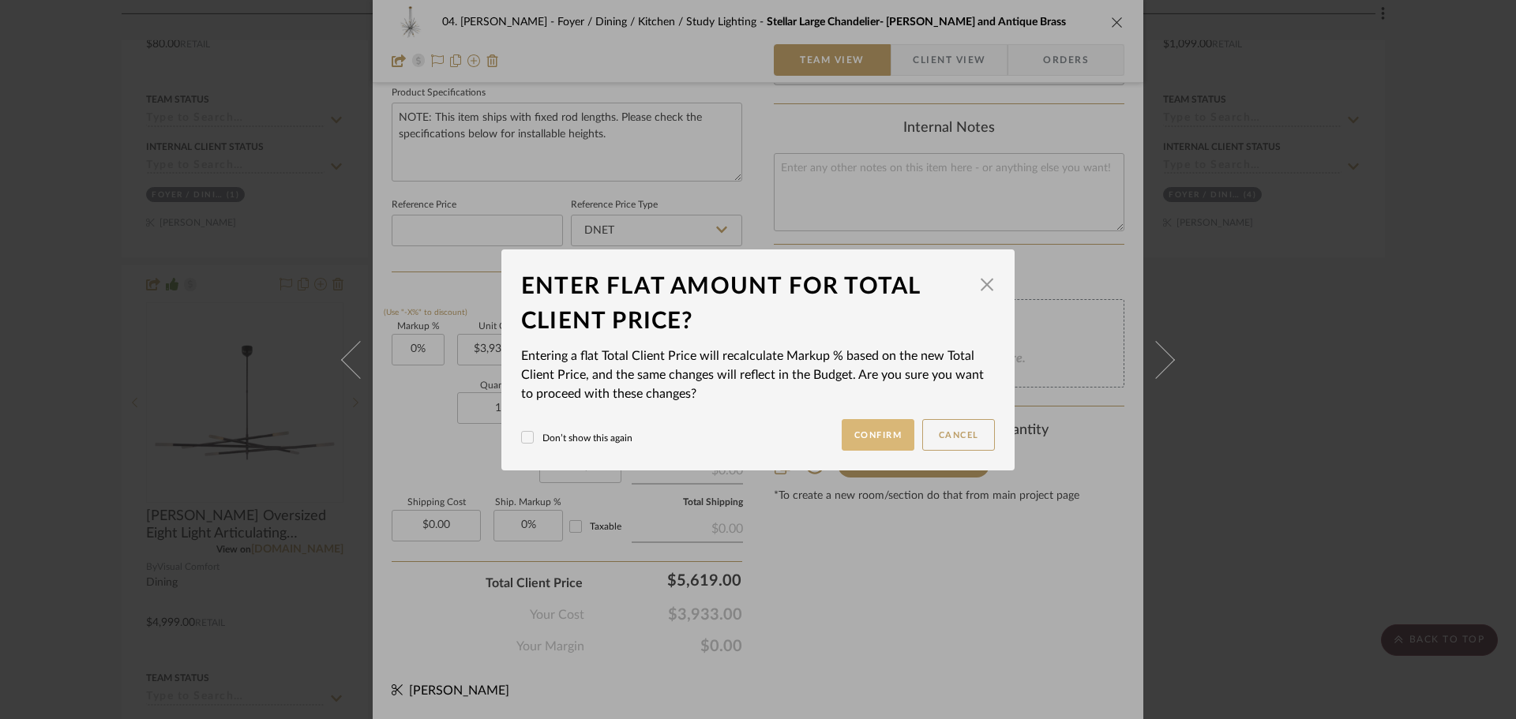
click at [880, 430] on button "Confirm" at bounding box center [878, 435] width 73 height 32
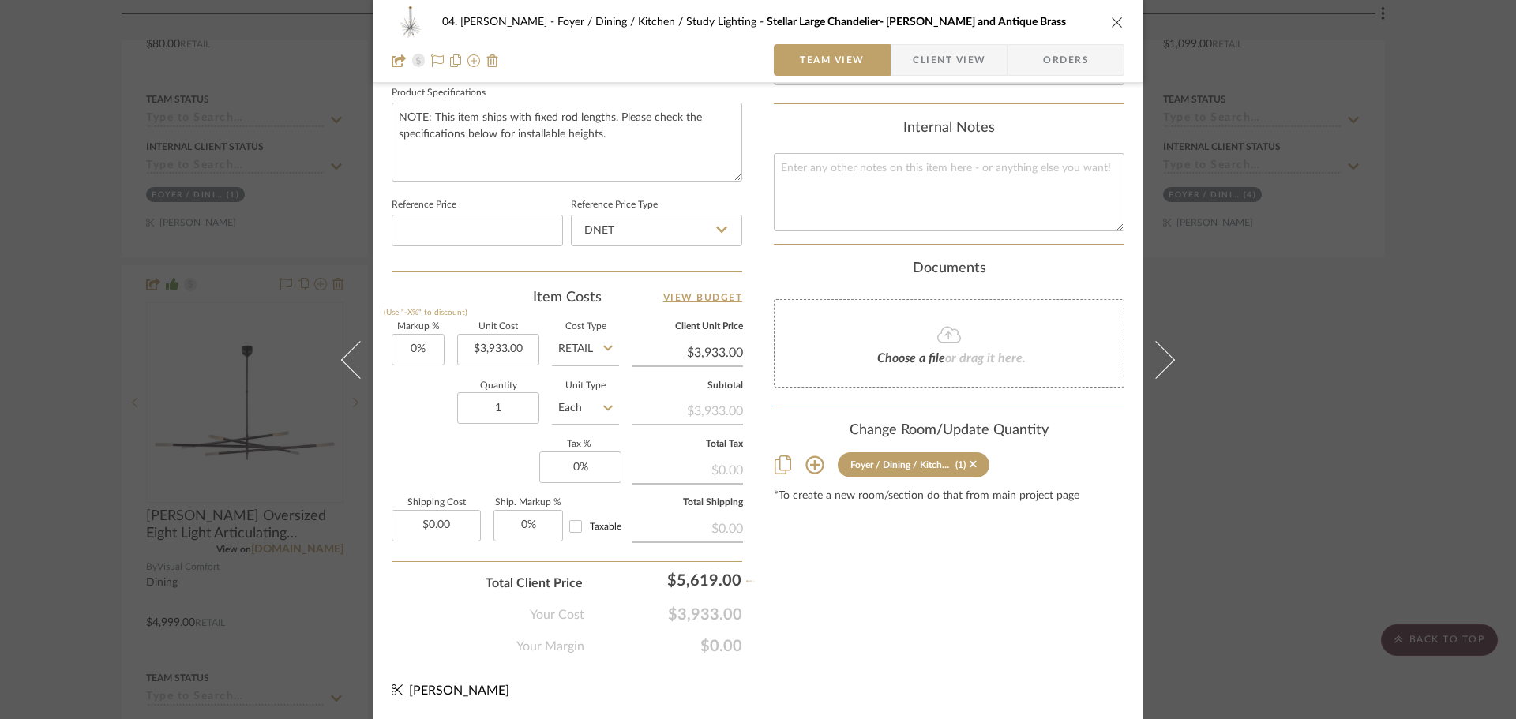
type input "42.86%"
type input "$5,619.00"
click at [907, 640] on div "Content here copies to Client View - confirm visibility there. Show in Client D…" at bounding box center [949, 6] width 351 height 1300
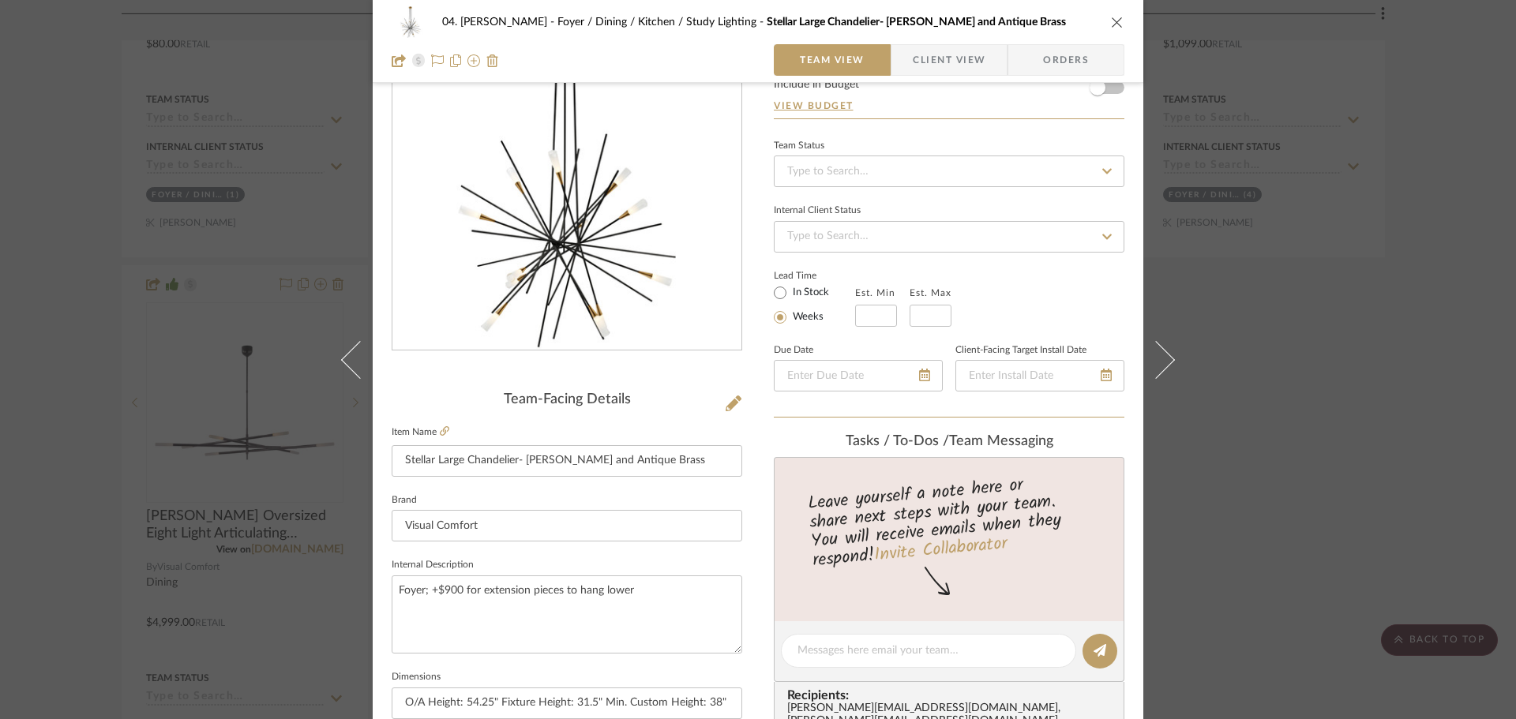
scroll to position [40, 0]
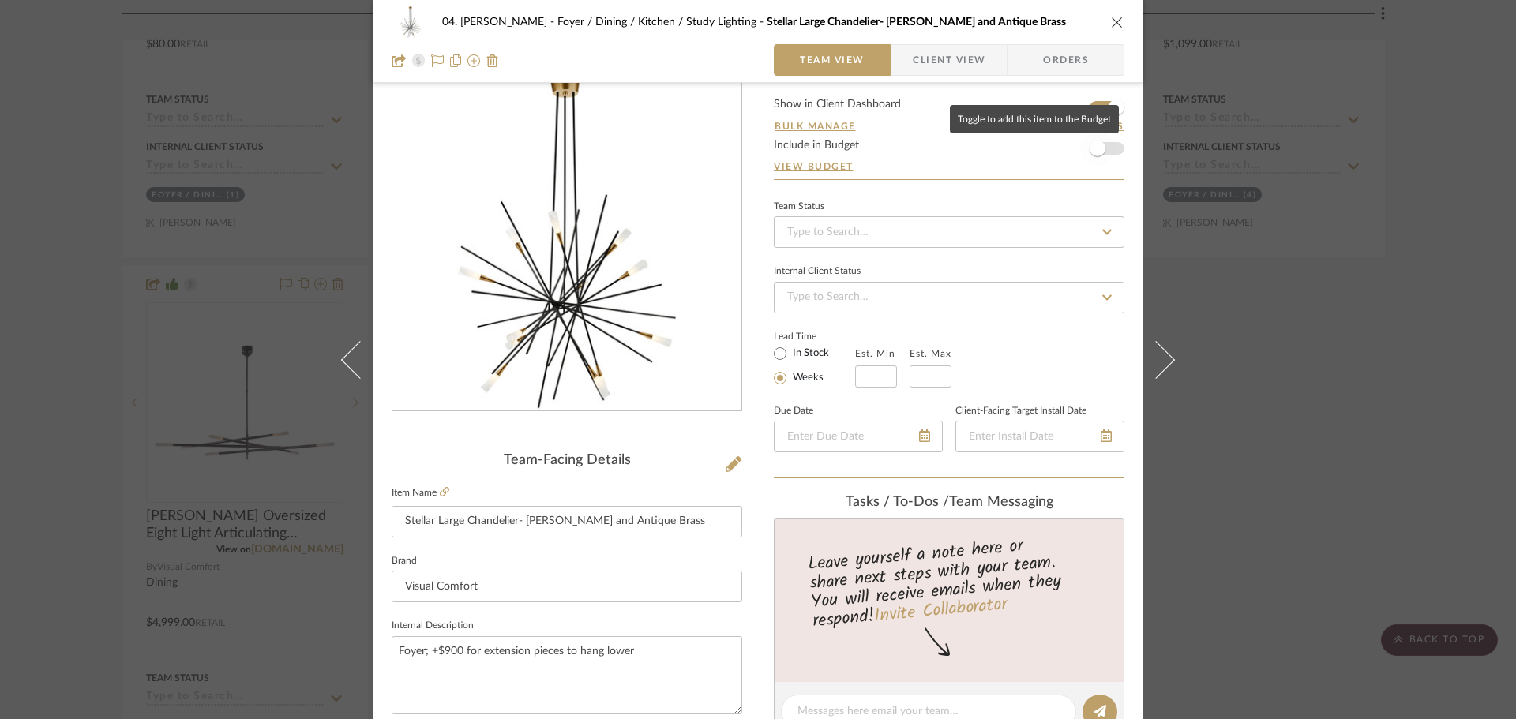
click at [1105, 155] on span "button" at bounding box center [1097, 148] width 35 height 35
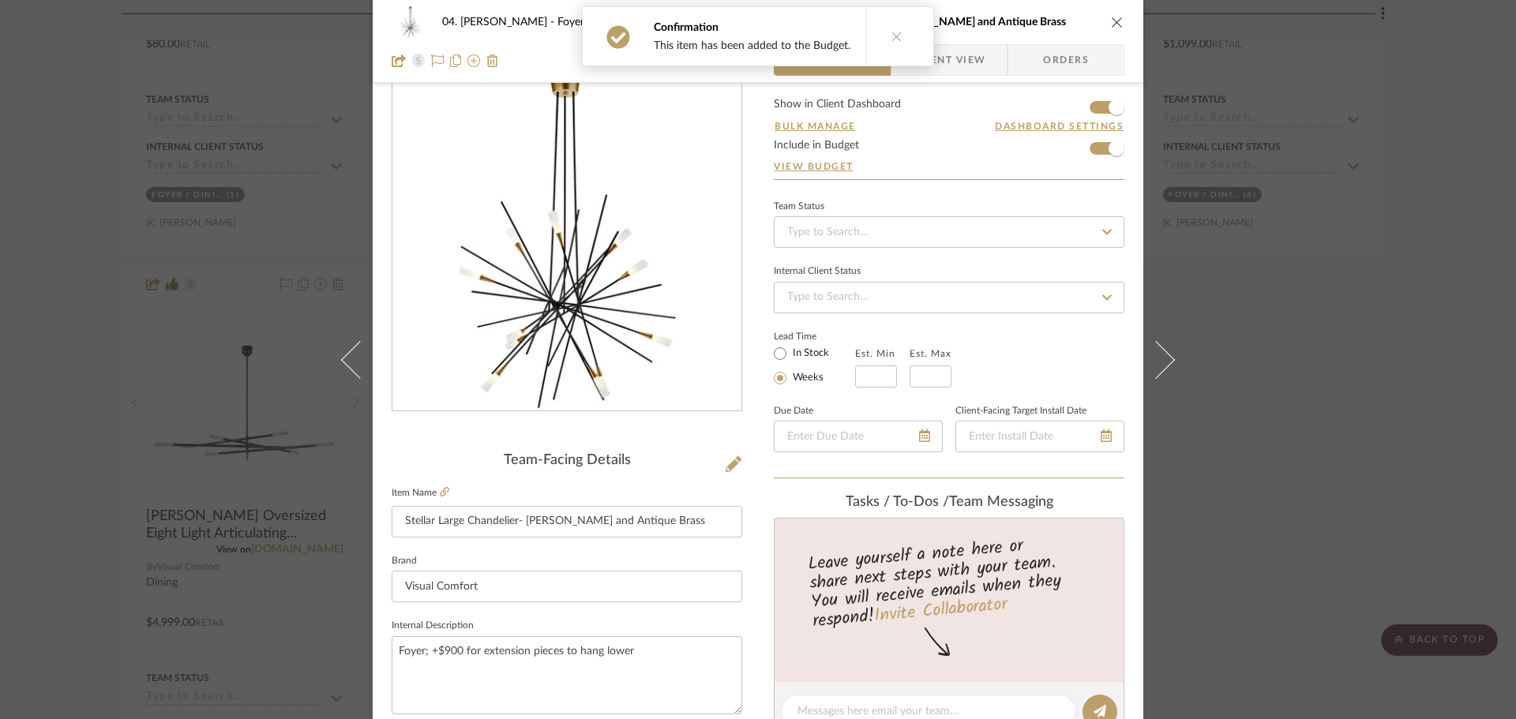
click at [1272, 348] on div "04. Linck Foyer / Dining / Kitchen / Study Lighting Stellar Large Chandelier- M…" at bounding box center [758, 359] width 1516 height 719
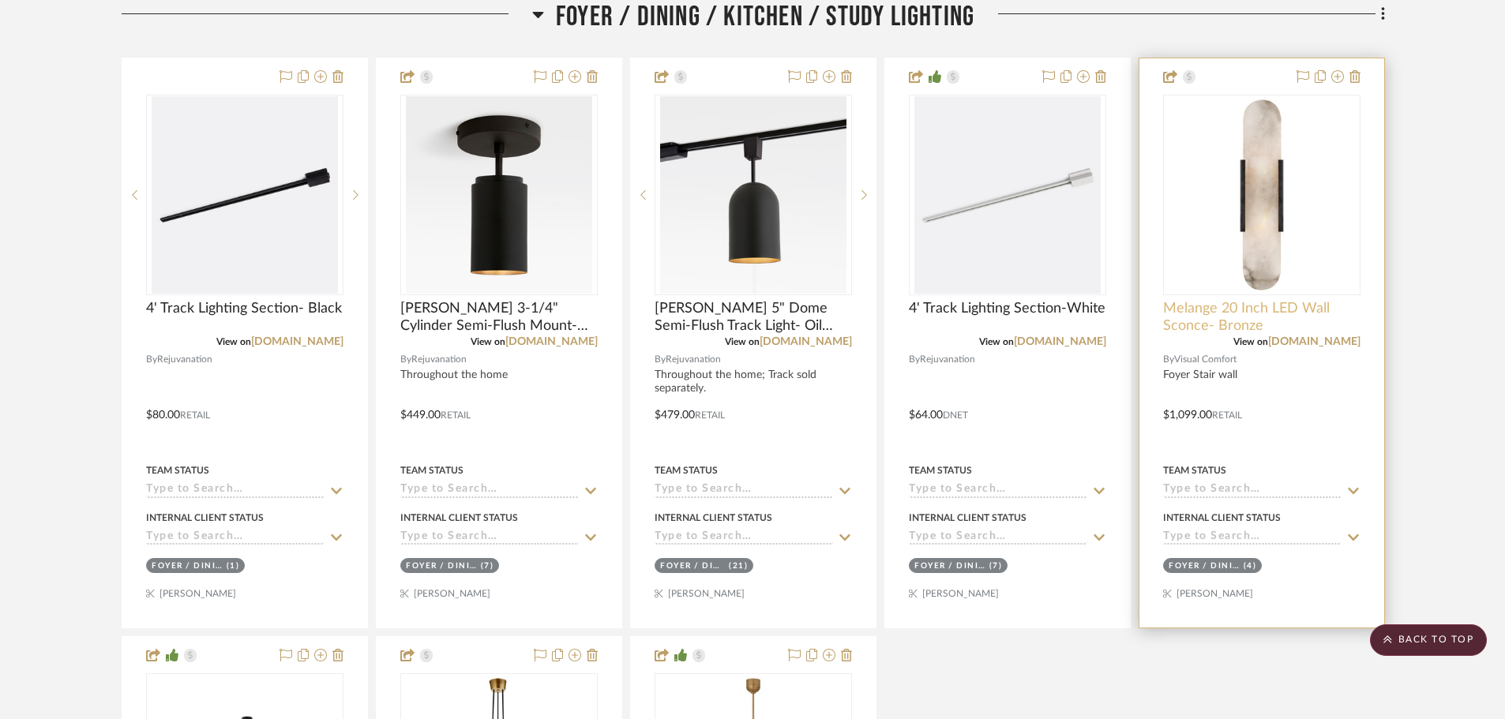
scroll to position [711, 0]
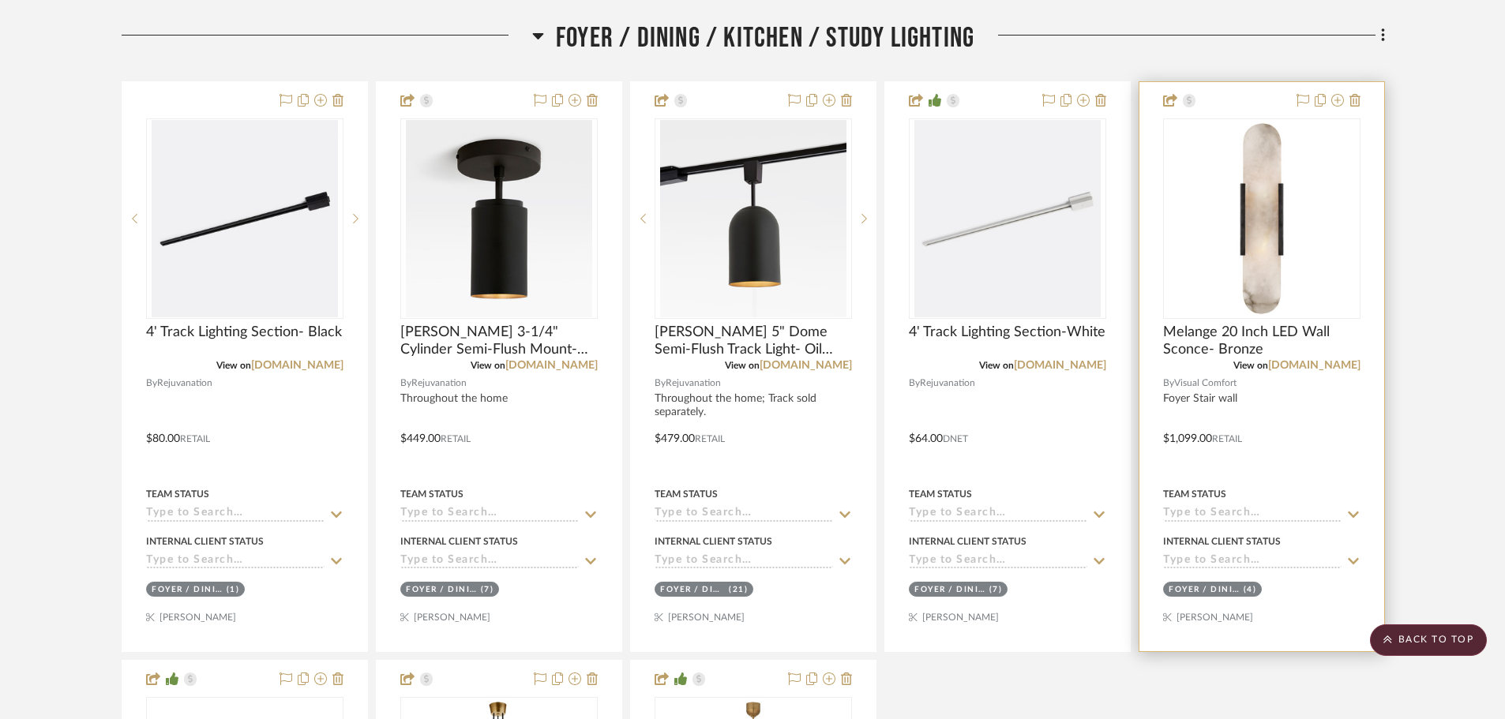
click at [1209, 366] on div "View on 1800lighting.com" at bounding box center [1261, 366] width 197 height 14
click at [1211, 343] on span "Melange 20 Inch LED Wall Sconce- Bronze" at bounding box center [1261, 341] width 197 height 35
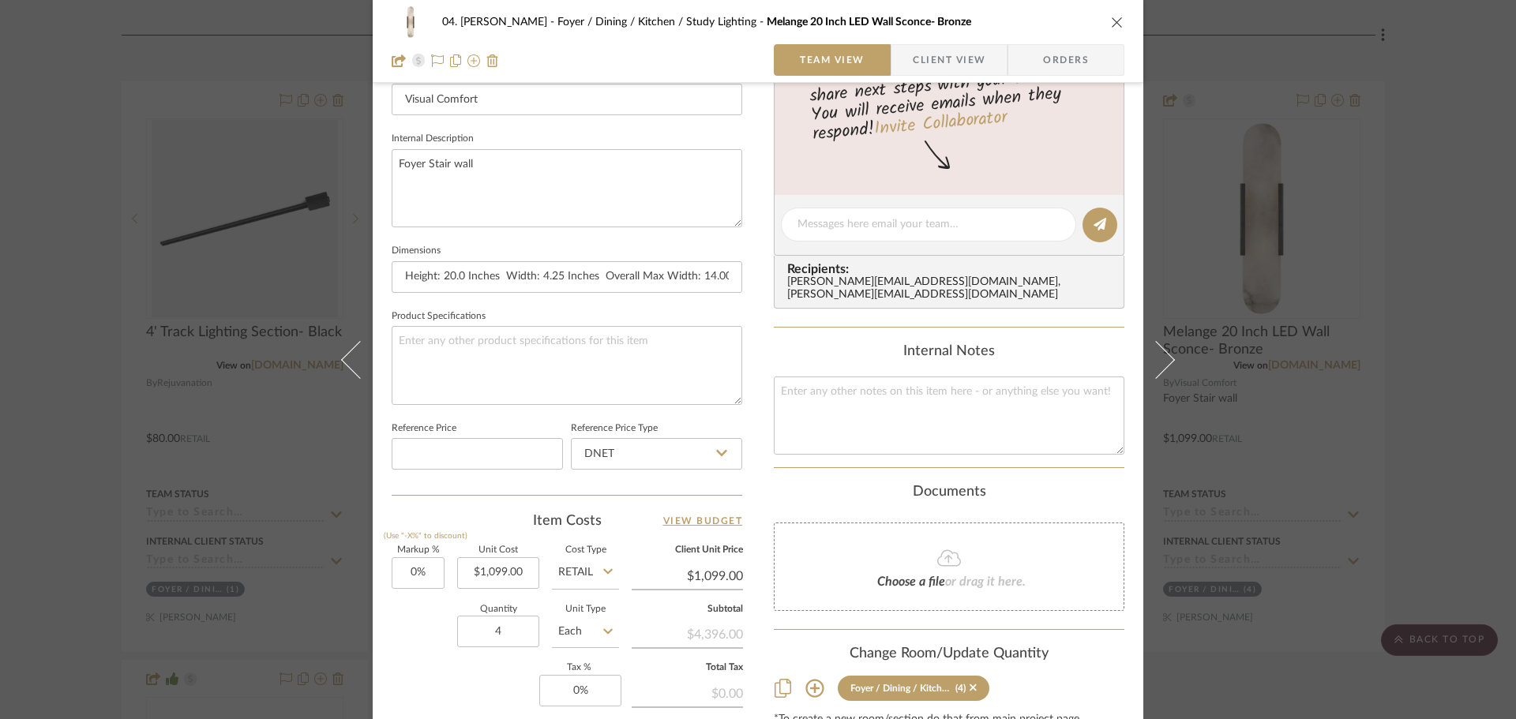
scroll to position [553, 0]
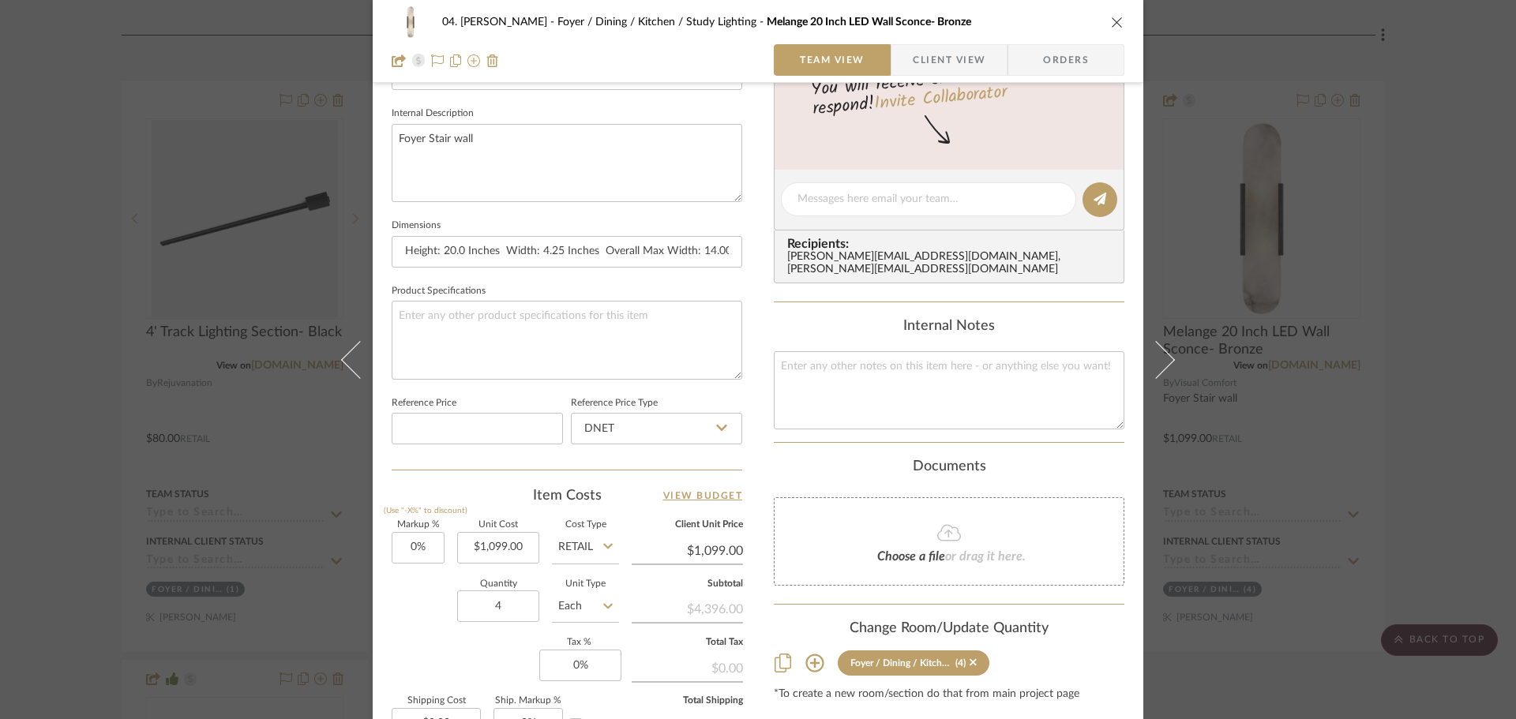
click at [1439, 388] on div "04. Linck Foyer / Dining / Kitchen / Study Lighting Melange 20 Inch LED Wall Sc…" at bounding box center [758, 359] width 1516 height 719
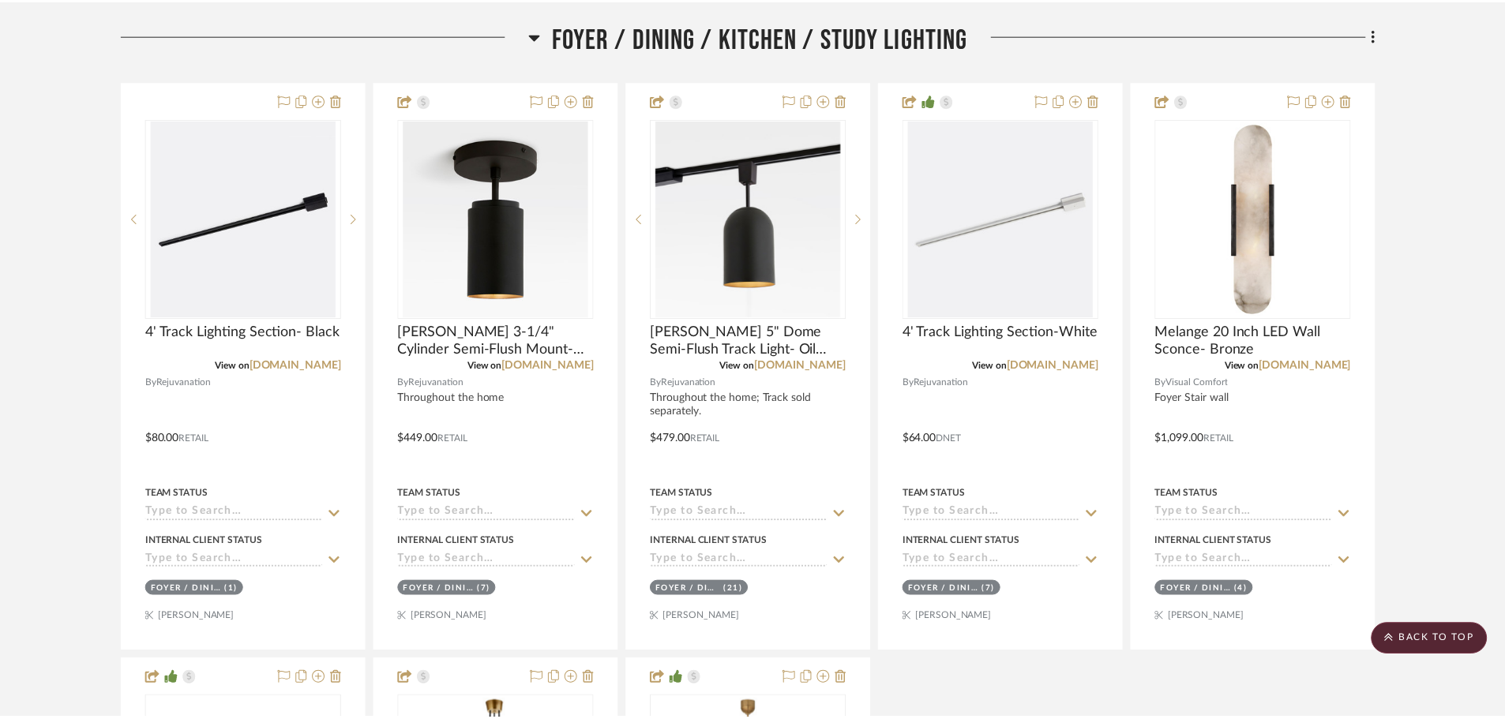
scroll to position [711, 0]
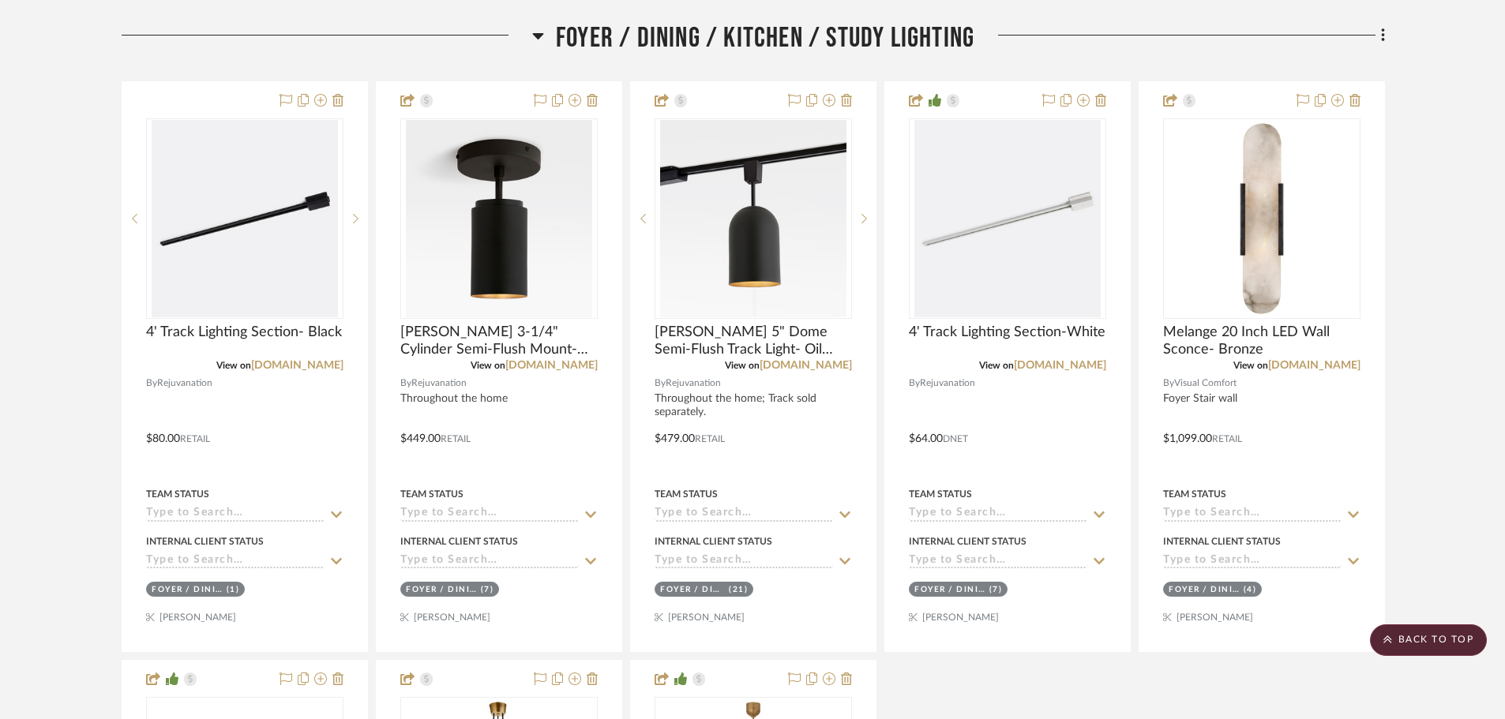
click at [802, 23] on span "Foyer / Dining / Kitchen / Study Lighting" at bounding box center [765, 38] width 419 height 34
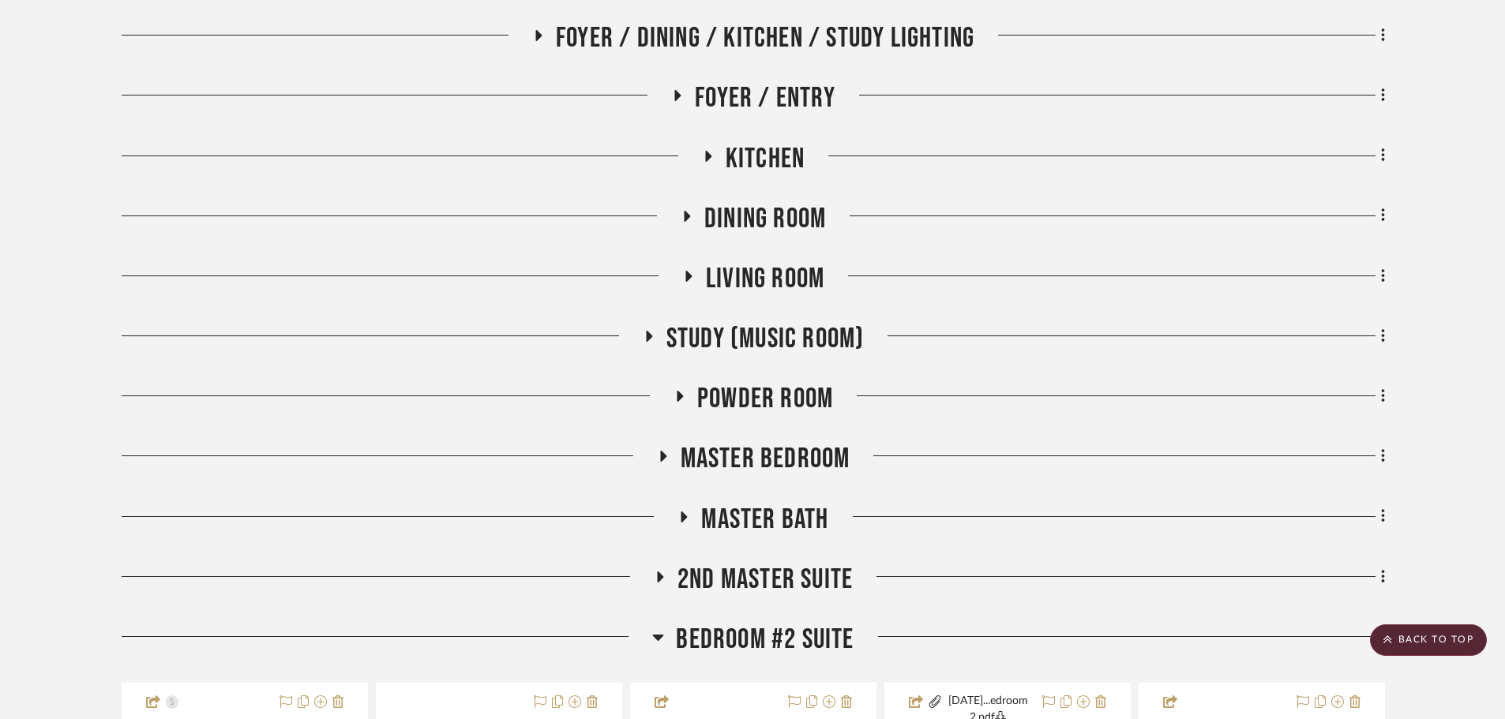
click at [754, 460] on span "Master Bedroom" at bounding box center [766, 459] width 170 height 34
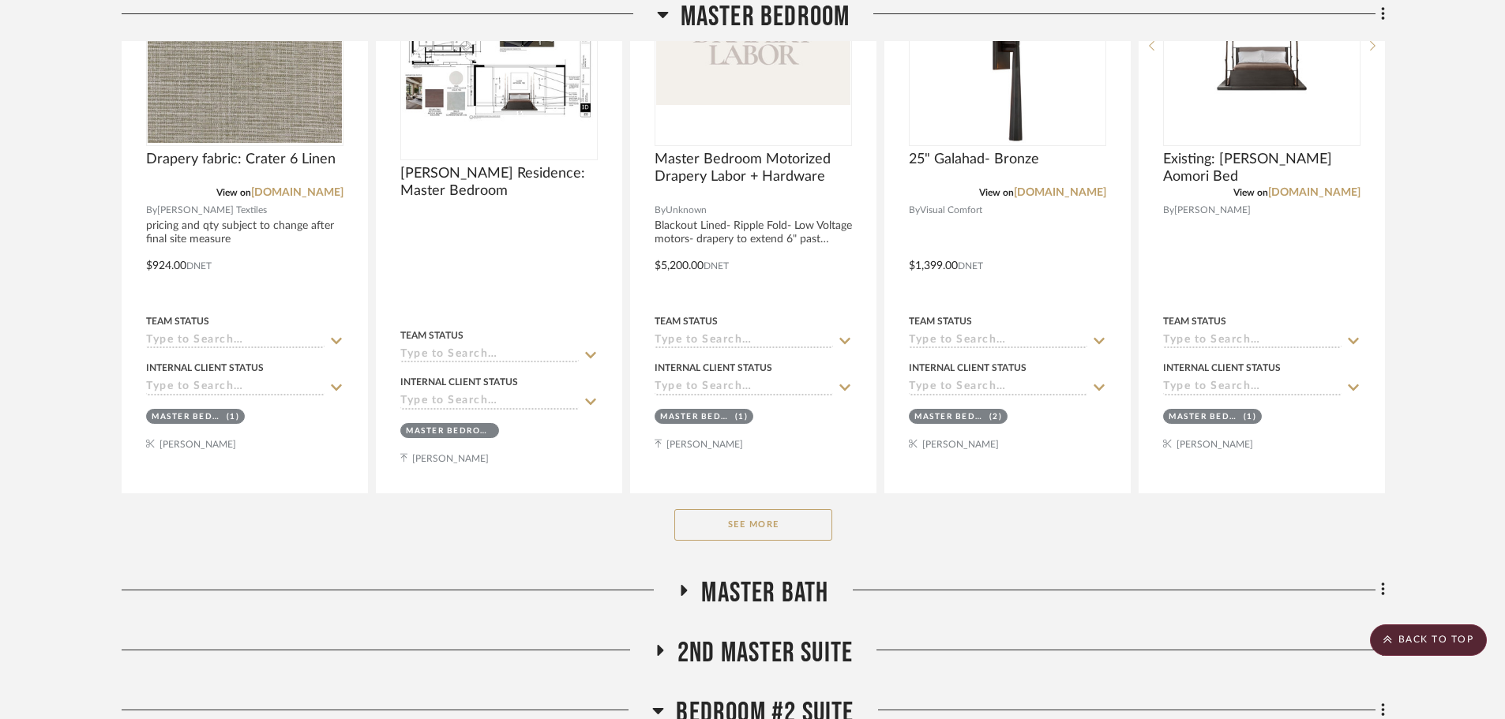
scroll to position [1342, 0]
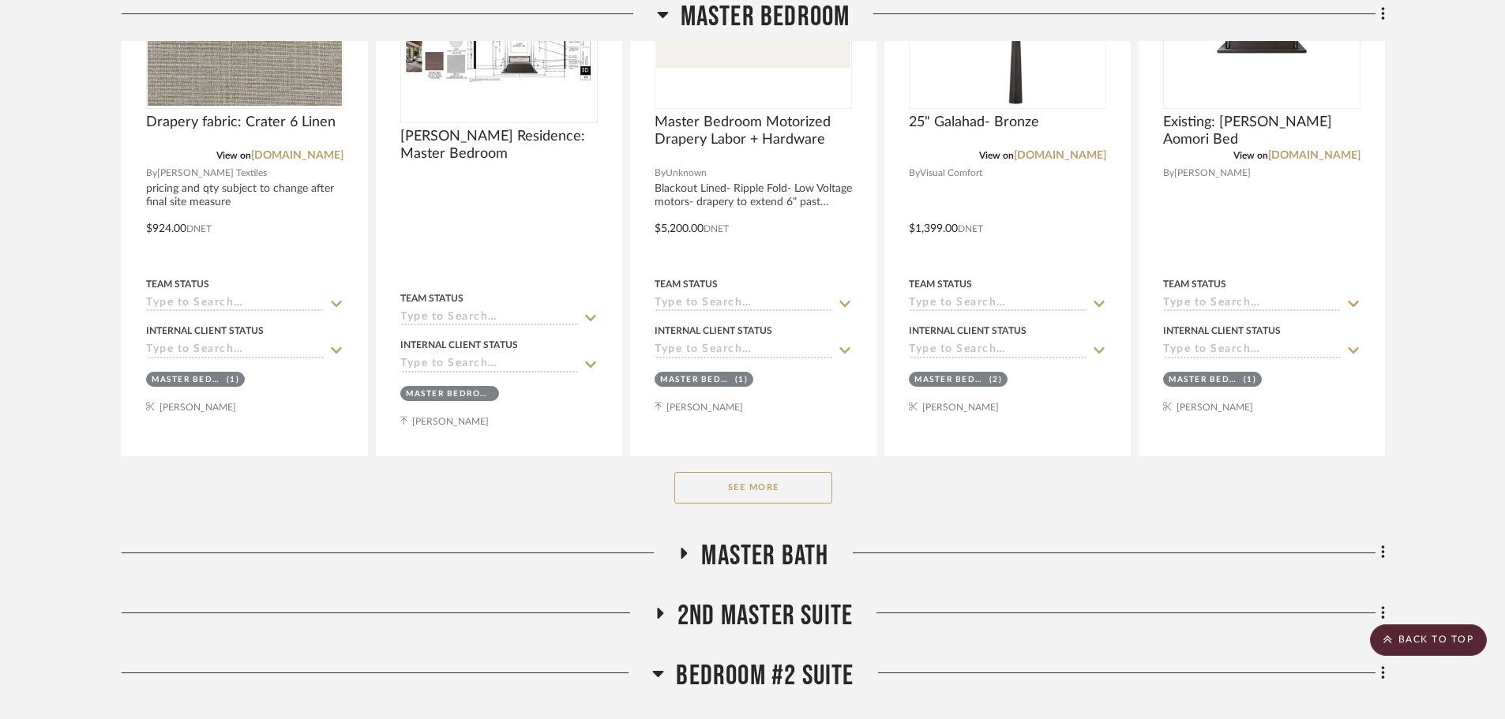
click at [708, 505] on div "See More" at bounding box center [753, 487] width 1263 height 63
click at [717, 490] on button "See More" at bounding box center [753, 488] width 158 height 32
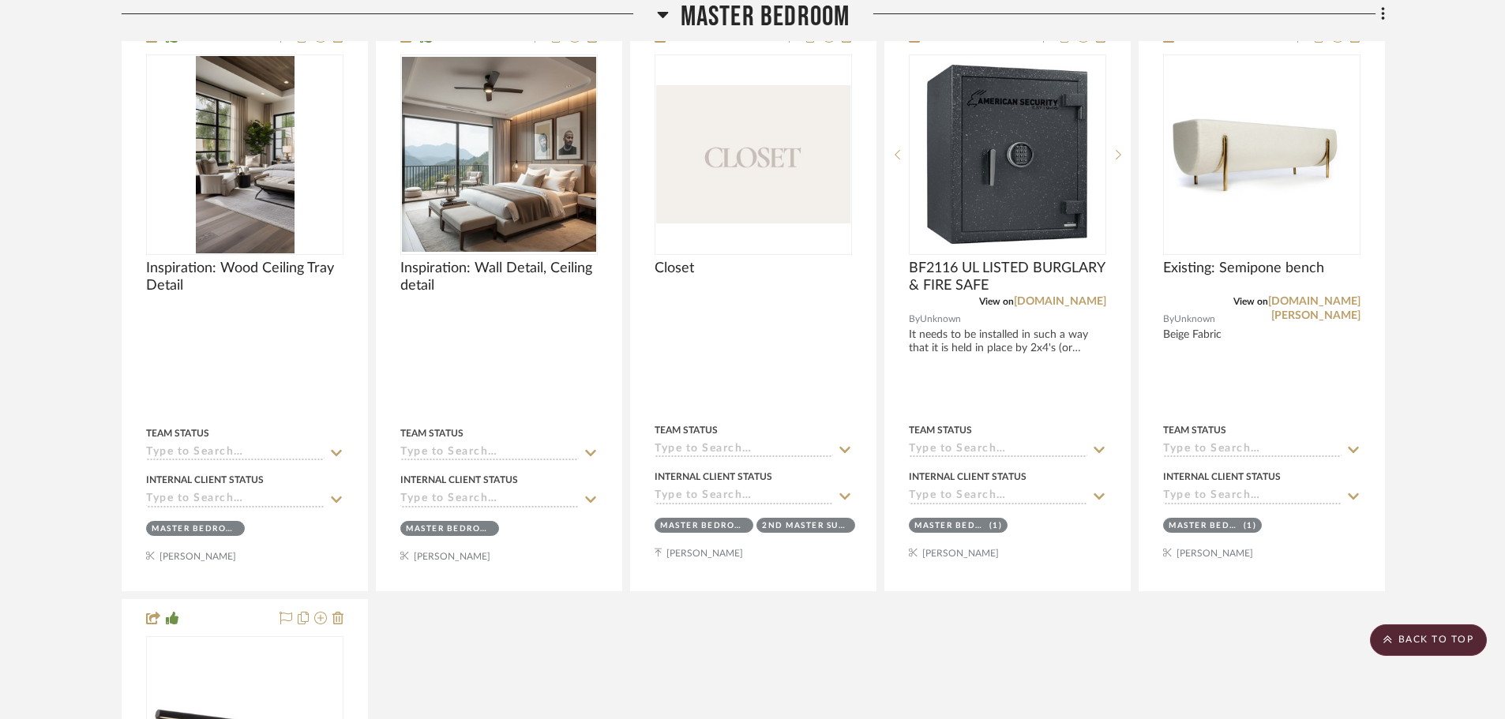
scroll to position [2290, 0]
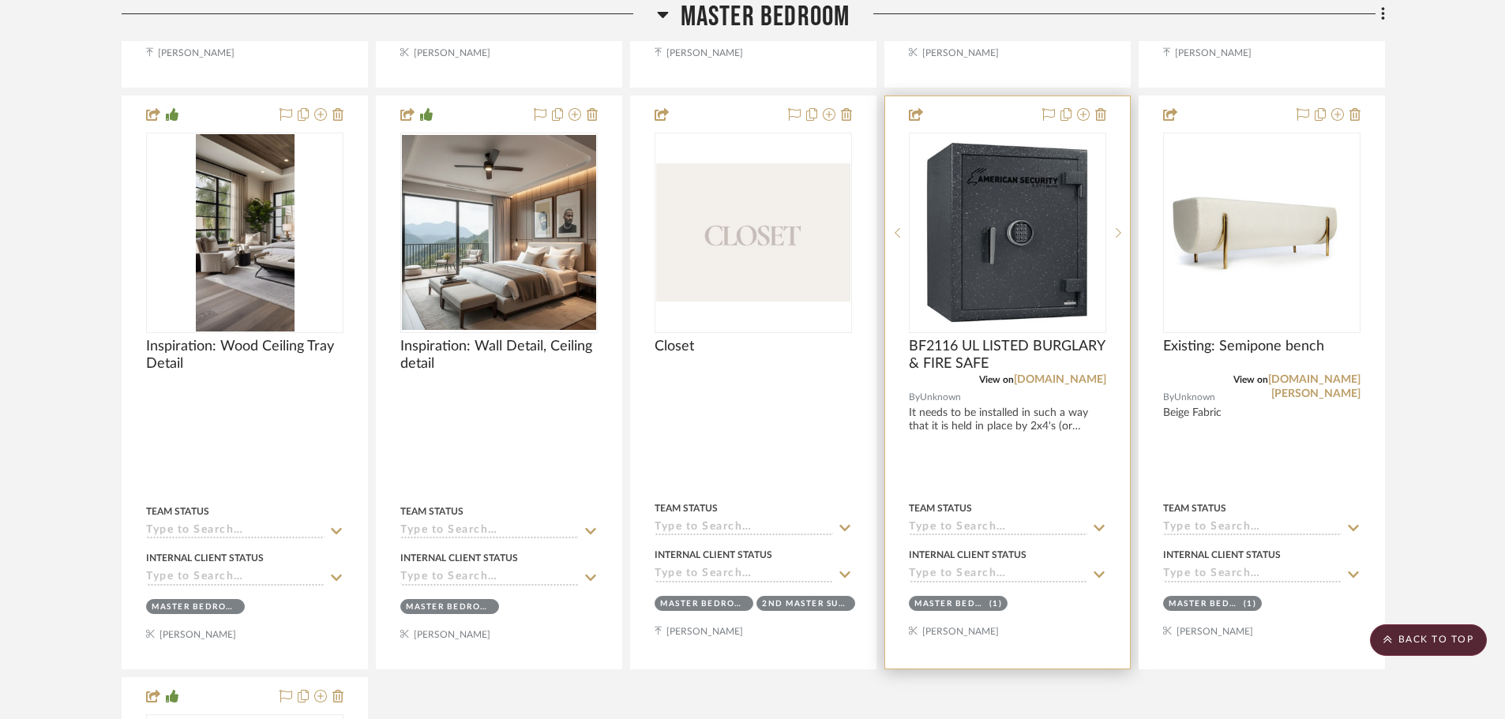
click at [1037, 385] on div "View on safeandvaultstore.com" at bounding box center [1007, 380] width 197 height 14
click at [1039, 381] on link "safeandvaultstore.com" at bounding box center [1060, 379] width 92 height 11
